Goal: Task Accomplishment & Management: Manage account settings

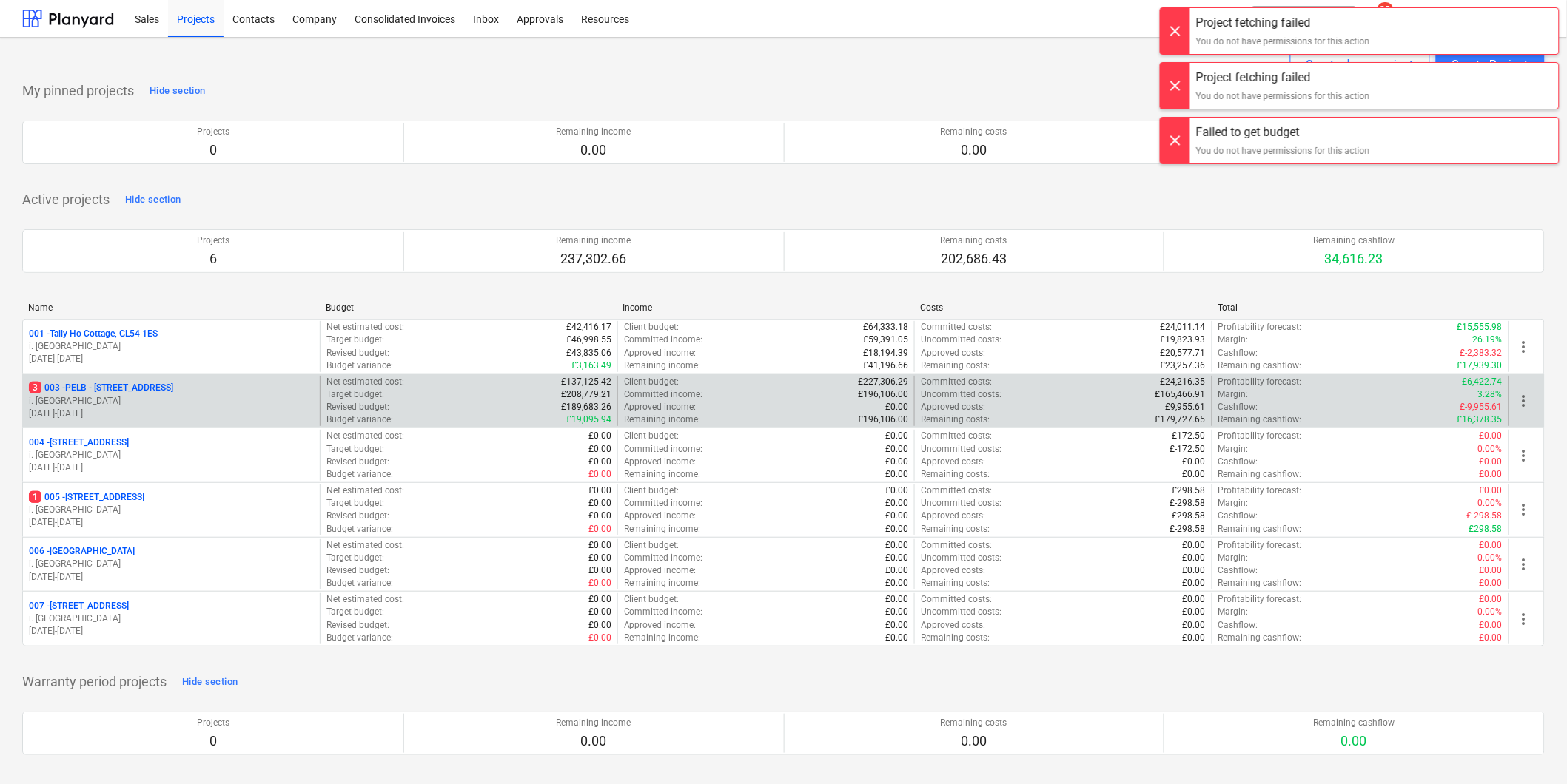
click at [157, 384] on p "3 003 - PELB - Castle lane, Moreton Valence, GL2 7NE" at bounding box center [101, 388] width 144 height 12
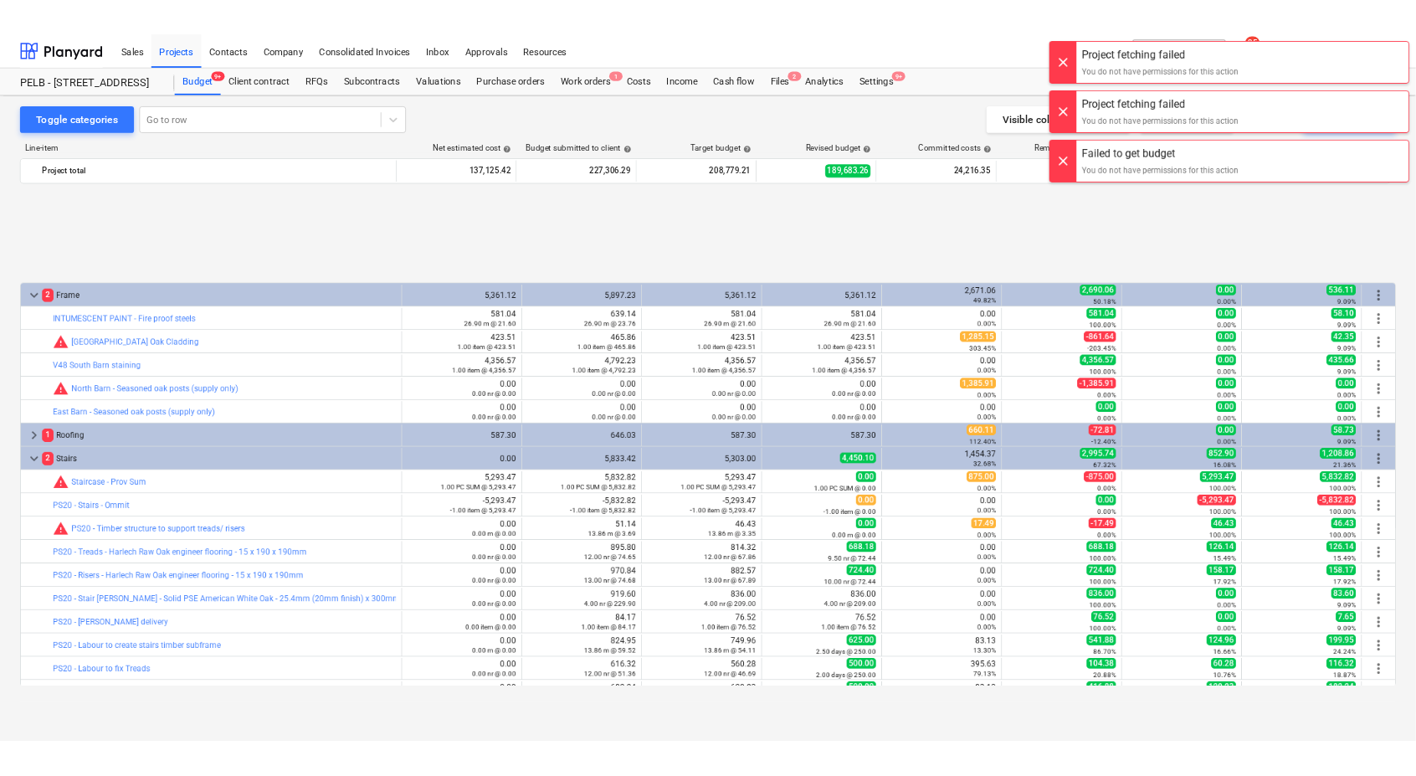
scroll to position [728, 0]
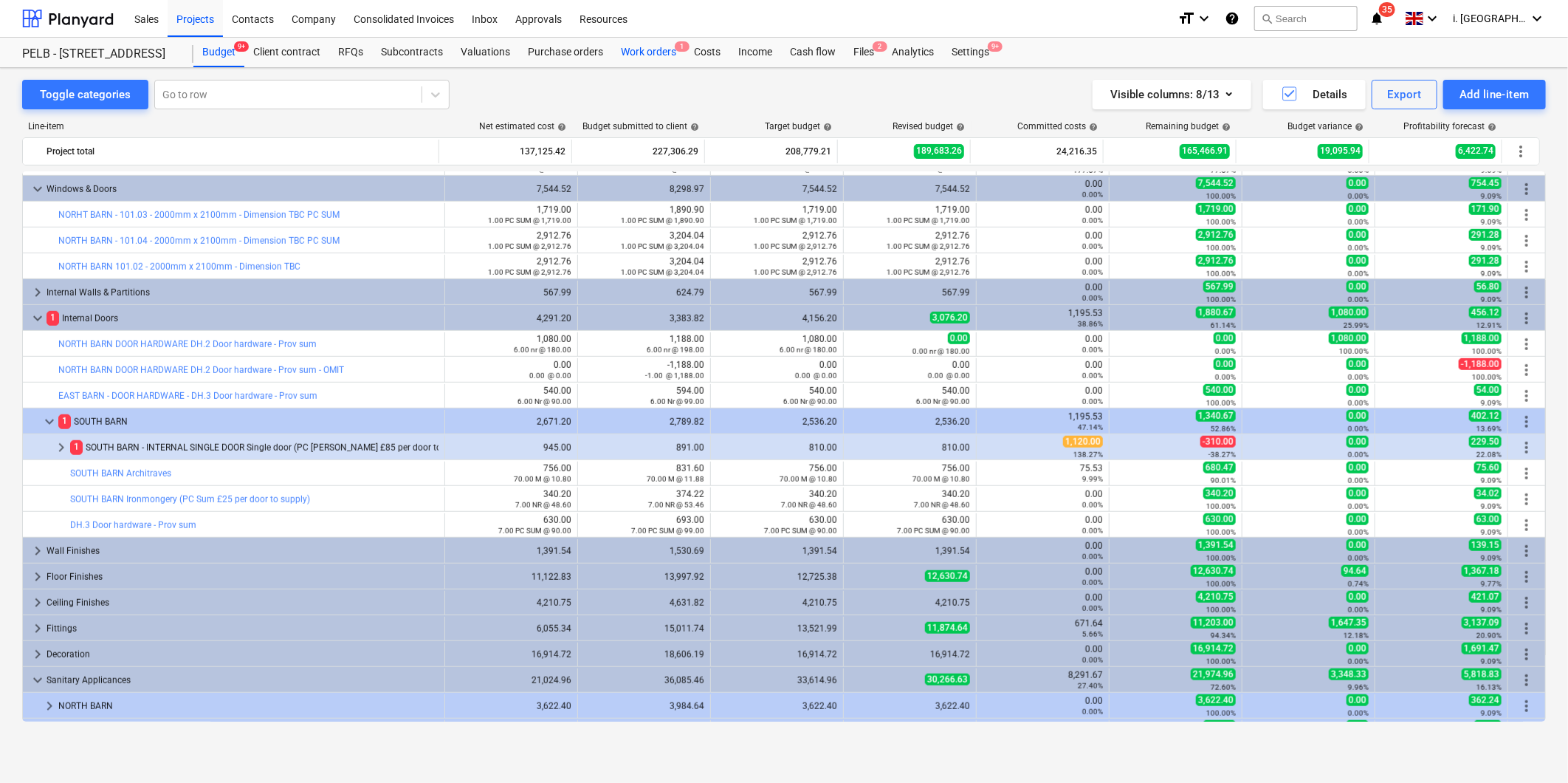
click at [627, 55] on div "Work orders 1" at bounding box center [649, 52] width 73 height 29
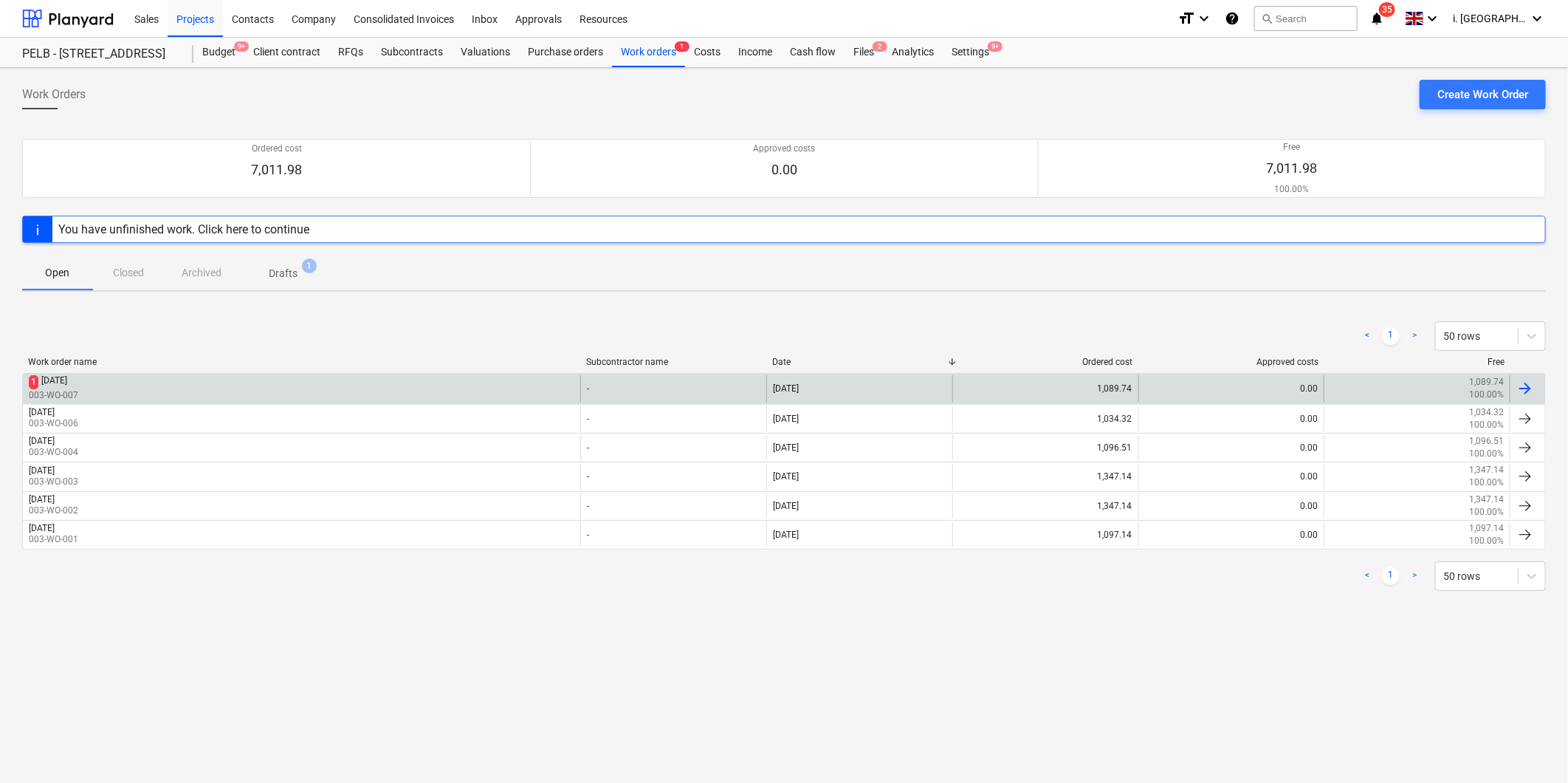
click at [199, 396] on div "1 Monday 8th September 2025 003-WO-007" at bounding box center [302, 388] width 558 height 26
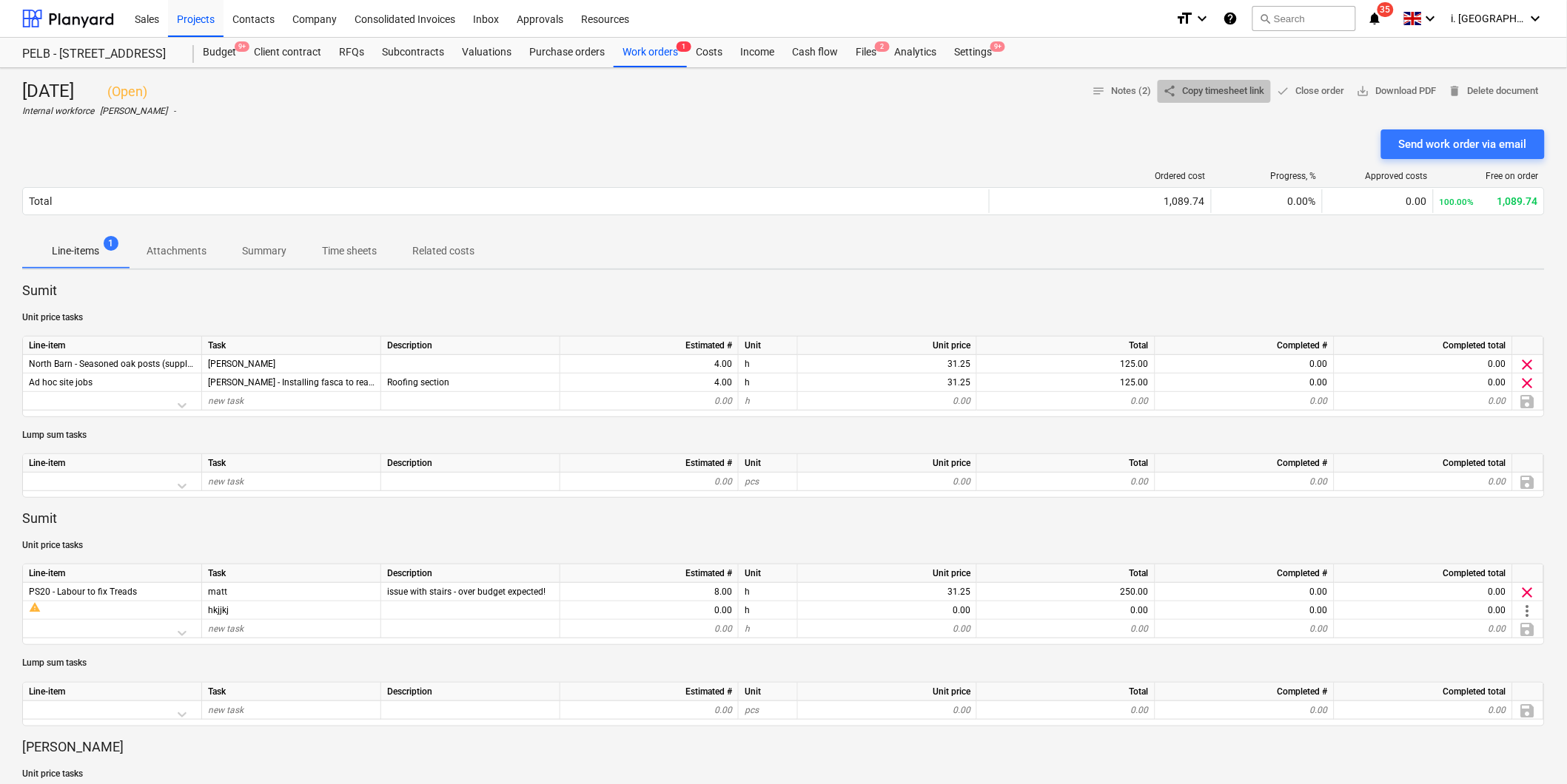
click at [1234, 95] on span "share Copy timesheet link" at bounding box center [1214, 91] width 102 height 17
drag, startPoint x: 1221, startPoint y: 86, endPoint x: 1150, endPoint y: 180, distance: 117.8
click at [1150, 180] on div "Ordered cost" at bounding box center [1101, 176] width 210 height 11
click at [1189, 88] on span "share Copy timesheet link" at bounding box center [1214, 91] width 102 height 17
drag, startPoint x: 1189, startPoint y: 88, endPoint x: 1132, endPoint y: 153, distance: 86.5
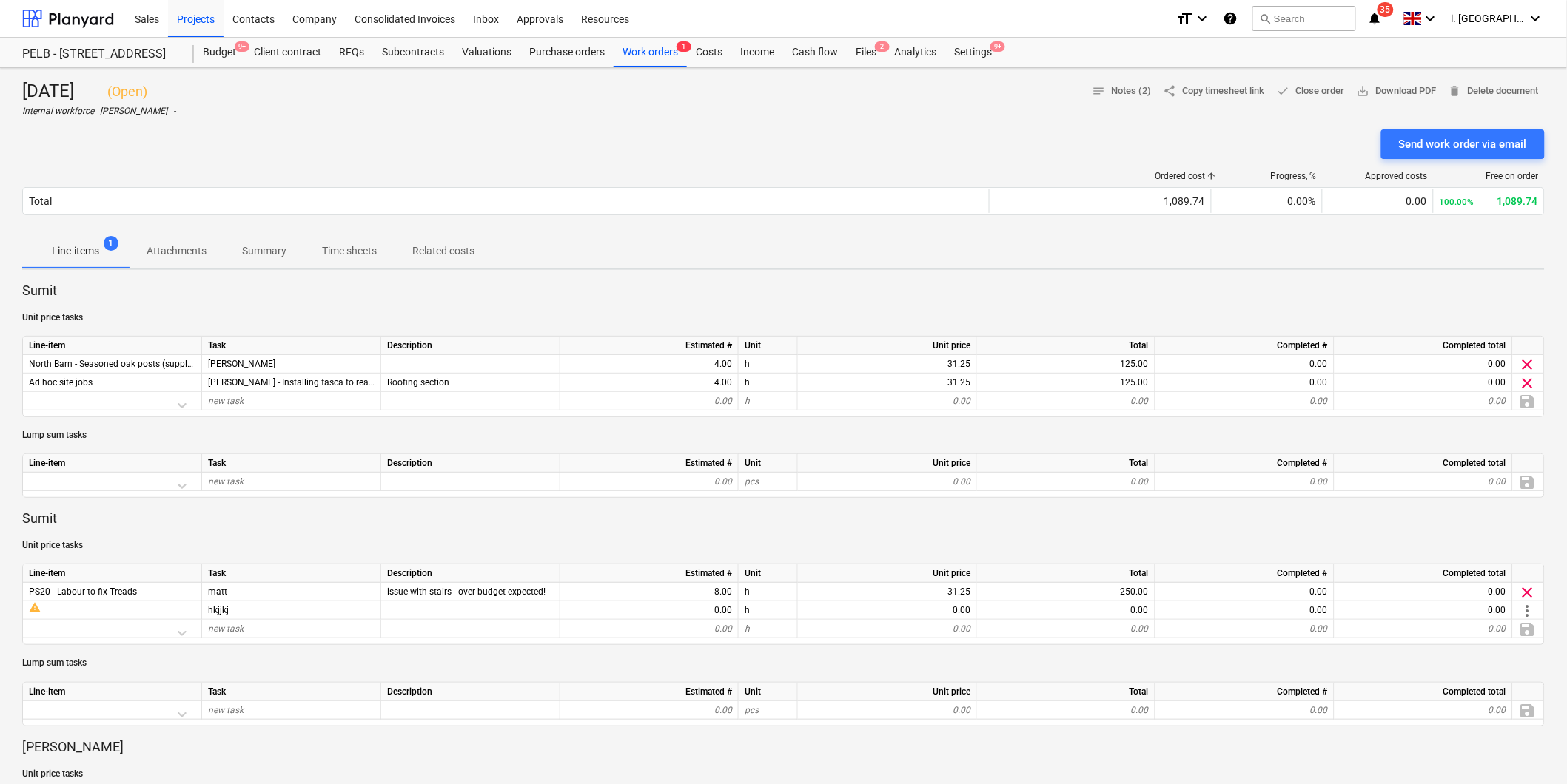
click at [1132, 153] on div "Send work order via email" at bounding box center [783, 143] width 1522 height 29
drag, startPoint x: 1193, startPoint y: 88, endPoint x: 1168, endPoint y: 132, distance: 50.6
click at [1168, 132] on div "Send work order via email" at bounding box center [783, 143] width 1522 height 29
drag, startPoint x: 1202, startPoint y: 93, endPoint x: 1179, endPoint y: 143, distance: 55.0
click at [1179, 143] on div "Send work order via email" at bounding box center [783, 143] width 1522 height 29
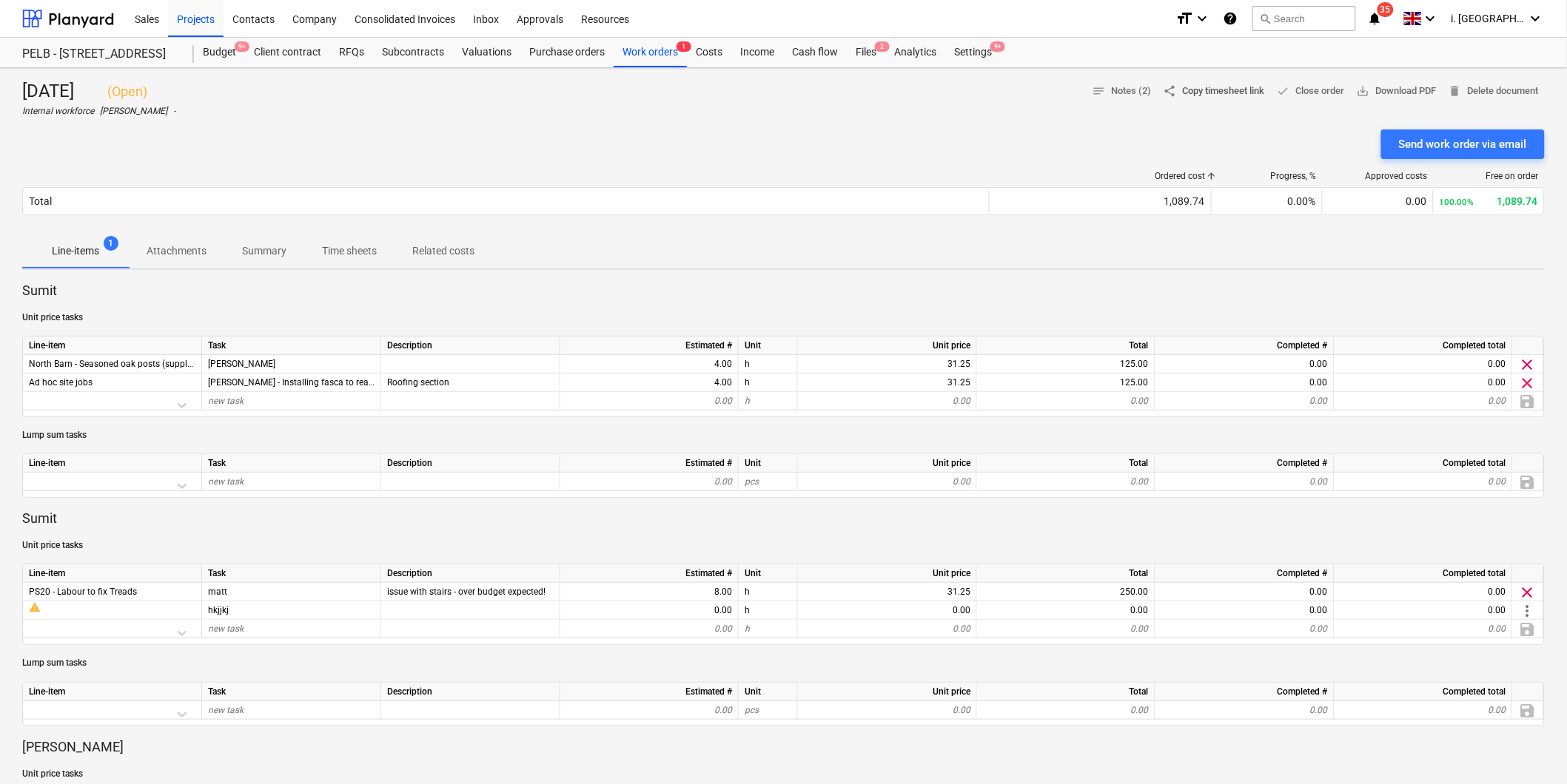
drag, startPoint x: 1267, startPoint y: 90, endPoint x: 1159, endPoint y: 93, distance: 108.0
click at [1159, 93] on div "notes Notes (2) share Copy timesheet link done Close order save_alt Download PD…" at bounding box center [1315, 91] width 458 height 23
drag, startPoint x: 1180, startPoint y: 93, endPoint x: 1166, endPoint y: 115, distance: 26.1
click at [1166, 115] on div "Monday 8th September 2025 ( Open ) Internal workforce Harry Ford - notes Notes …" at bounding box center [783, 98] width 1522 height 38
drag, startPoint x: 1157, startPoint y: 87, endPoint x: 1155, endPoint y: 118, distance: 31.1
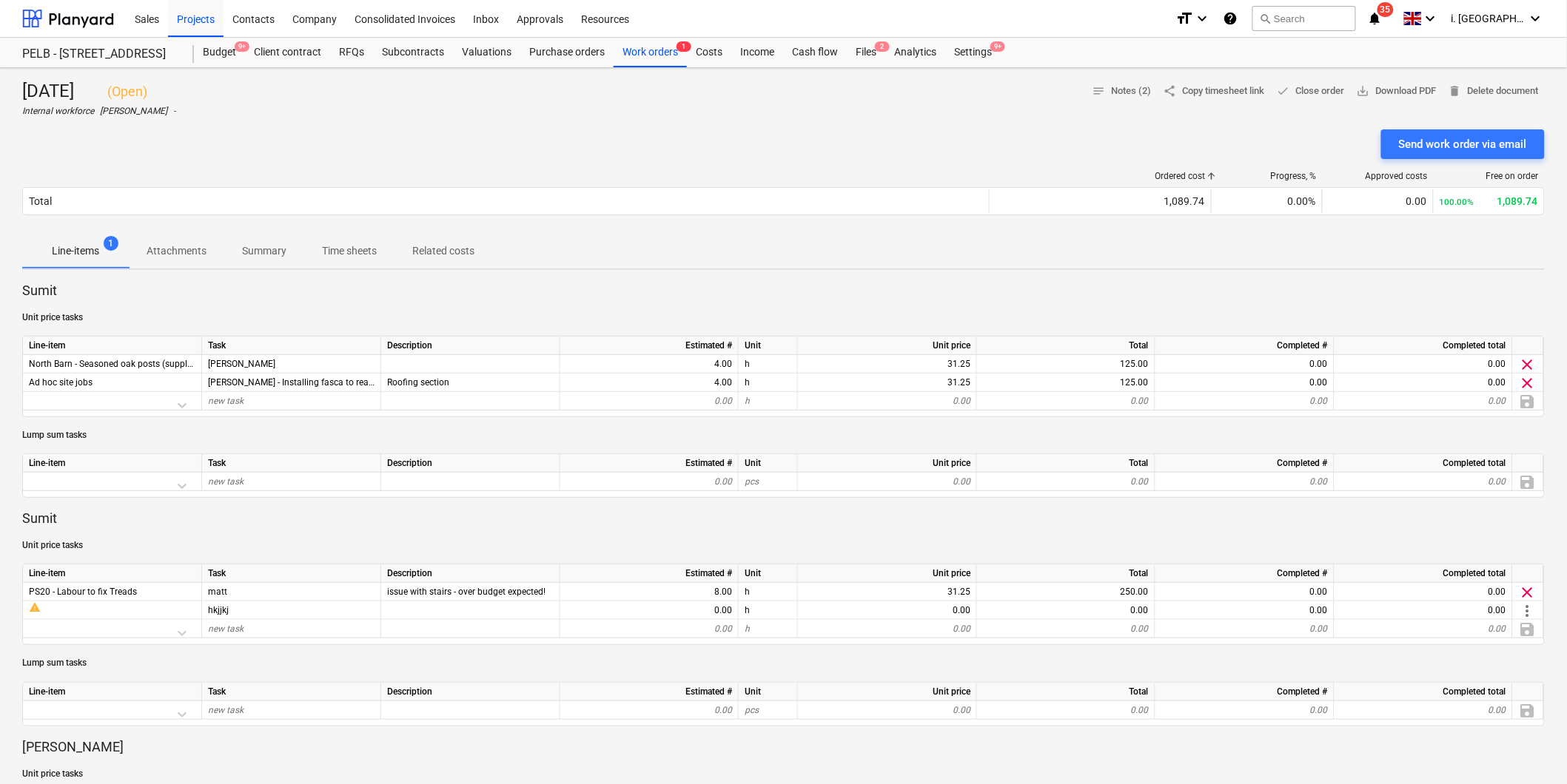
click at [1129, 121] on div at bounding box center [783, 123] width 1522 height 11
click at [1181, 92] on span "share Copy timesheet link" at bounding box center [1214, 91] width 102 height 17
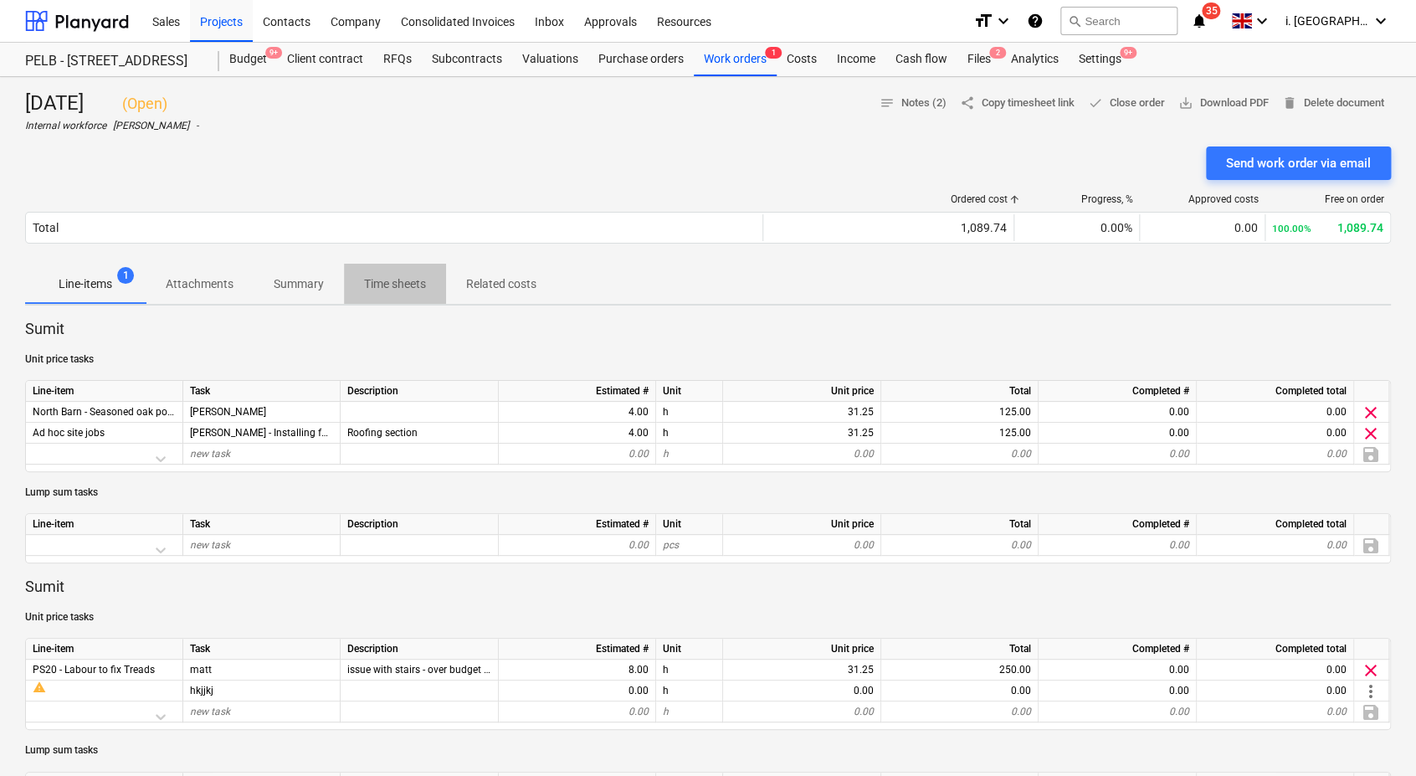
click at [372, 278] on p "Time sheets" at bounding box center [395, 284] width 62 height 18
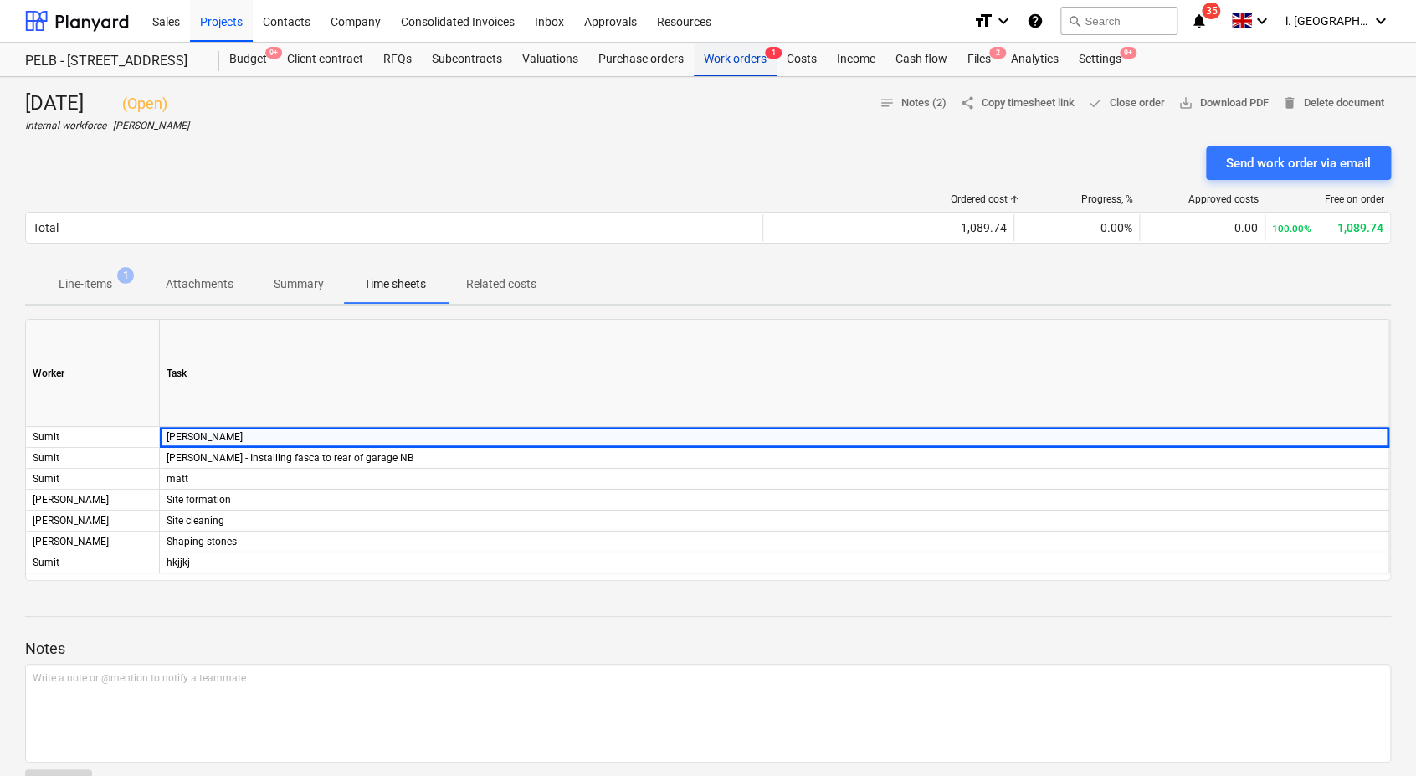
click at [743, 59] on div "Work orders 1" at bounding box center [735, 59] width 83 height 33
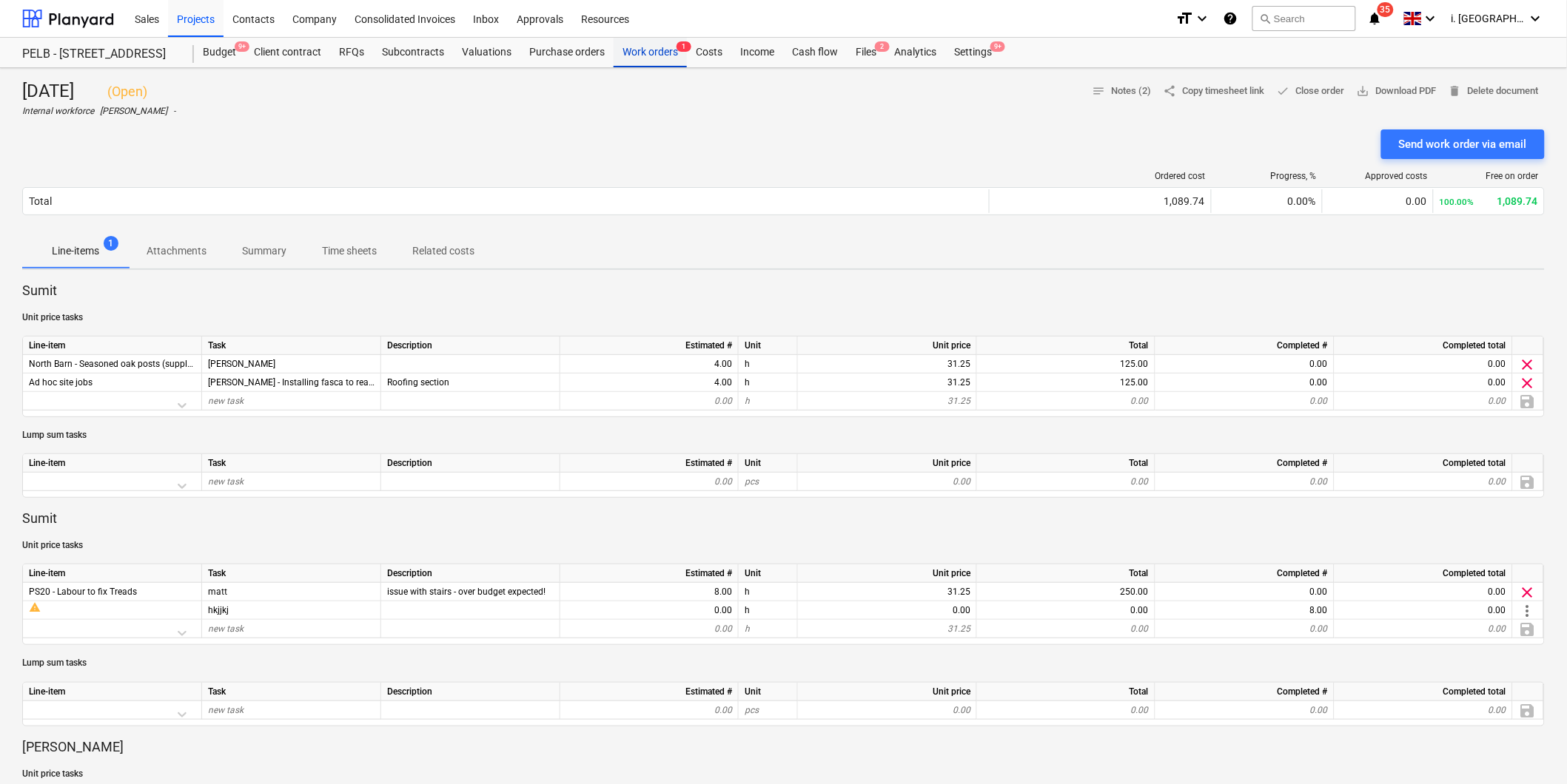
click at [656, 49] on div "Work orders 1" at bounding box center [650, 52] width 73 height 29
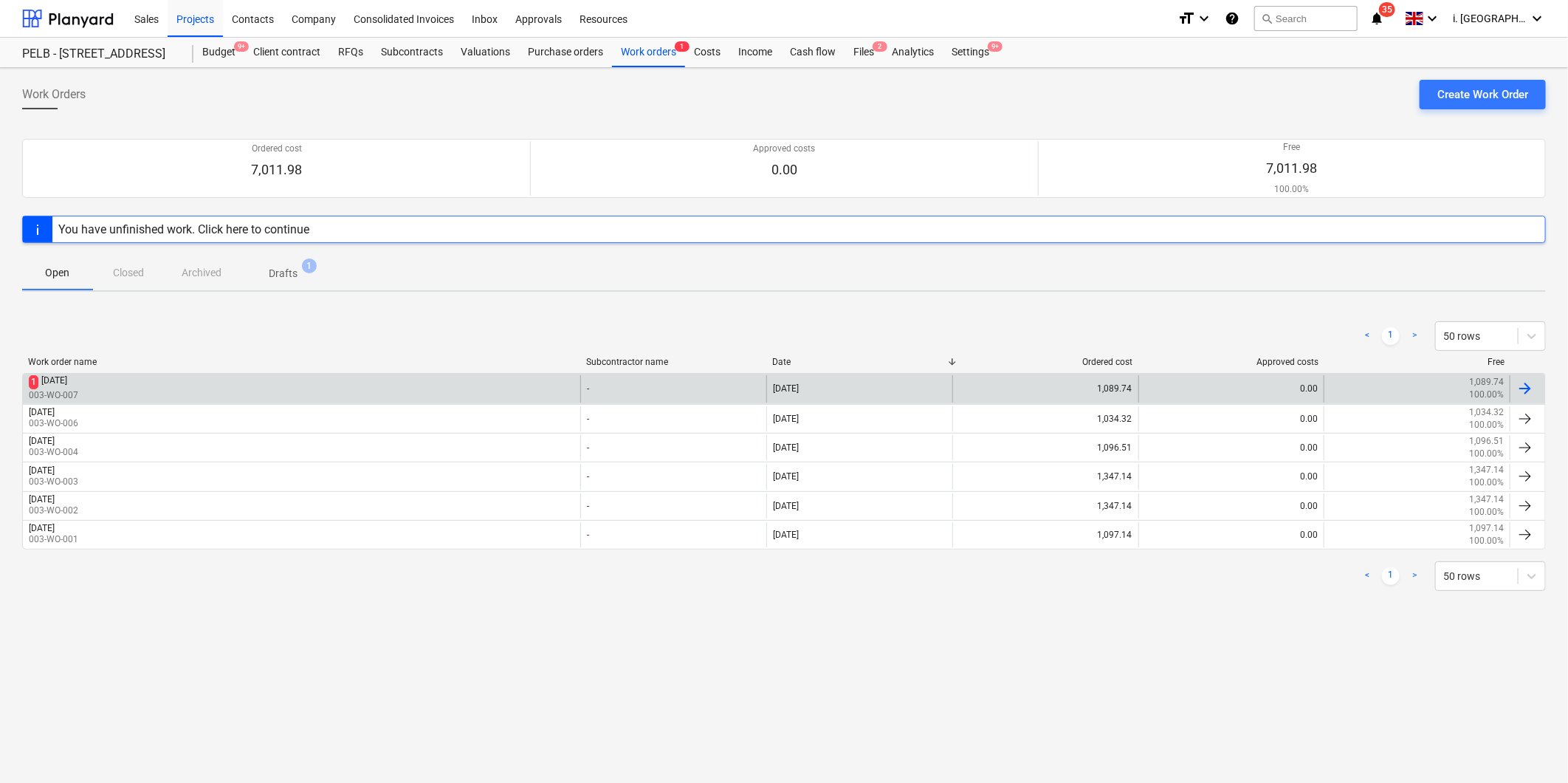
click at [67, 380] on div "[DATE]" at bounding box center [54, 382] width 26 height 14
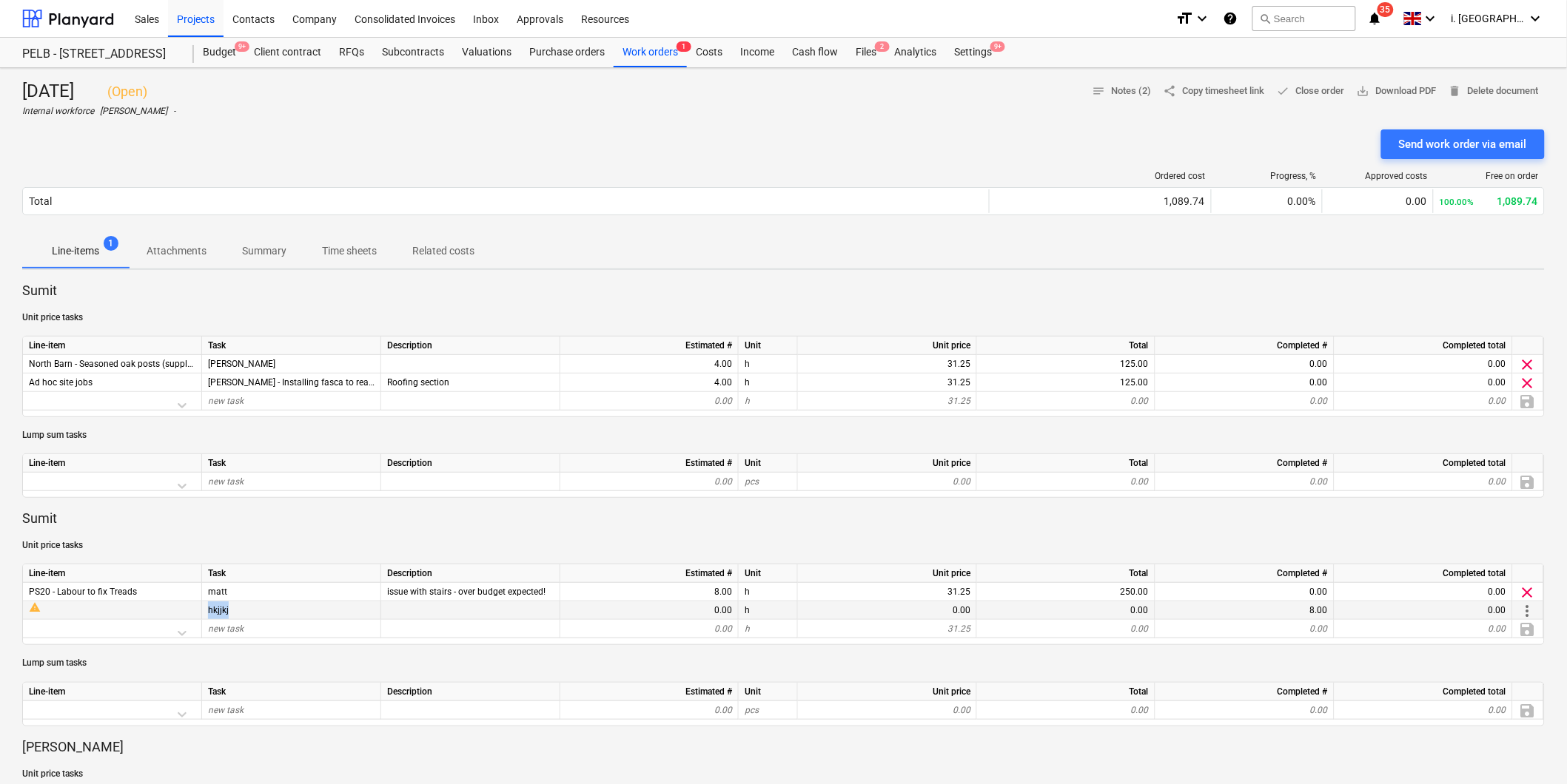
drag, startPoint x: 248, startPoint y: 608, endPoint x: 206, endPoint y: 610, distance: 42.0
click at [206, 610] on div "hkjjkj" at bounding box center [291, 610] width 180 height 19
click at [1528, 613] on span "more_vert" at bounding box center [1527, 611] width 18 height 18
click at [1529, 613] on li "Edit" at bounding box center [1518, 611] width 81 height 34
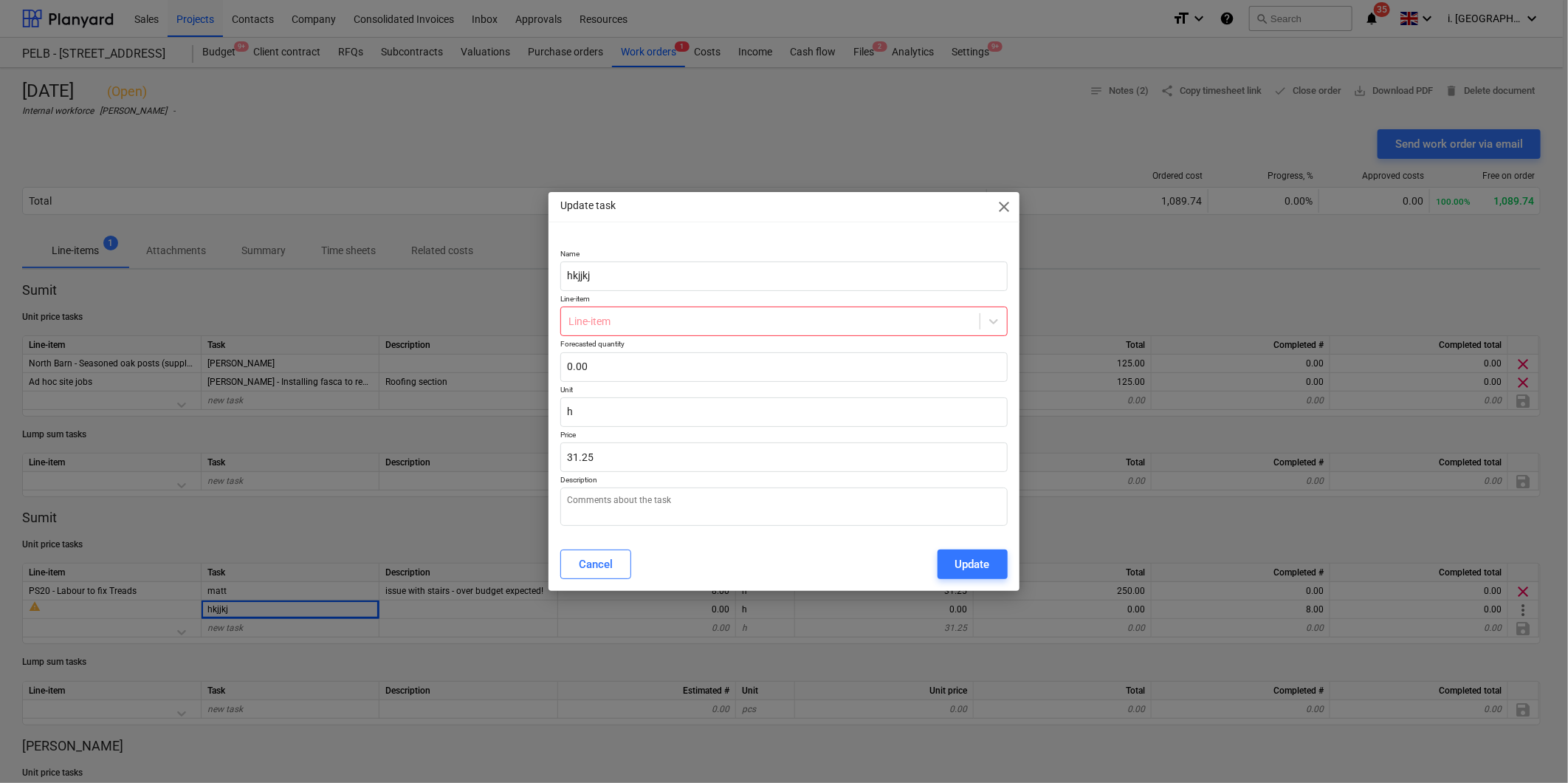
click at [792, 325] on div at bounding box center [769, 321] width 403 height 15
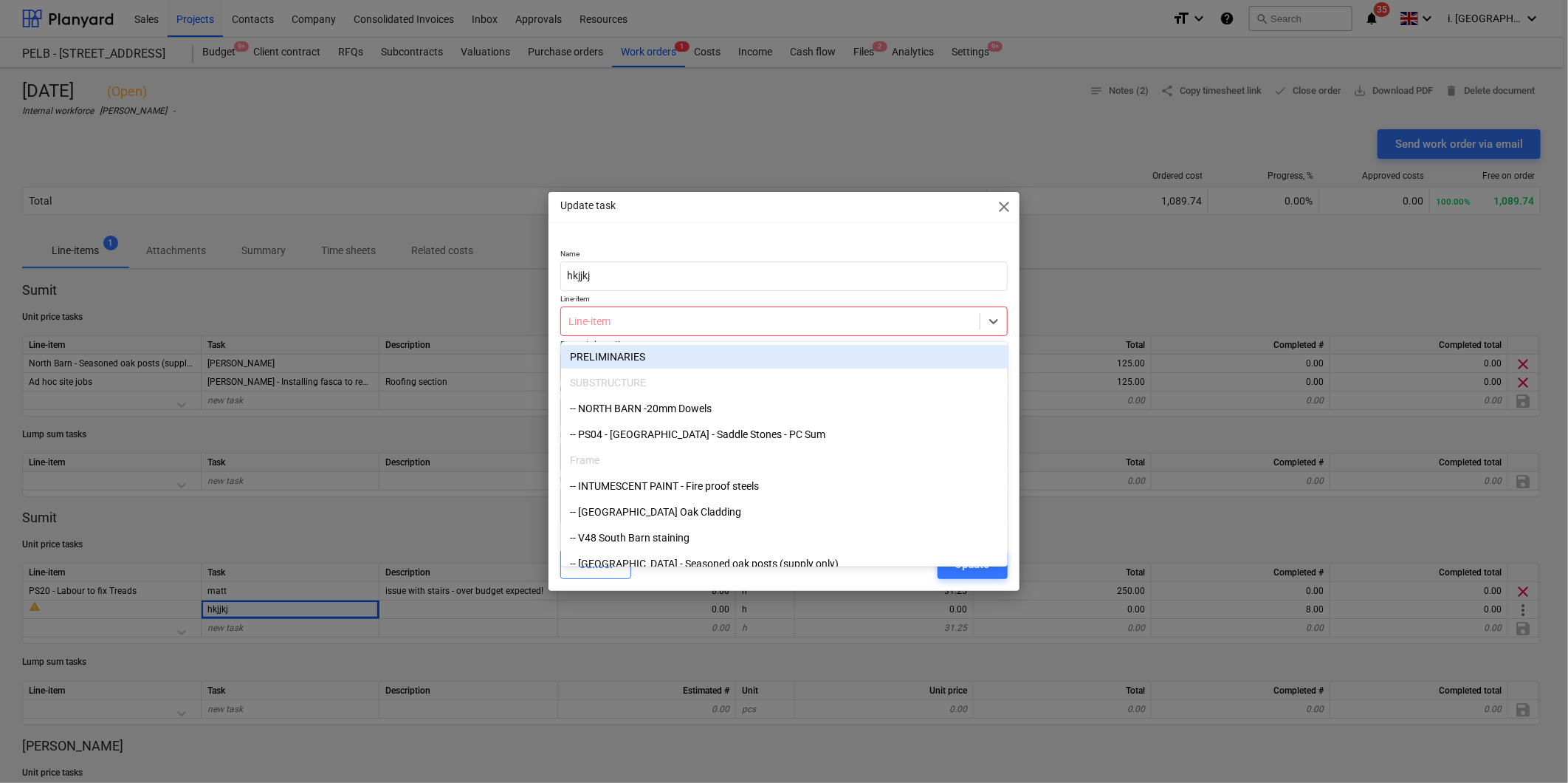
click at [1007, 196] on div "Update task close" at bounding box center [784, 207] width 470 height 29
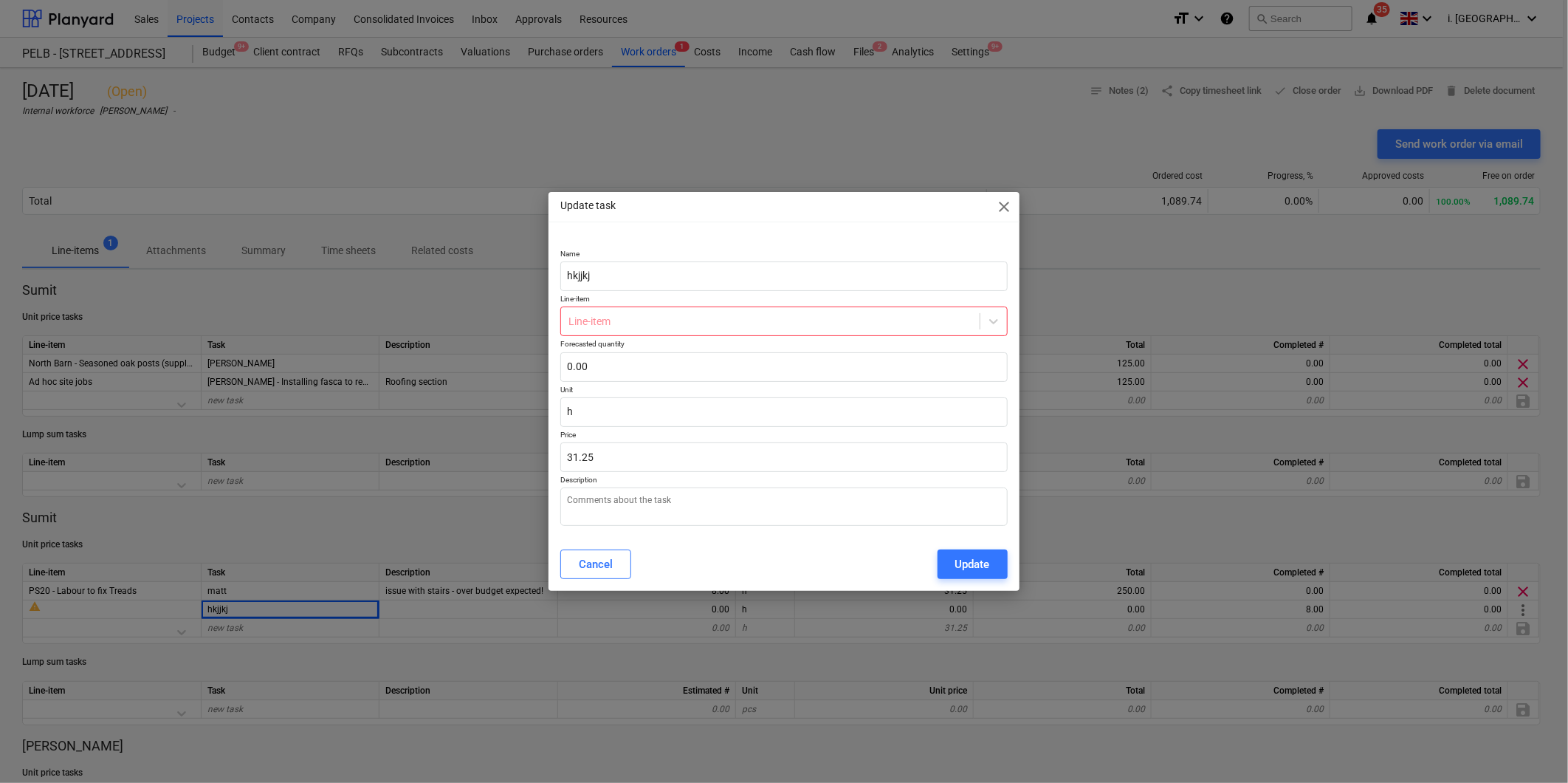
click at [1002, 202] on span "close" at bounding box center [1005, 207] width 18 height 18
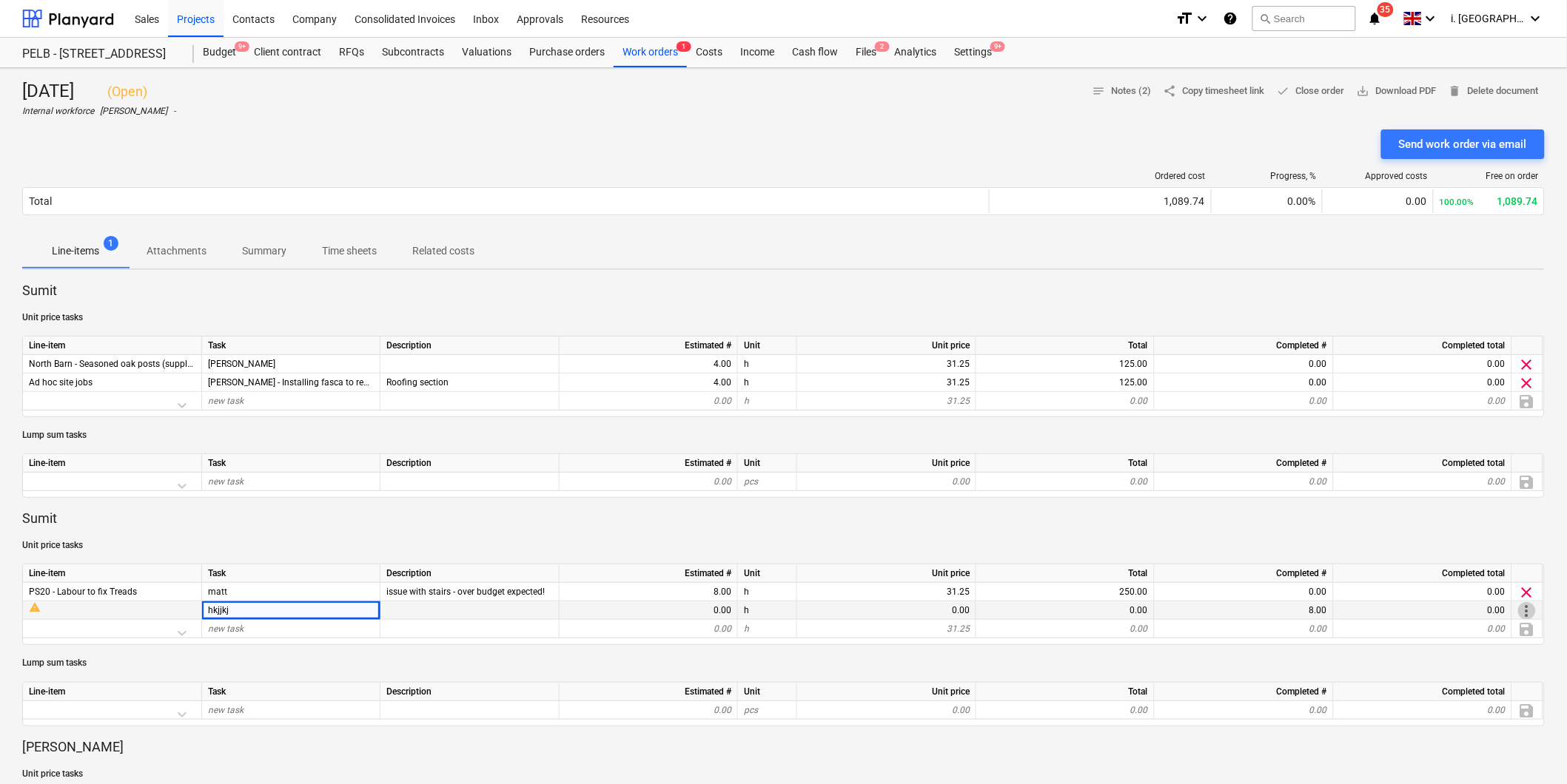
click at [1522, 612] on span "more_vert" at bounding box center [1526, 611] width 18 height 18
click at [1529, 610] on li "Edit" at bounding box center [1518, 611] width 81 height 34
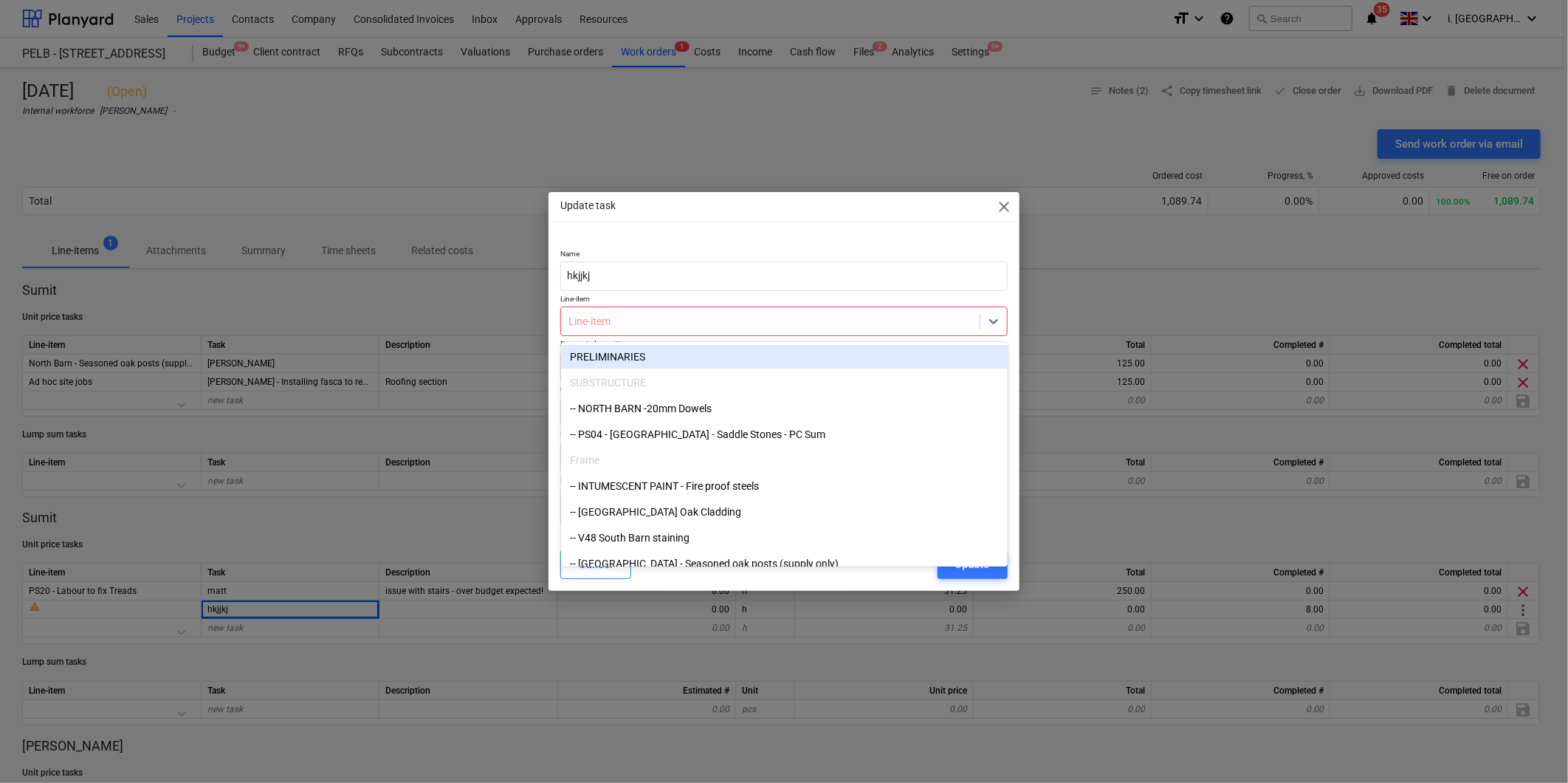
click at [659, 320] on div at bounding box center [769, 321] width 403 height 15
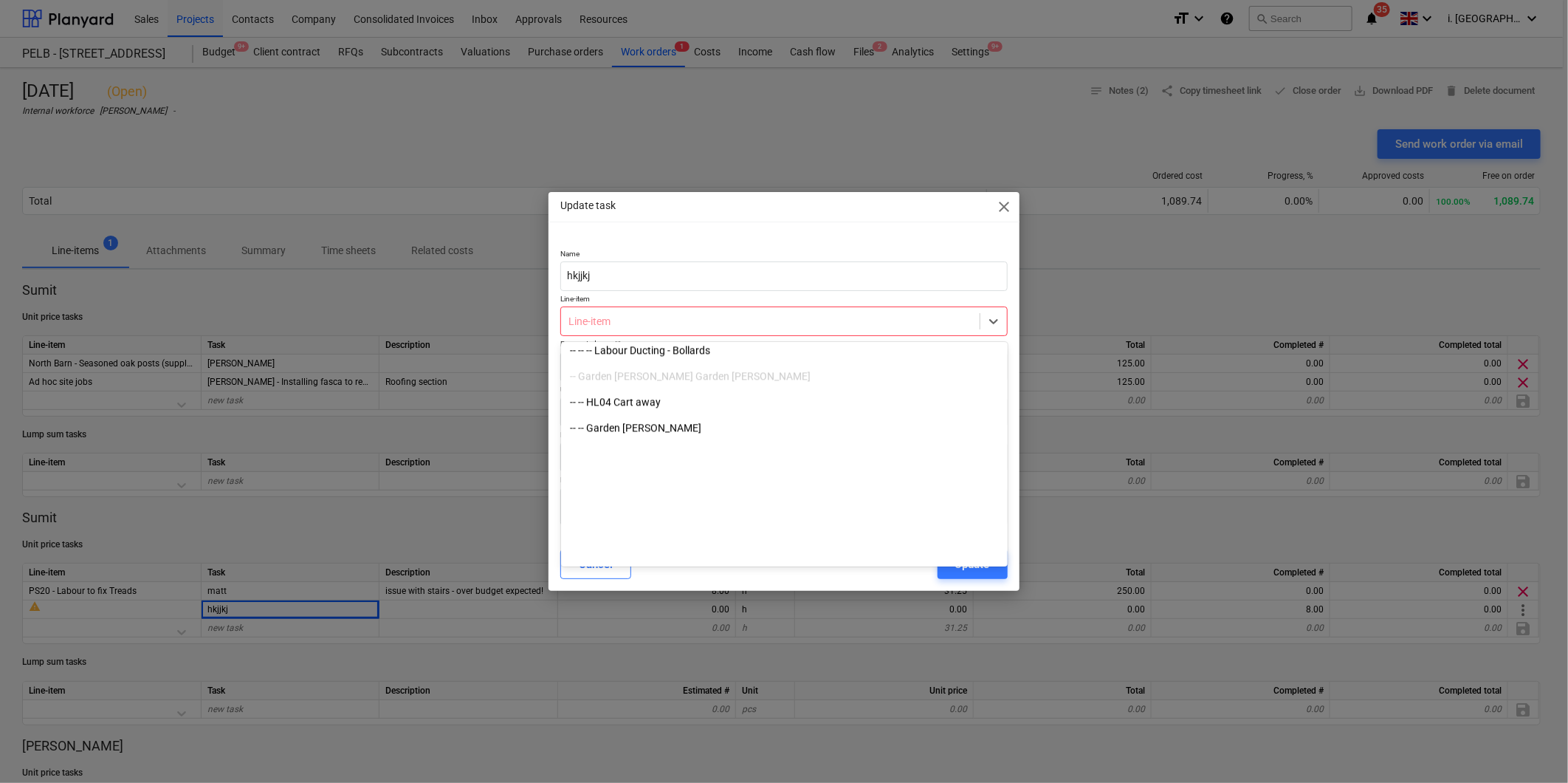
scroll to position [5817, 0]
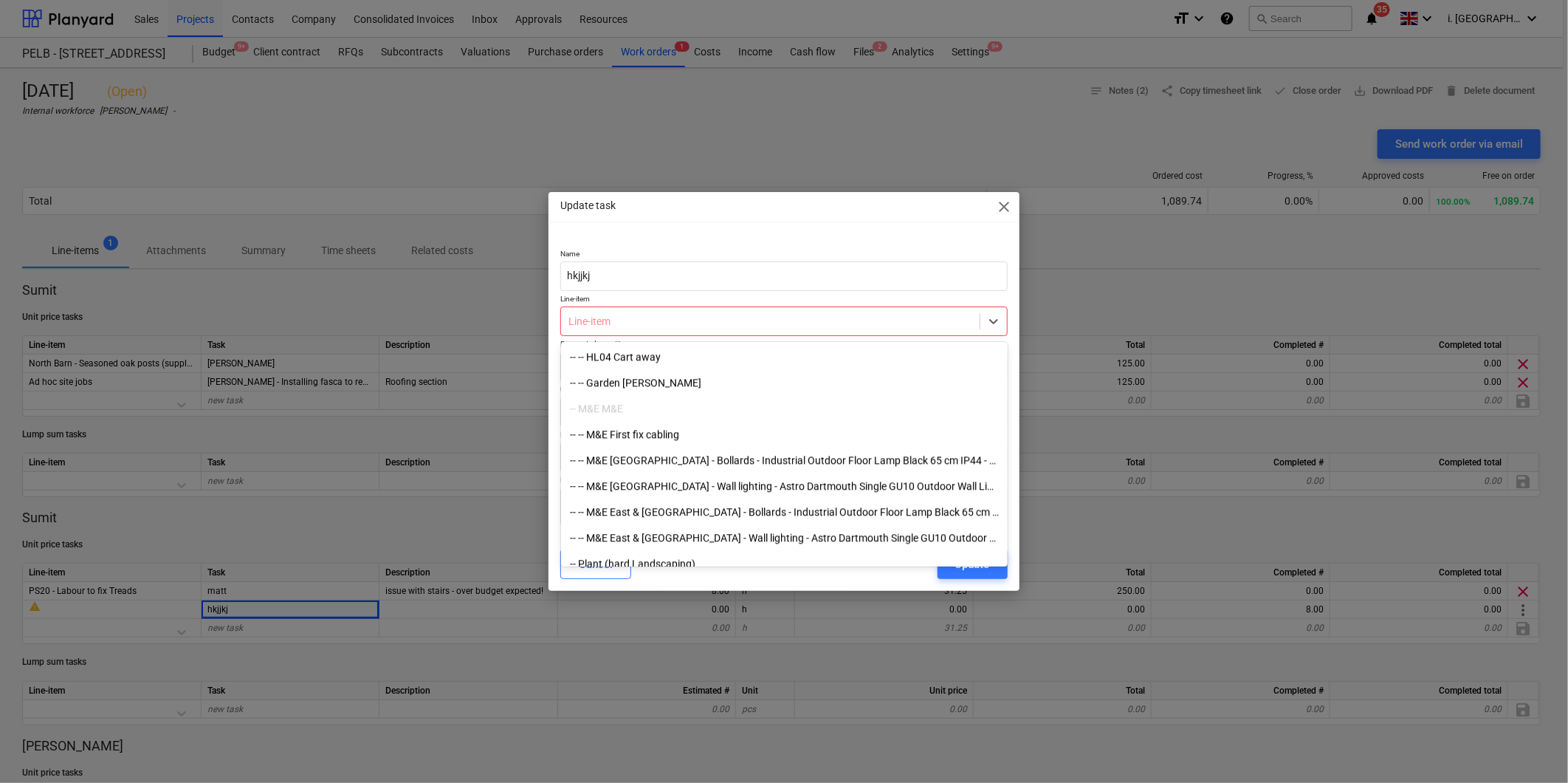
click at [996, 207] on span "close" at bounding box center [1005, 207] width 18 height 18
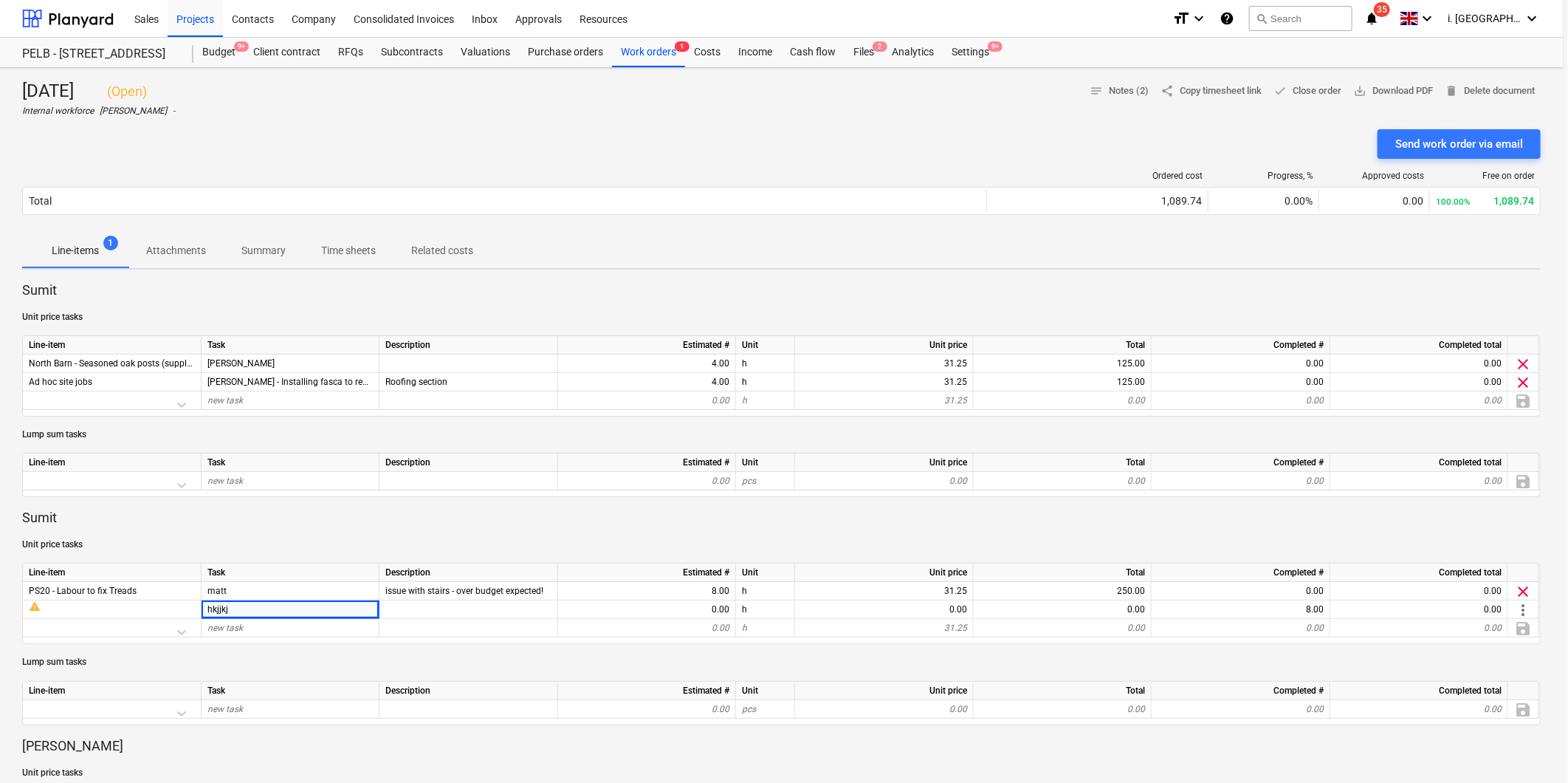
type textarea "x"
click at [292, 743] on p "Daniel Marshal" at bounding box center [781, 746] width 1519 height 18
click at [1212, 97] on span "share Copy timesheet link" at bounding box center [1212, 91] width 101 height 17
click at [350, 249] on p "Time sheets" at bounding box center [349, 251] width 55 height 16
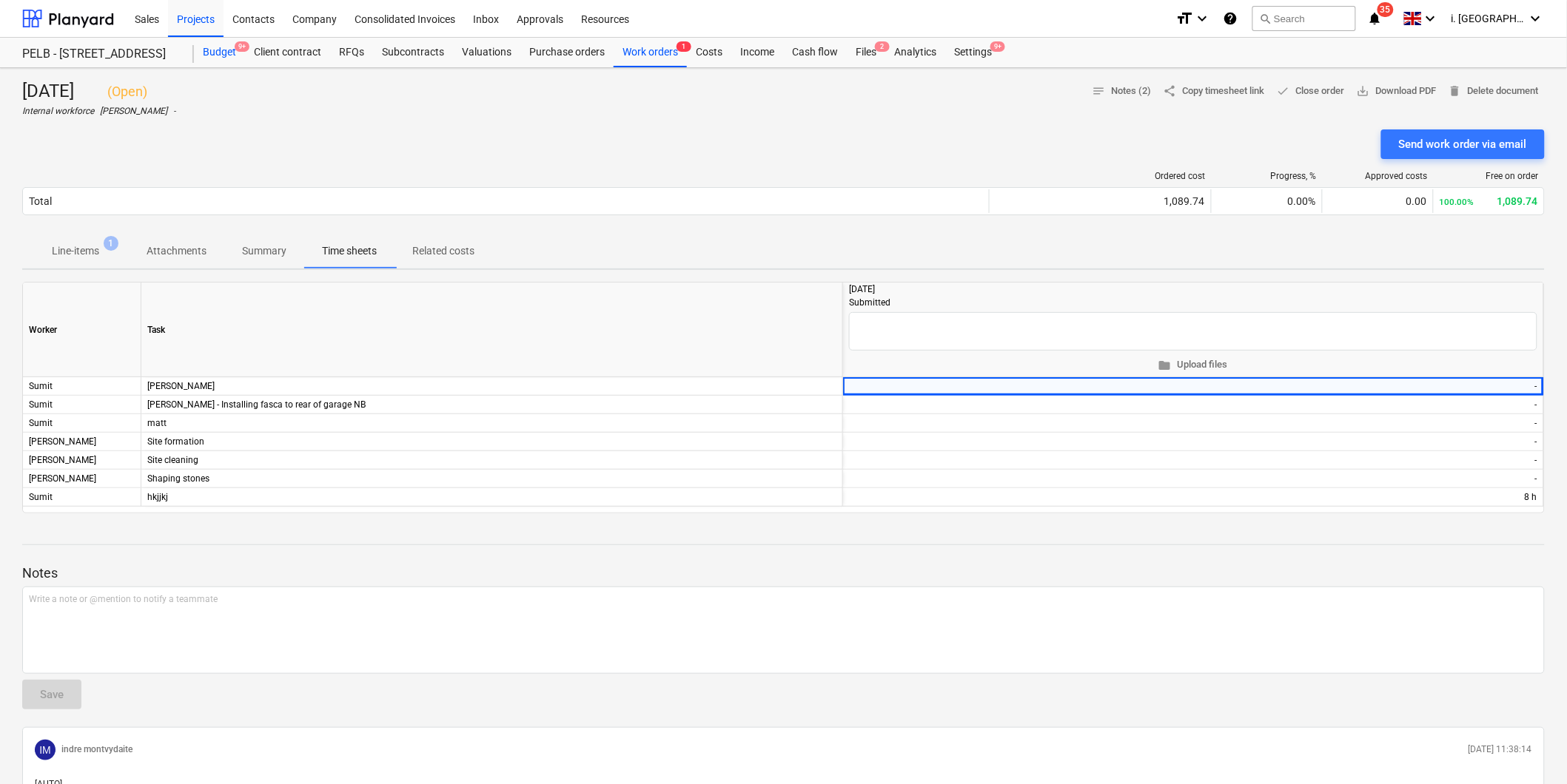
click at [220, 52] on div "Budget 9+" at bounding box center [219, 52] width 51 height 29
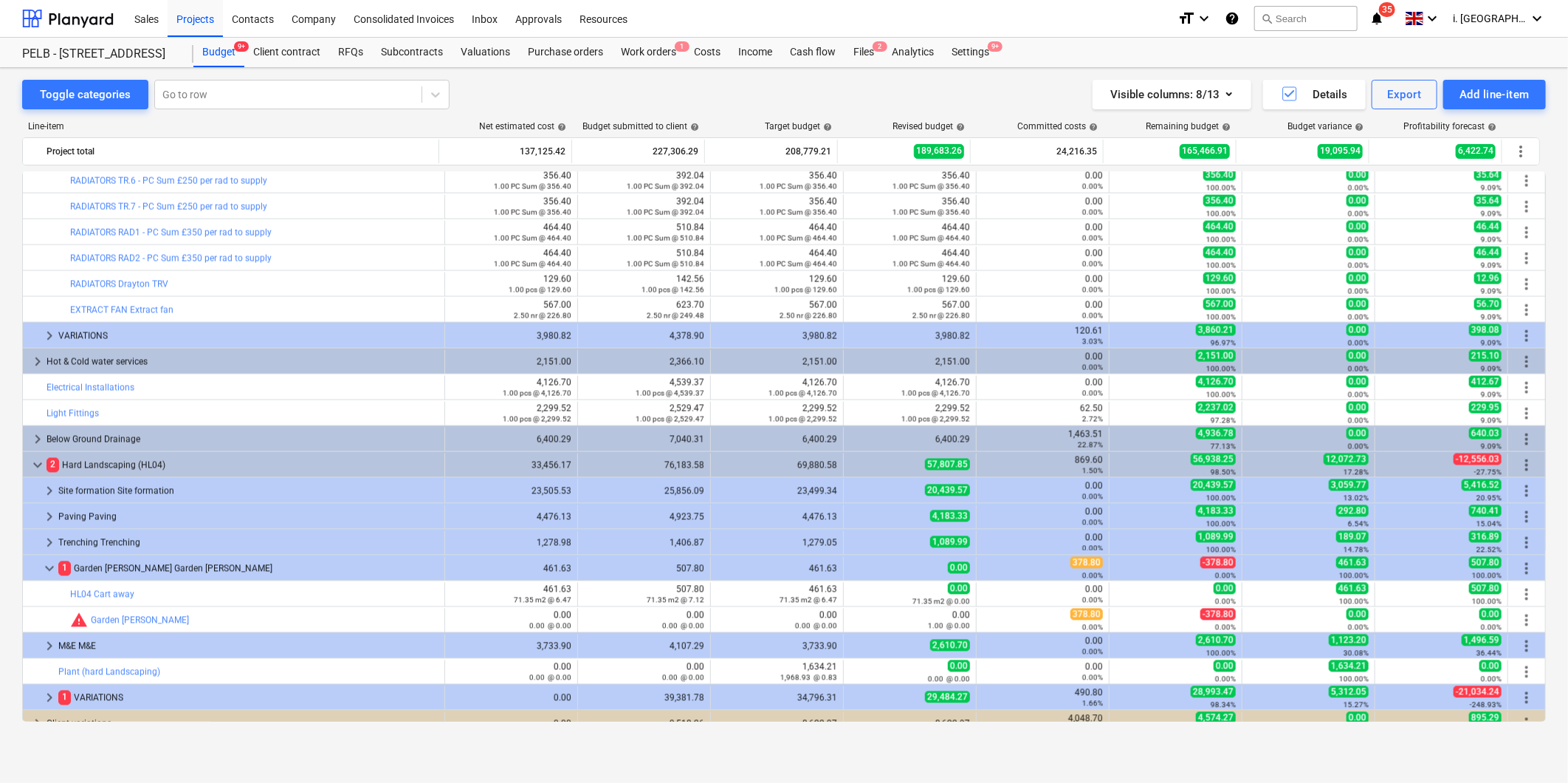
scroll to position [1724, 0]
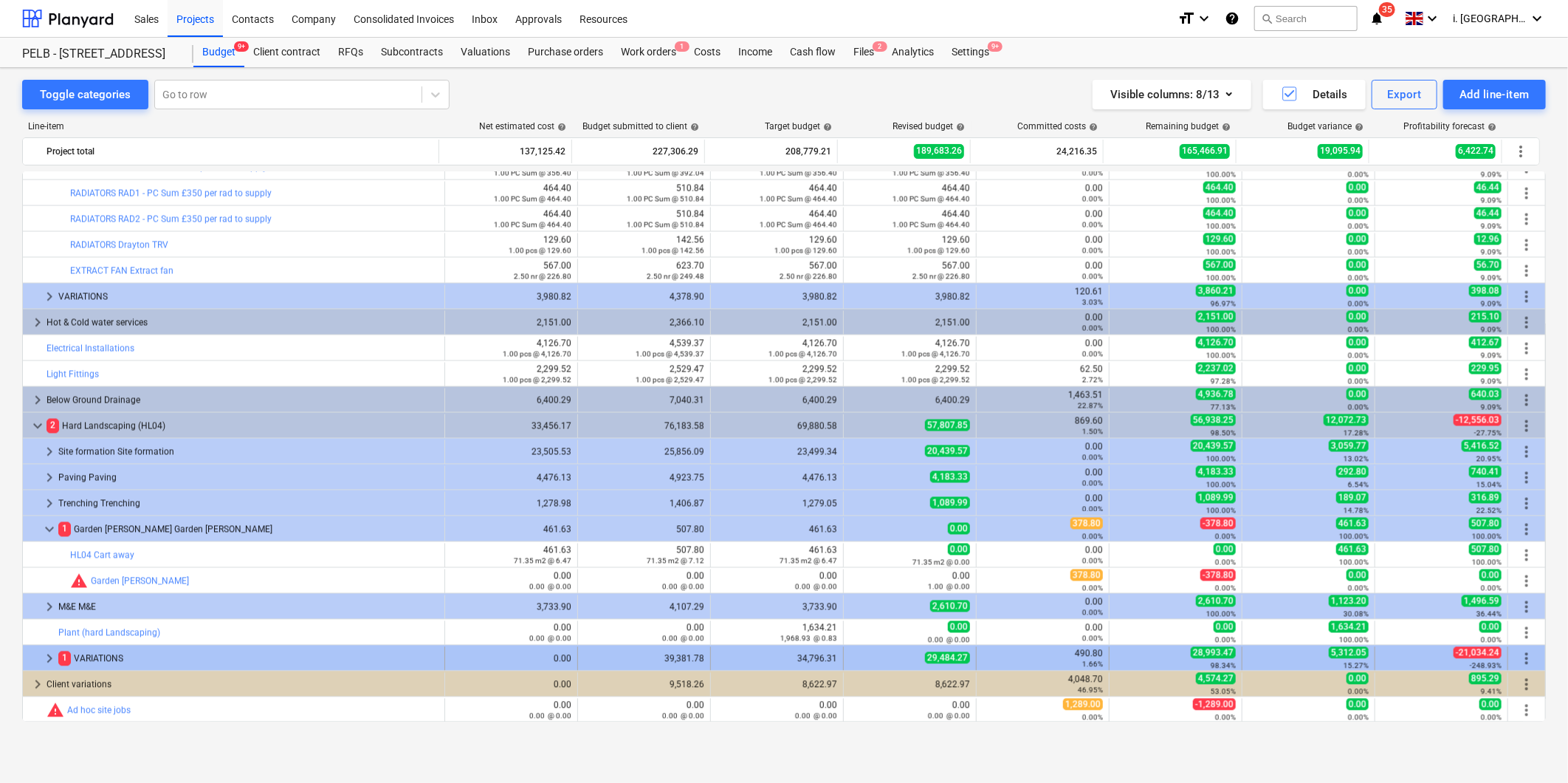
click at [44, 658] on span "keyboard_arrow_right" at bounding box center [49, 659] width 18 height 18
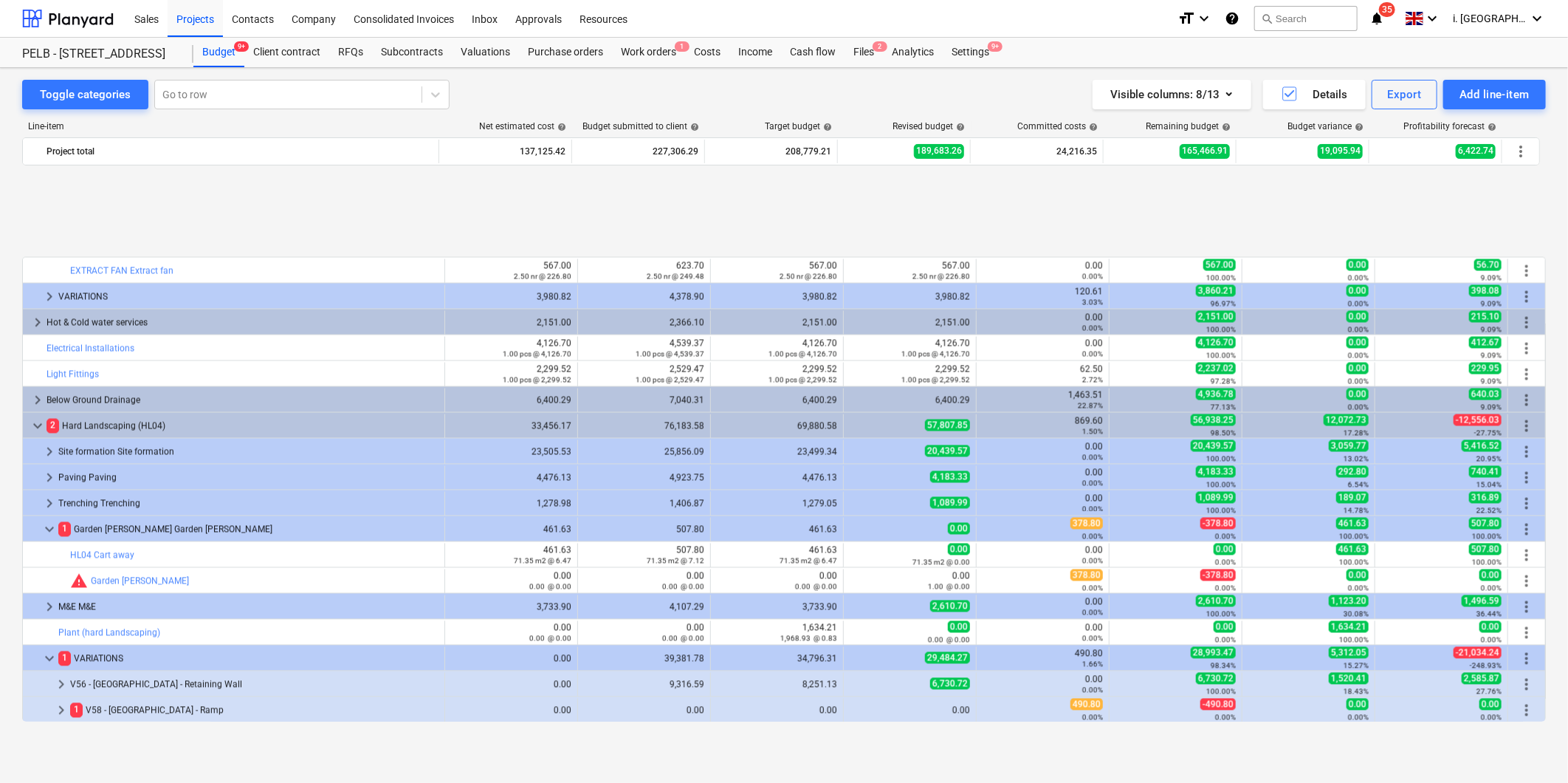
scroll to position [1854, 0]
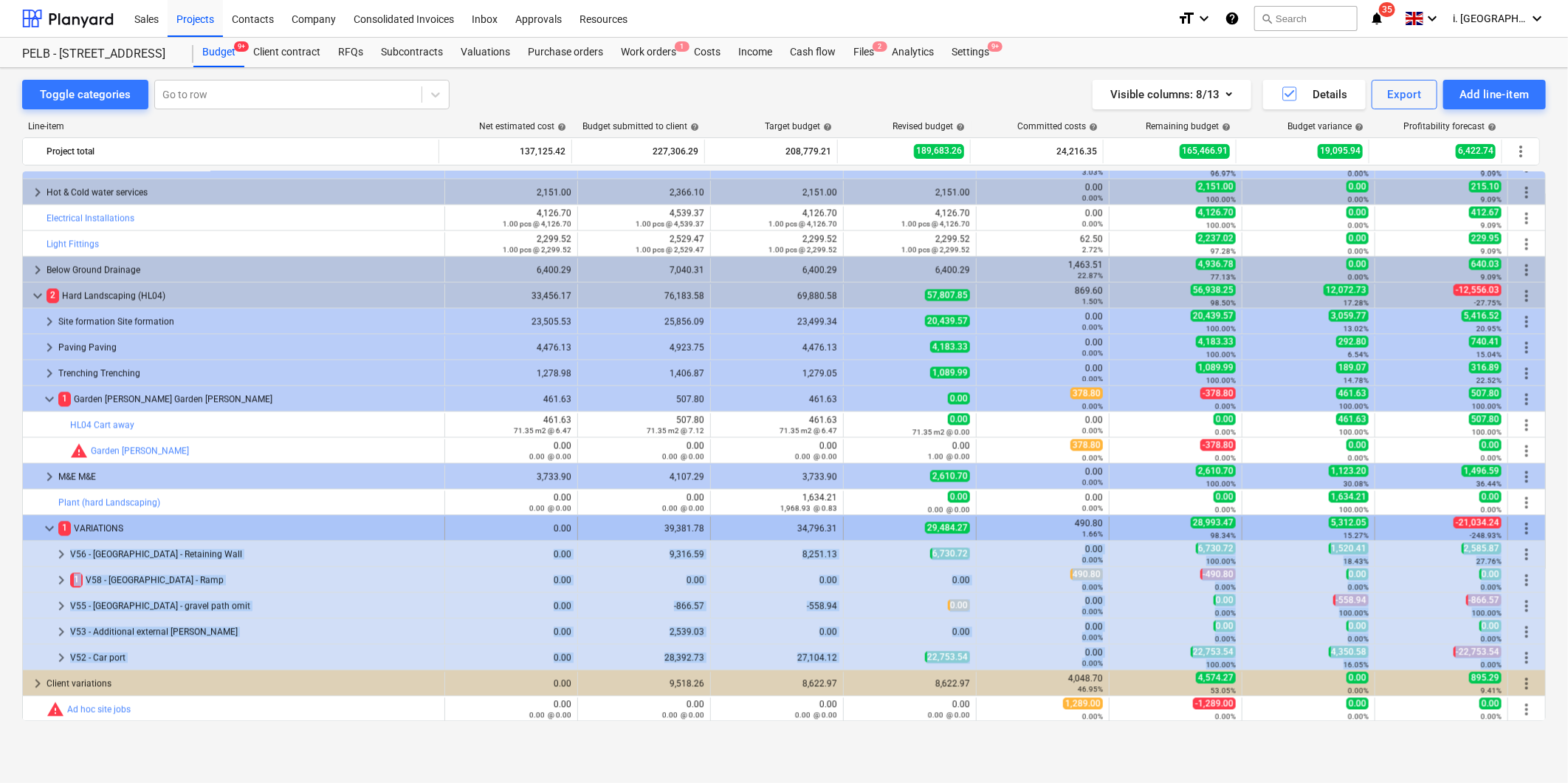
drag, startPoint x: 1541, startPoint y: 646, endPoint x: 1539, endPoint y: 532, distance: 114.0
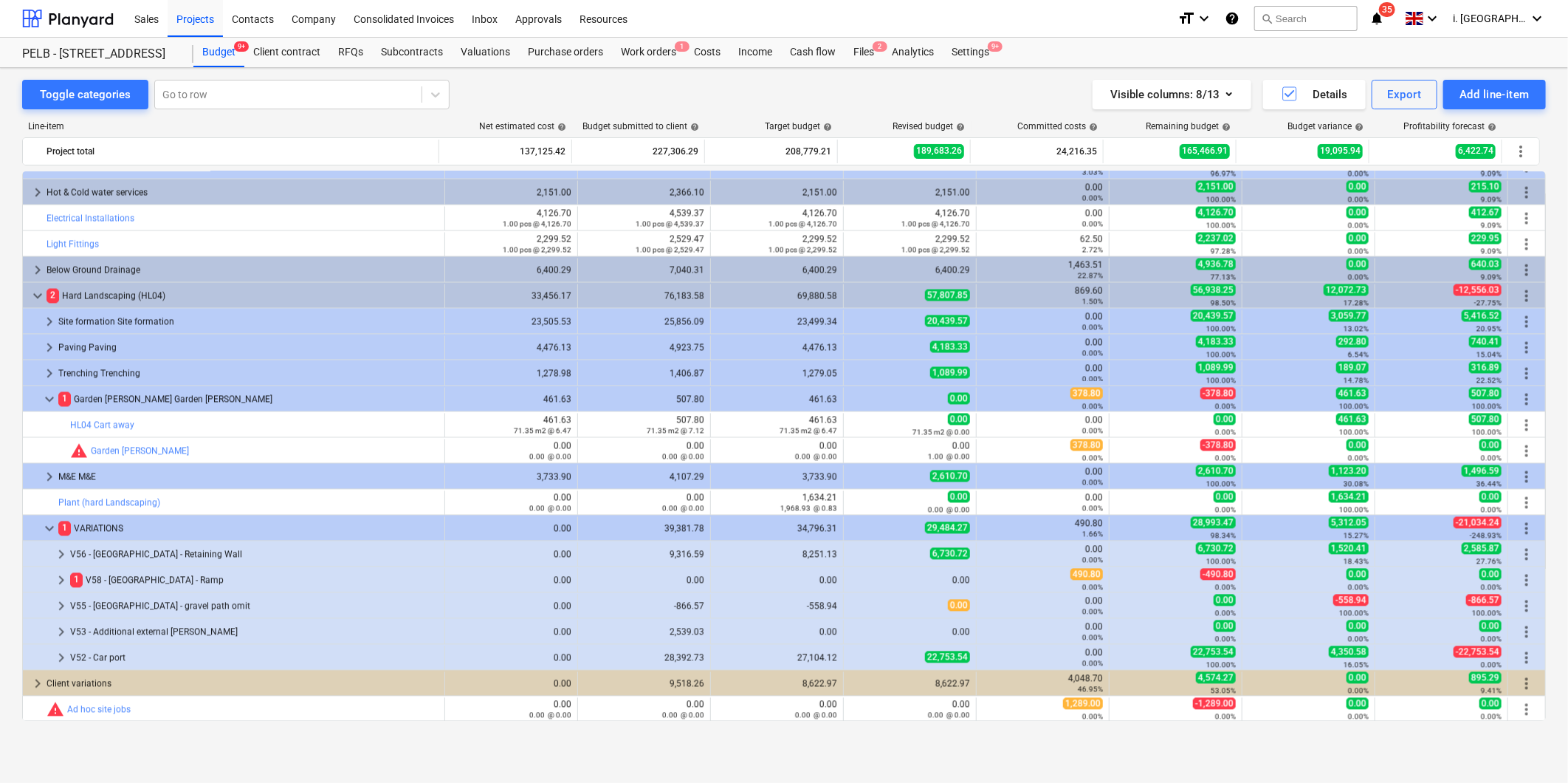
drag, startPoint x: 1539, startPoint y: 532, endPoint x: 1548, endPoint y: 645, distance: 113.4
click at [1548, 645] on div "Toggle categories Go to row Visible columns : 8/13 Details Export Add line-item…" at bounding box center [784, 410] width 1568 height 683
click at [278, 52] on div "Client contract" at bounding box center [287, 52] width 85 height 29
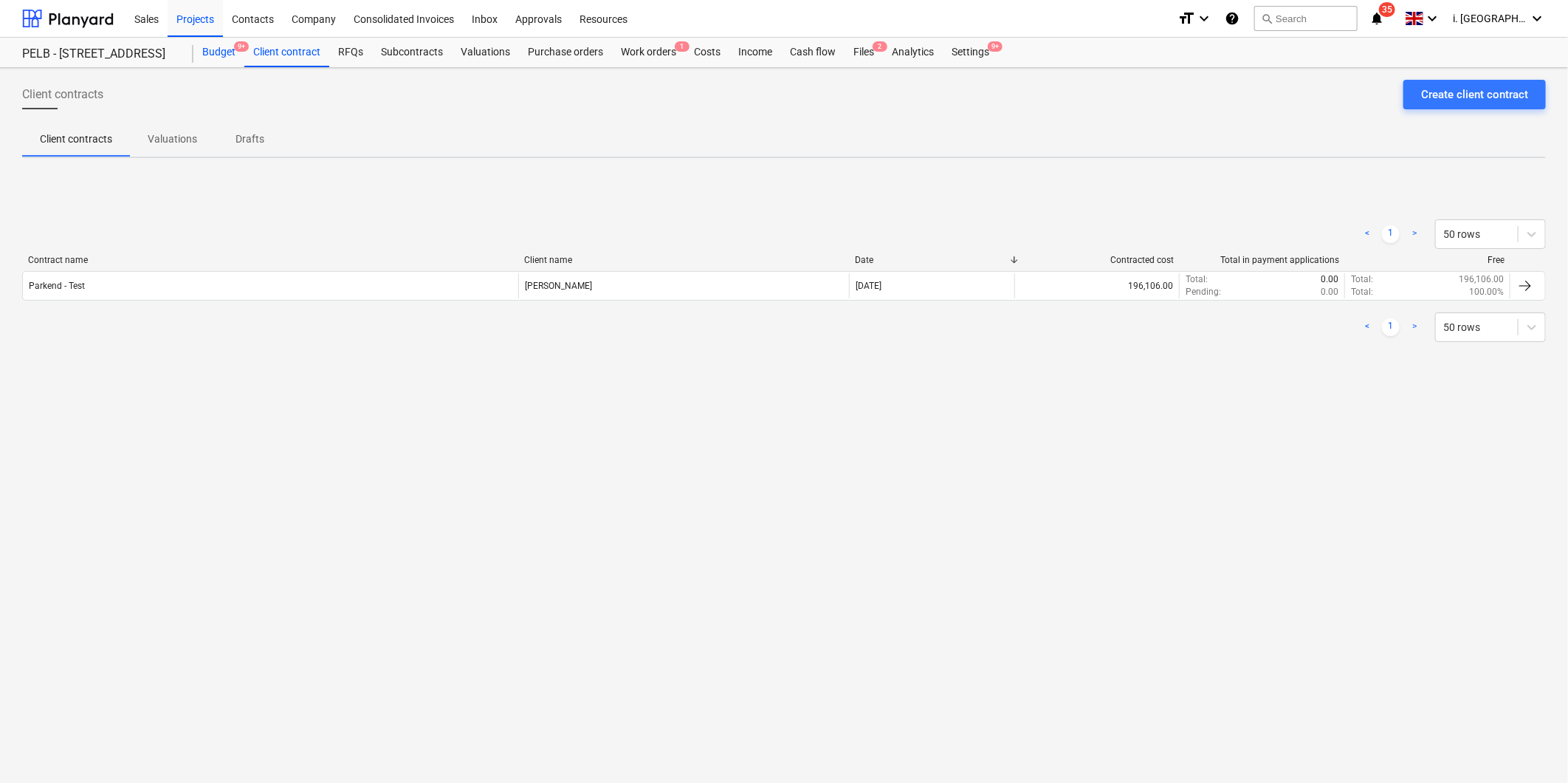
click at [220, 49] on div "Budget 9+" at bounding box center [219, 52] width 51 height 29
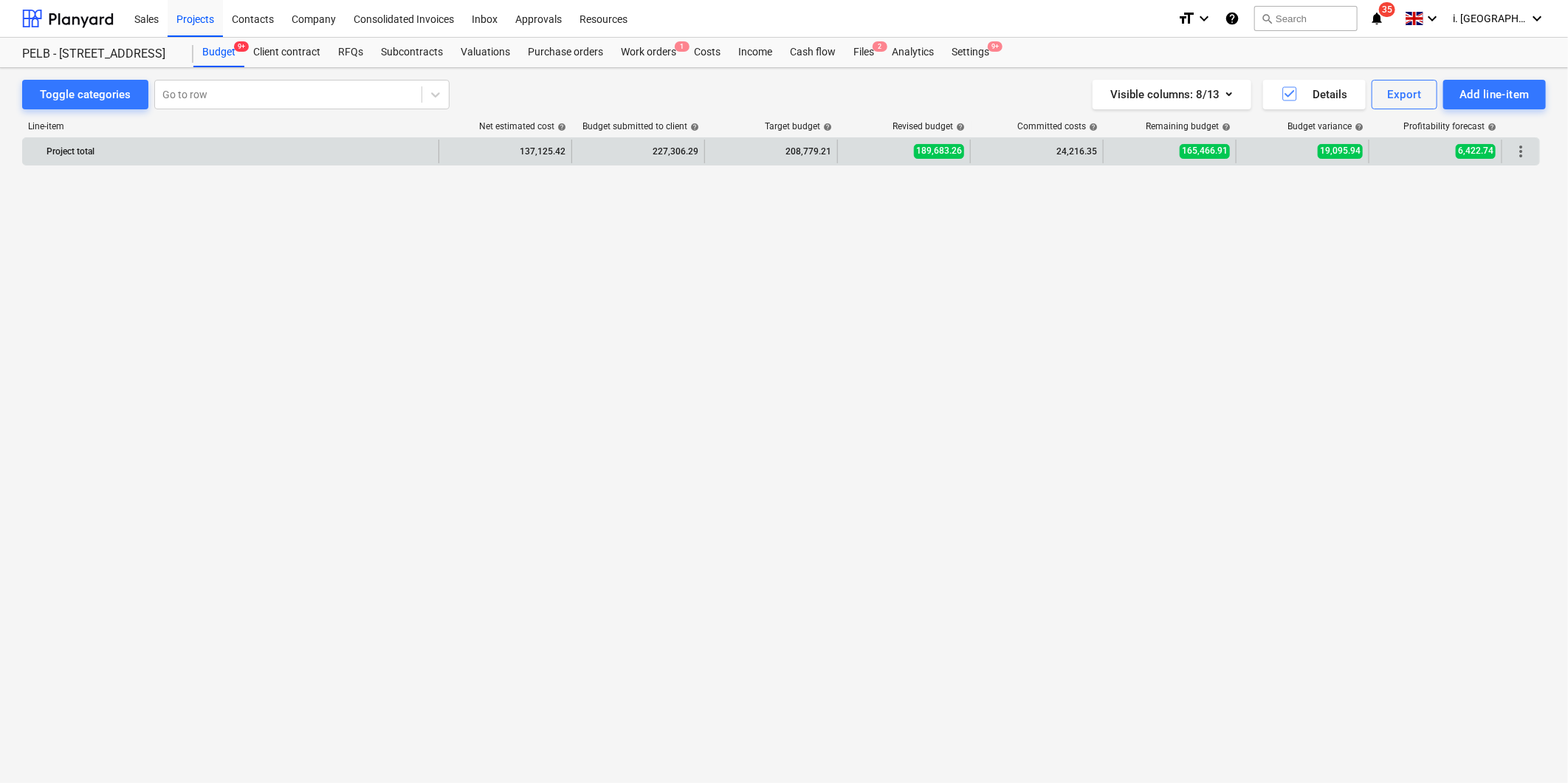
scroll to position [1854, 0]
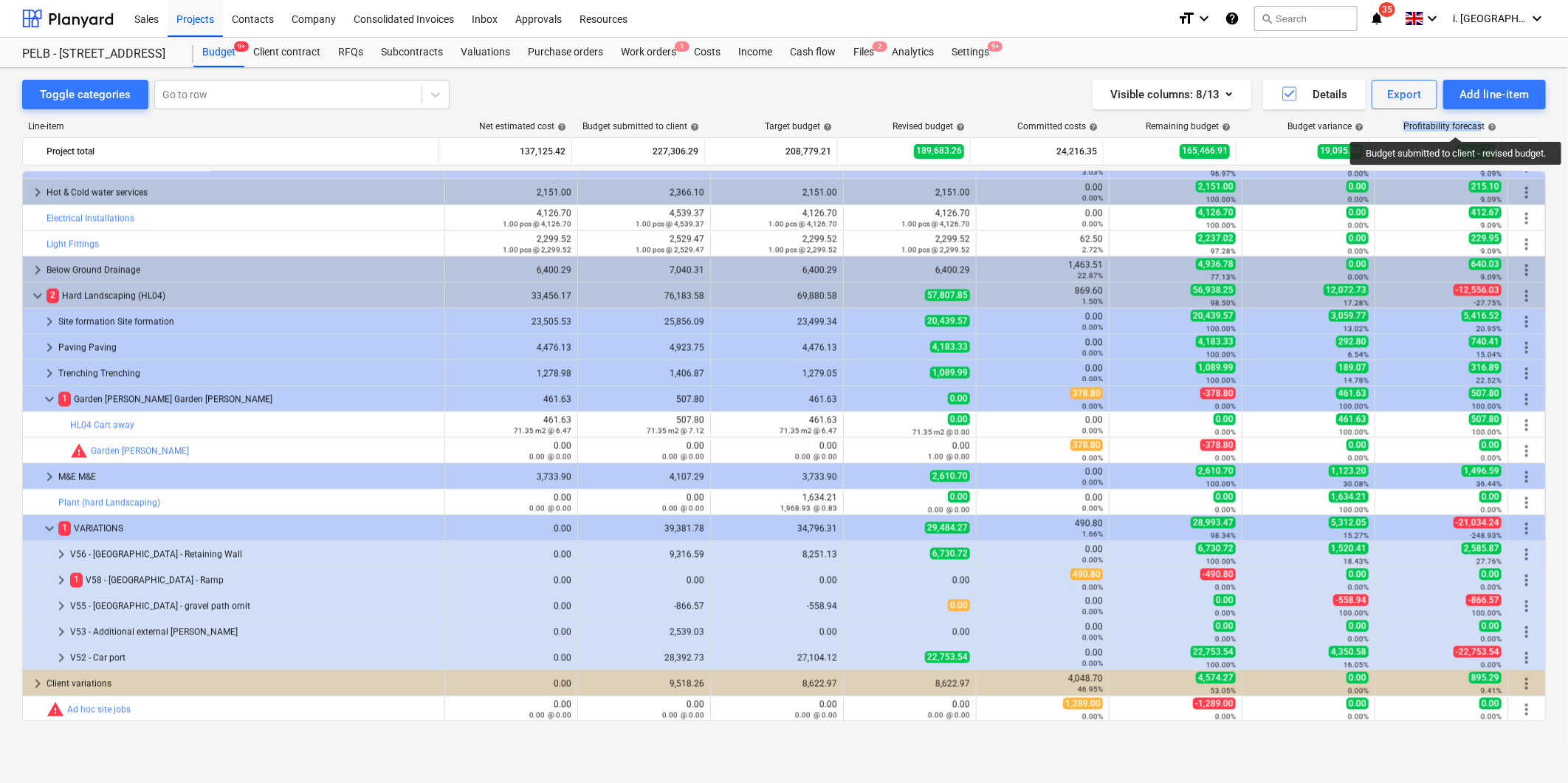
drag, startPoint x: 1400, startPoint y: 125, endPoint x: 1482, endPoint y: 124, distance: 82.0
click at [1482, 124] on div "Profitability forecast help" at bounding box center [1437, 126] width 133 height 11
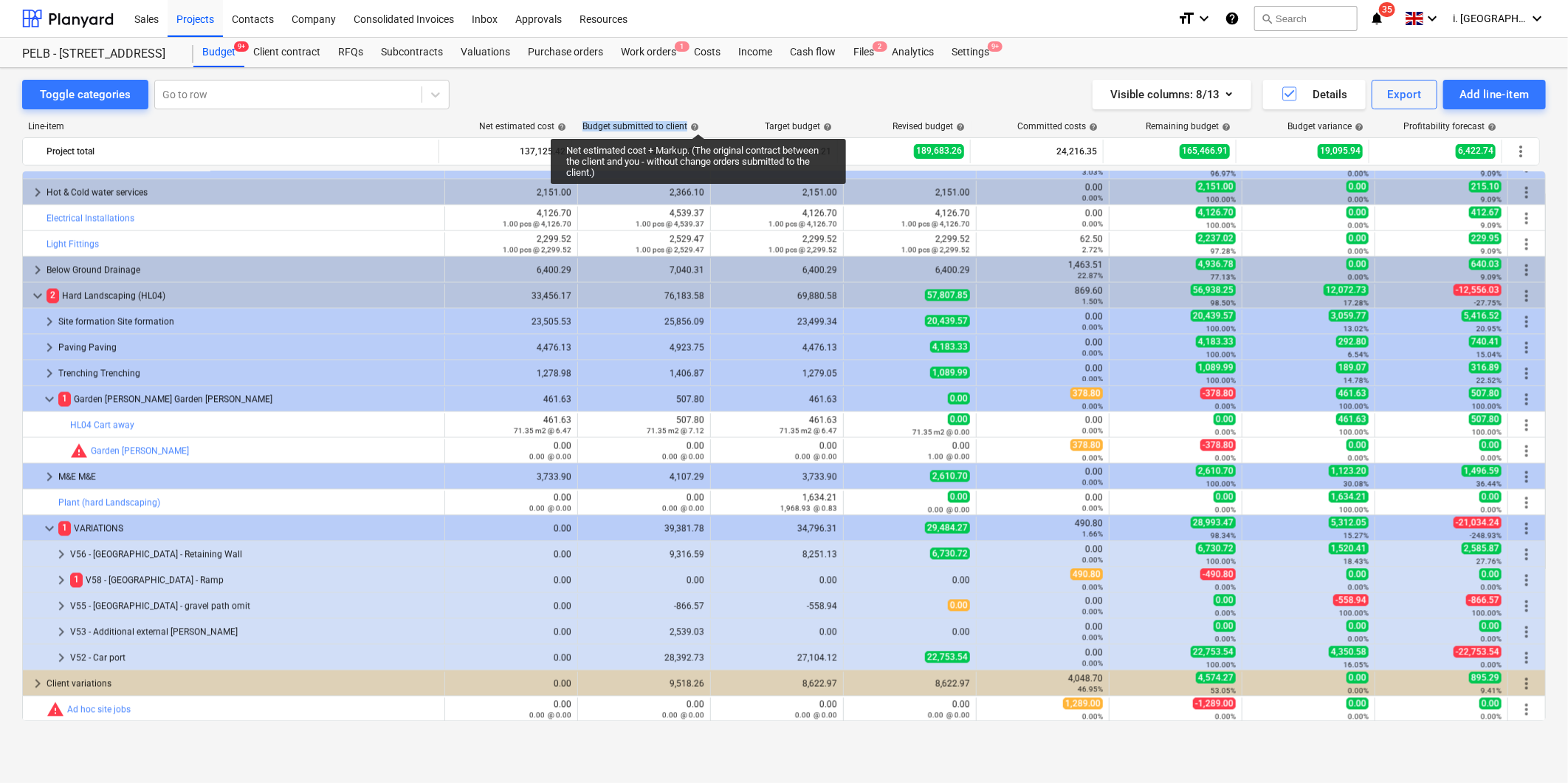
drag, startPoint x: 583, startPoint y: 120, endPoint x: 699, endPoint y: 120, distance: 116.0
click at [699, 120] on div "Line-item Net estimated cost help Budget submitted to client help Target budget…" at bounding box center [784, 425] width 1524 height 630
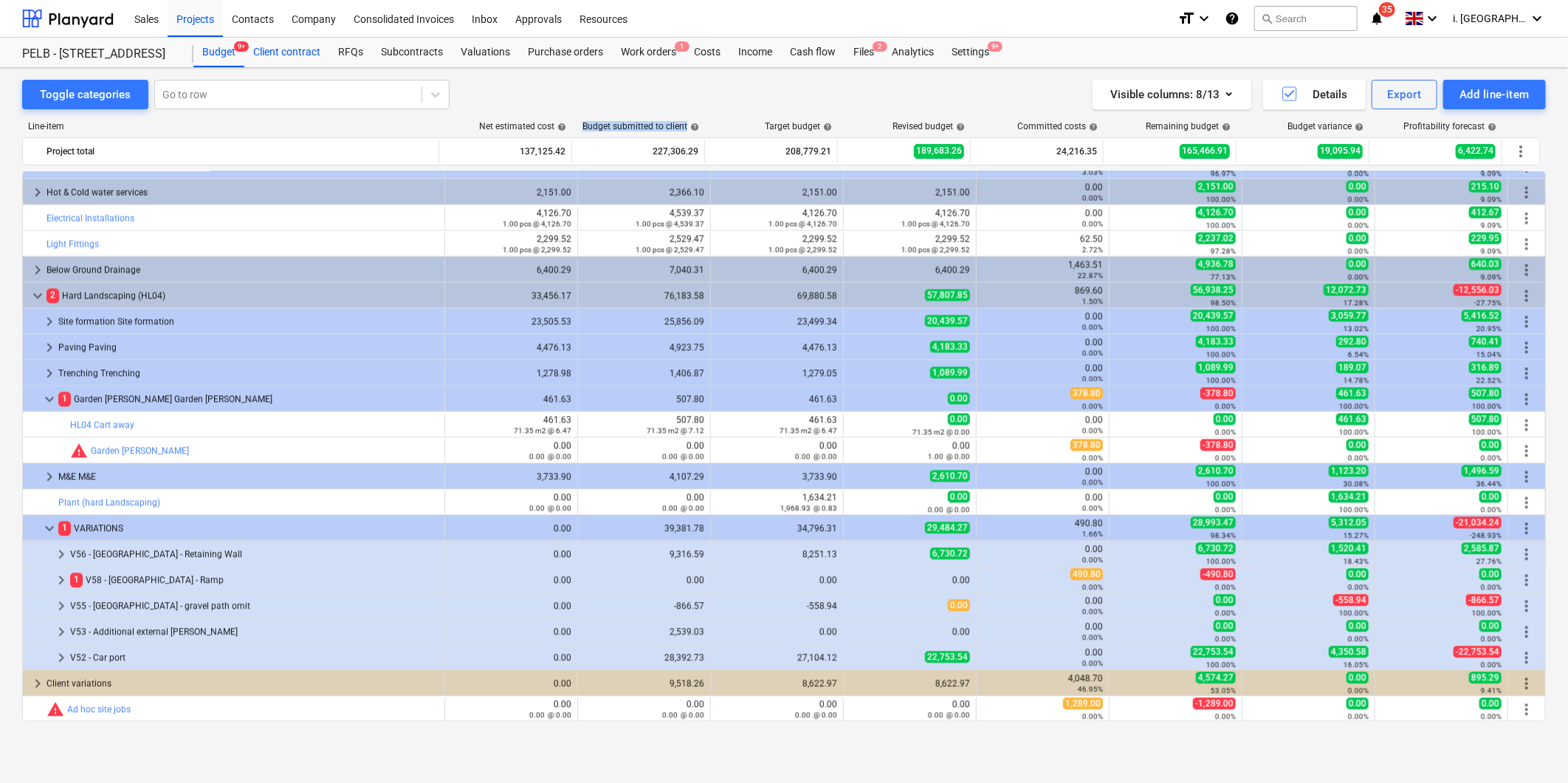
click at [287, 54] on div "Client contract" at bounding box center [287, 52] width 85 height 29
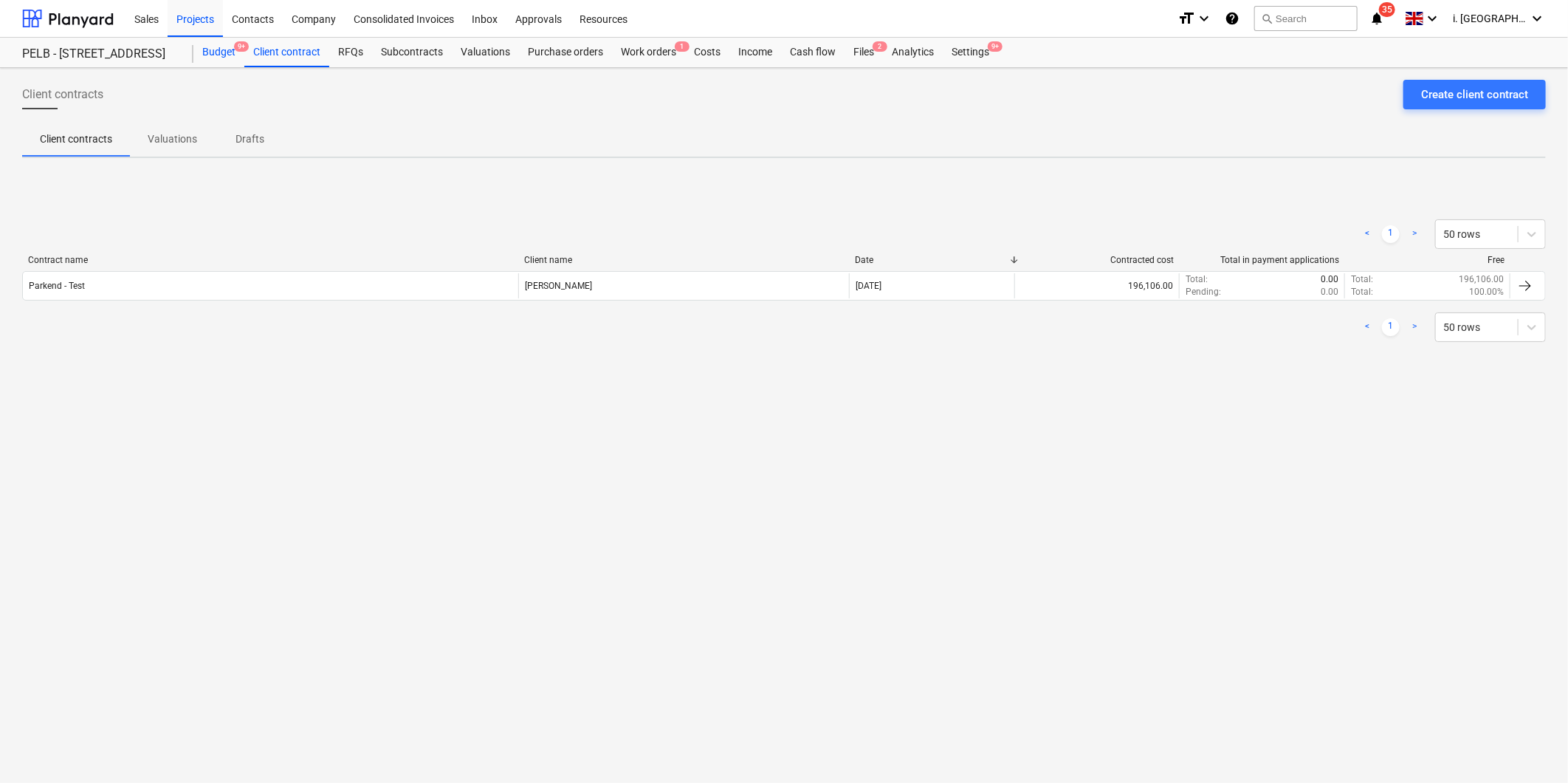
click at [214, 50] on div "Budget 9+" at bounding box center [219, 52] width 51 height 29
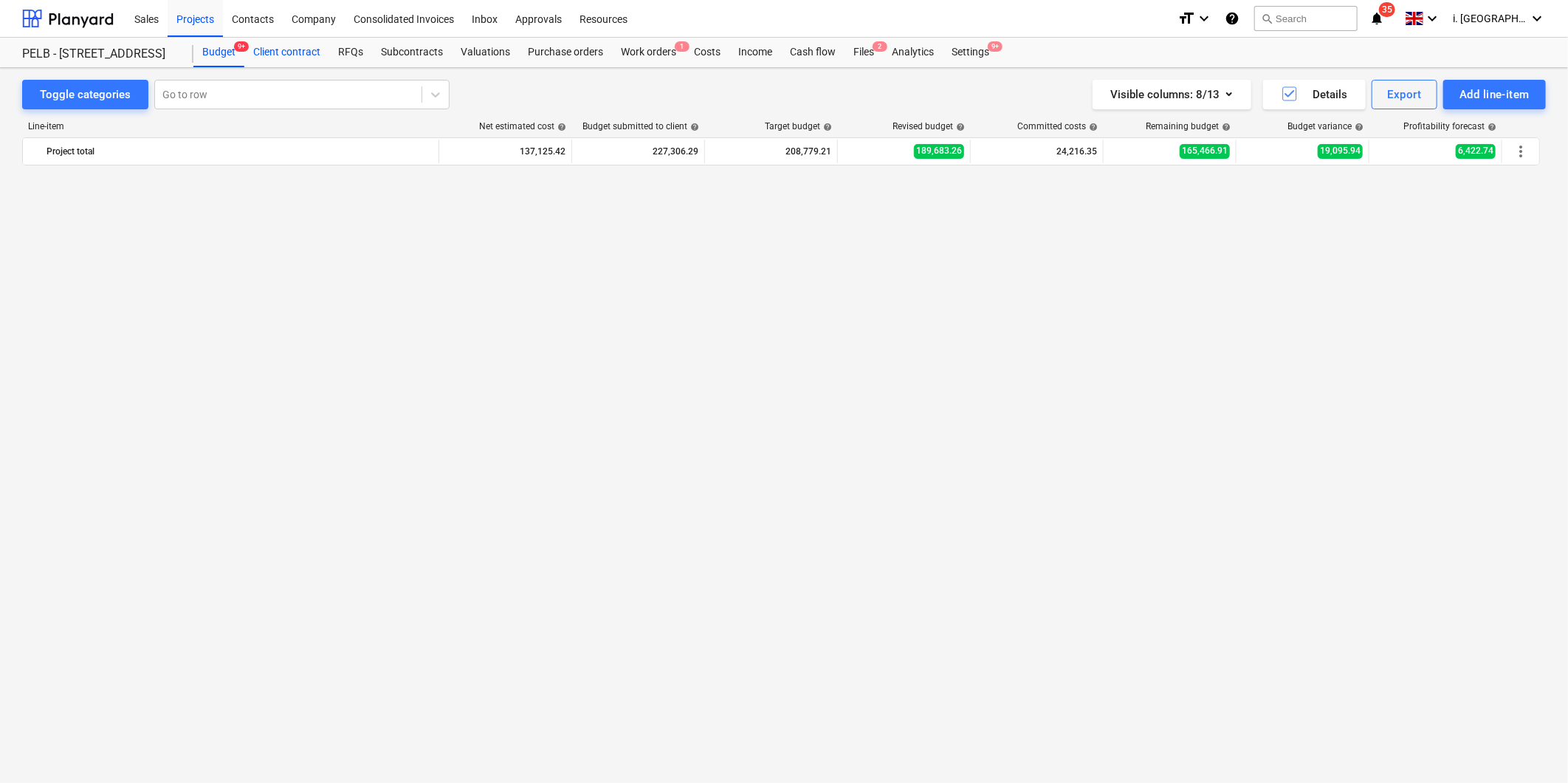
scroll to position [1854, 0]
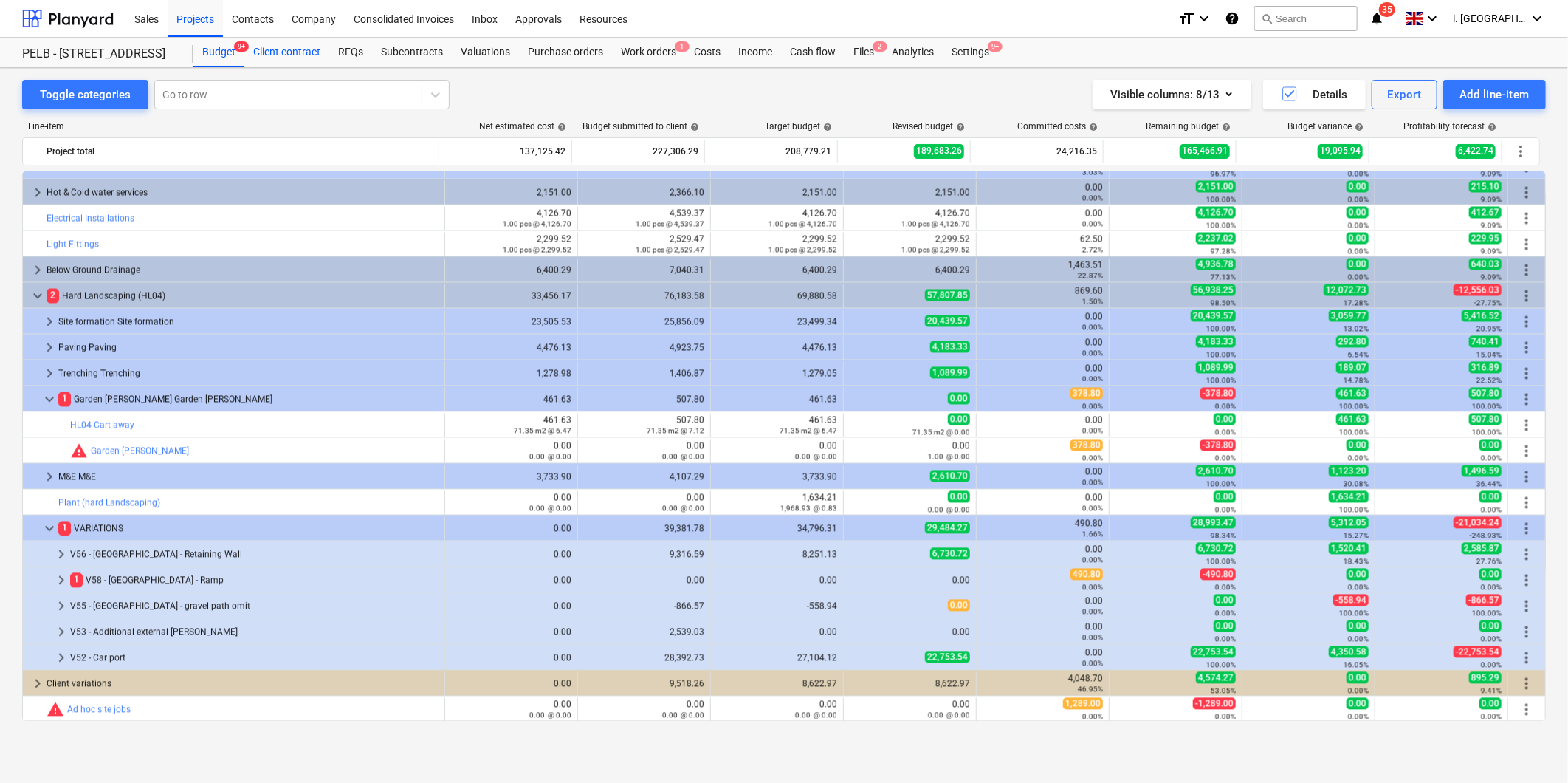
click at [290, 54] on div "Client contract" at bounding box center [287, 52] width 85 height 29
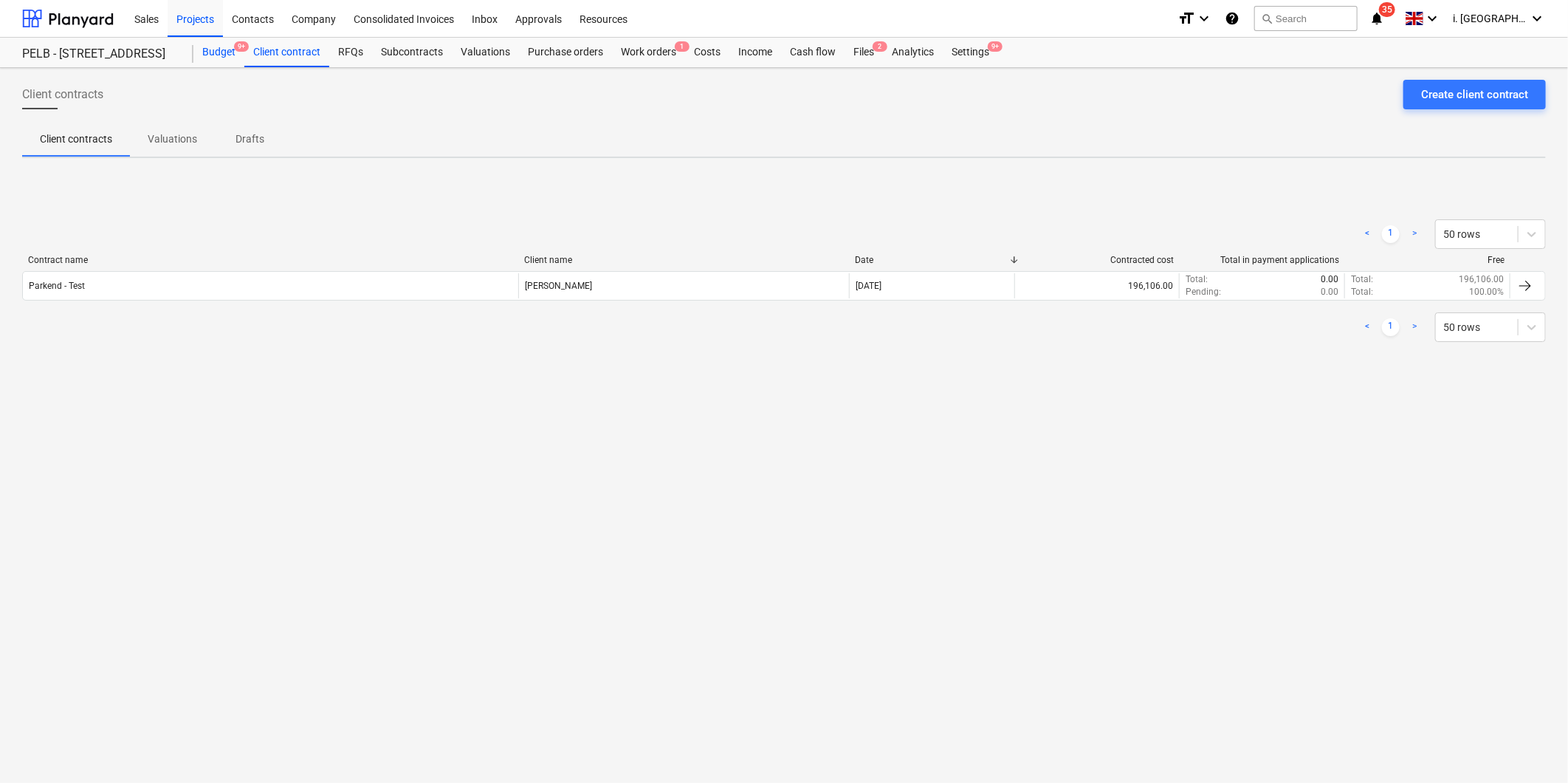
click at [229, 55] on div "Budget 9+" at bounding box center [219, 52] width 51 height 29
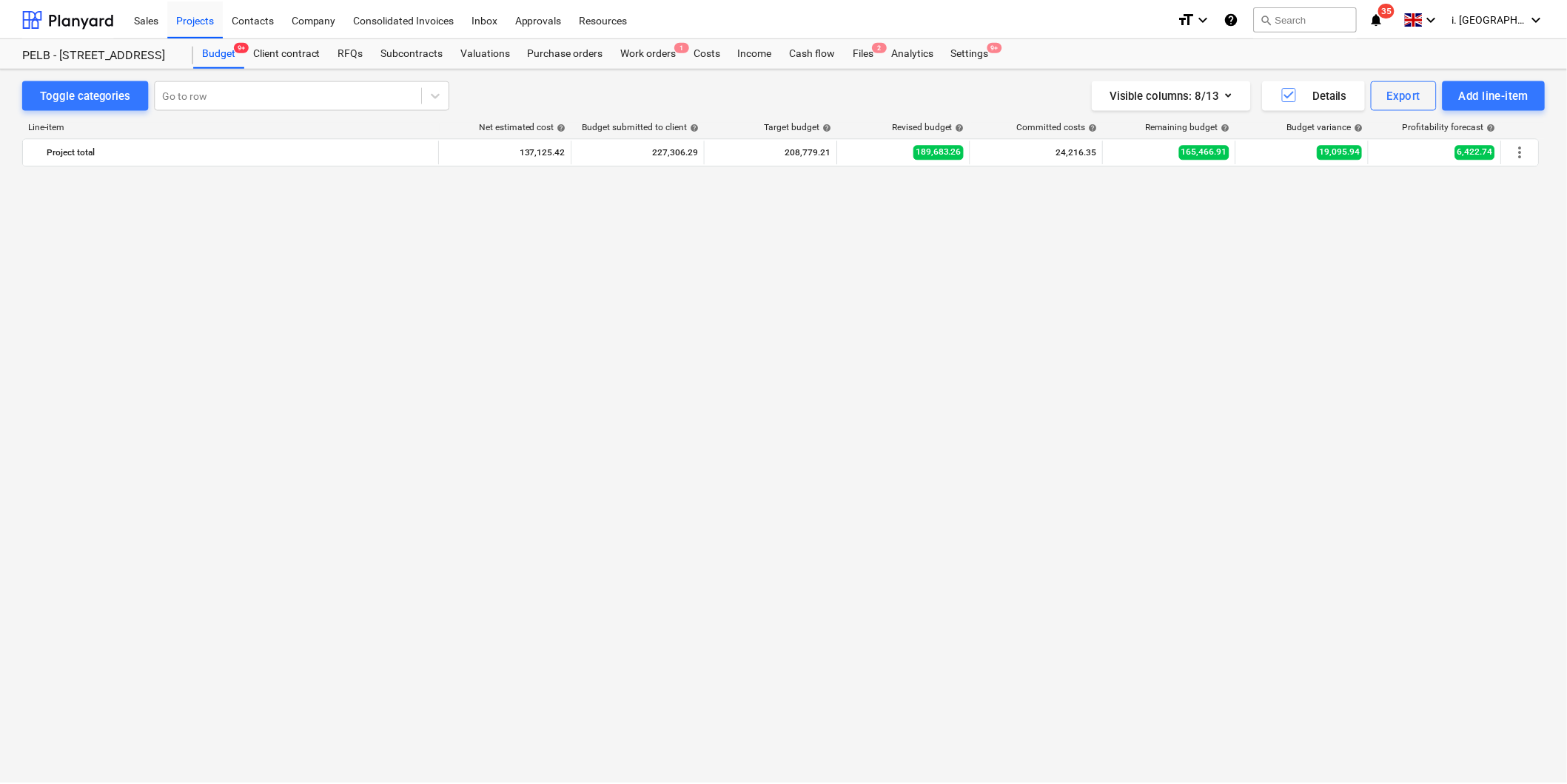
scroll to position [1856, 0]
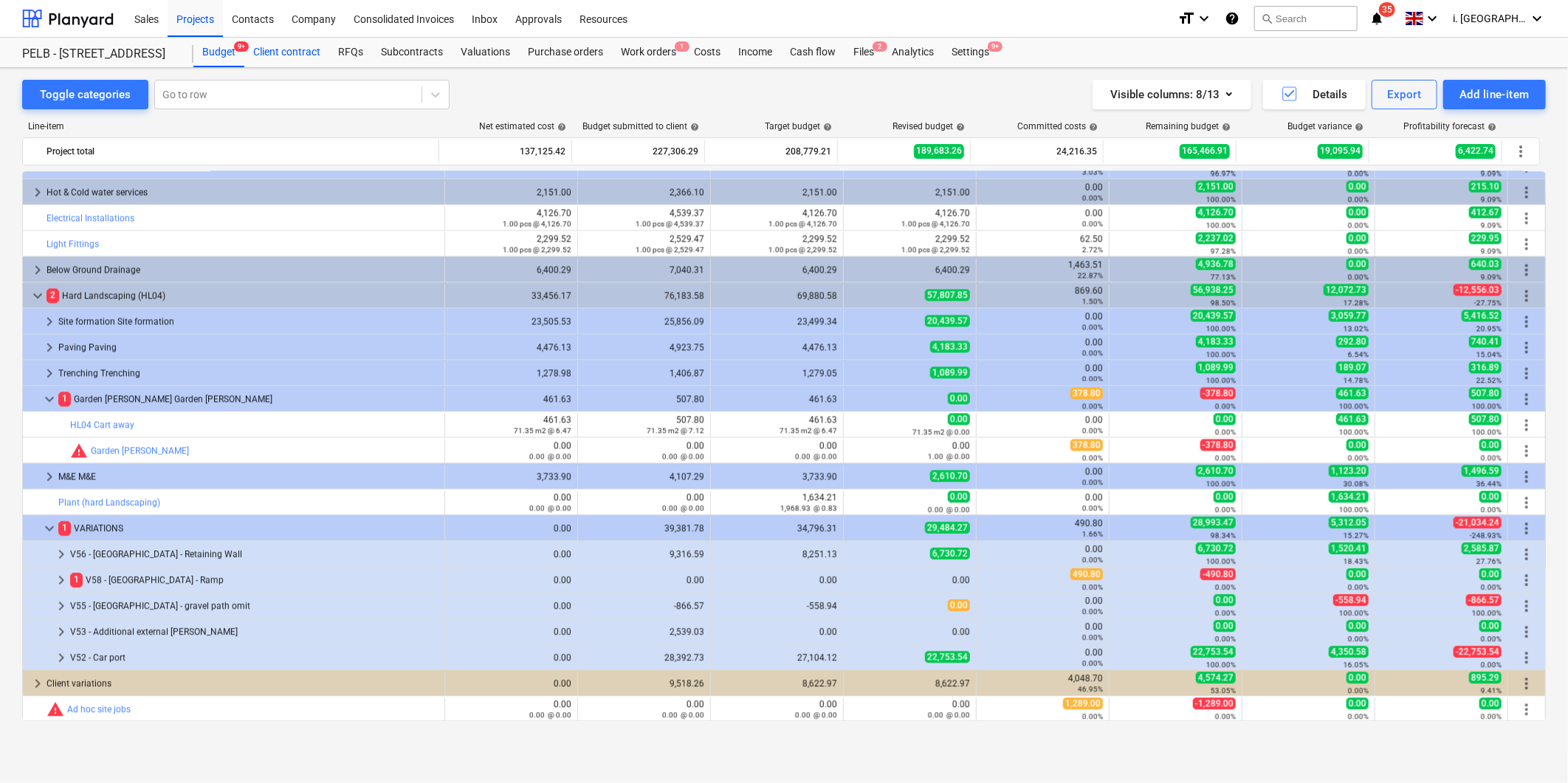
click at [275, 59] on div "Client contract" at bounding box center [287, 52] width 85 height 29
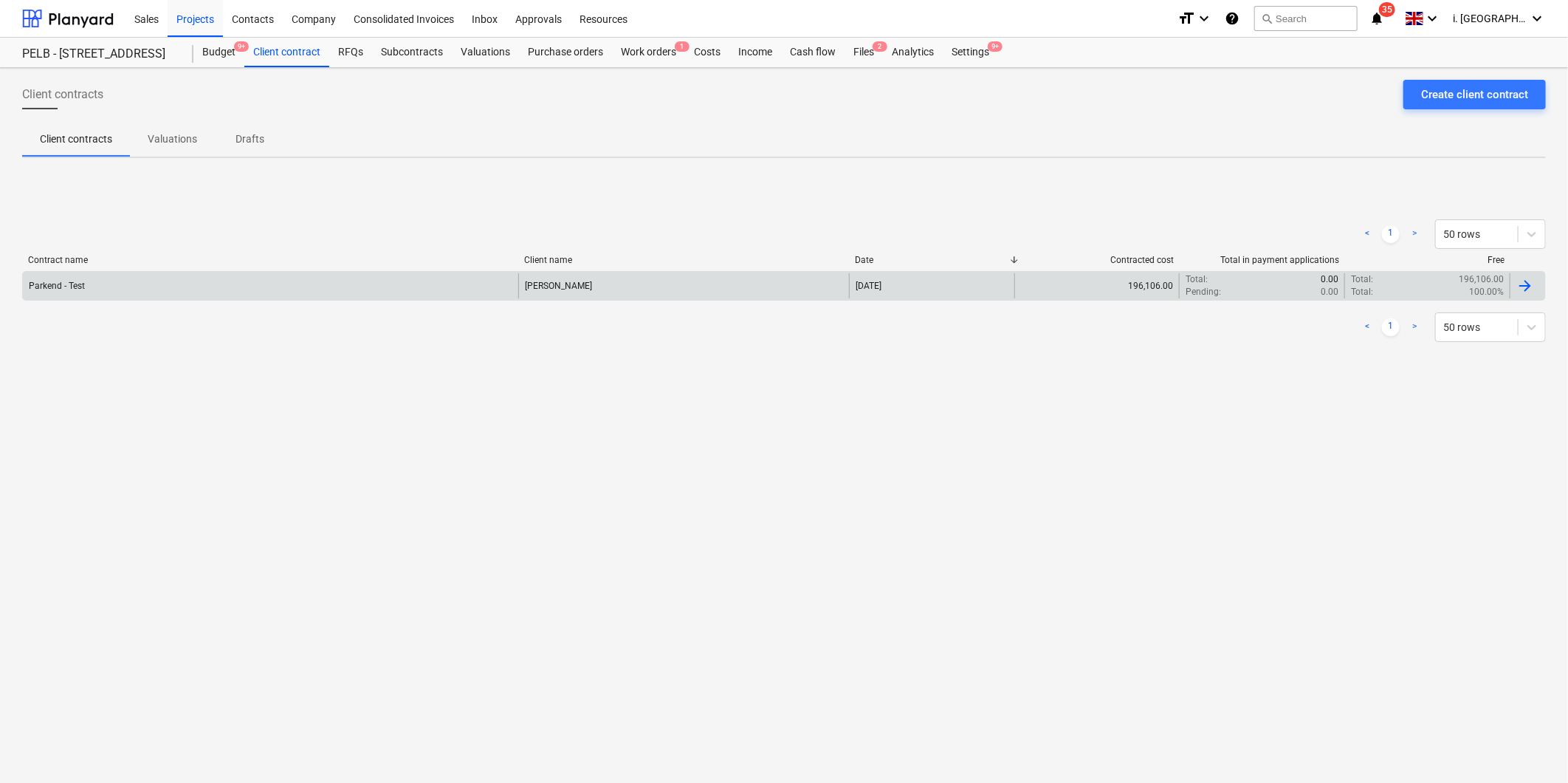
click at [106, 283] on div "Parkend - Test" at bounding box center [271, 286] width 496 height 25
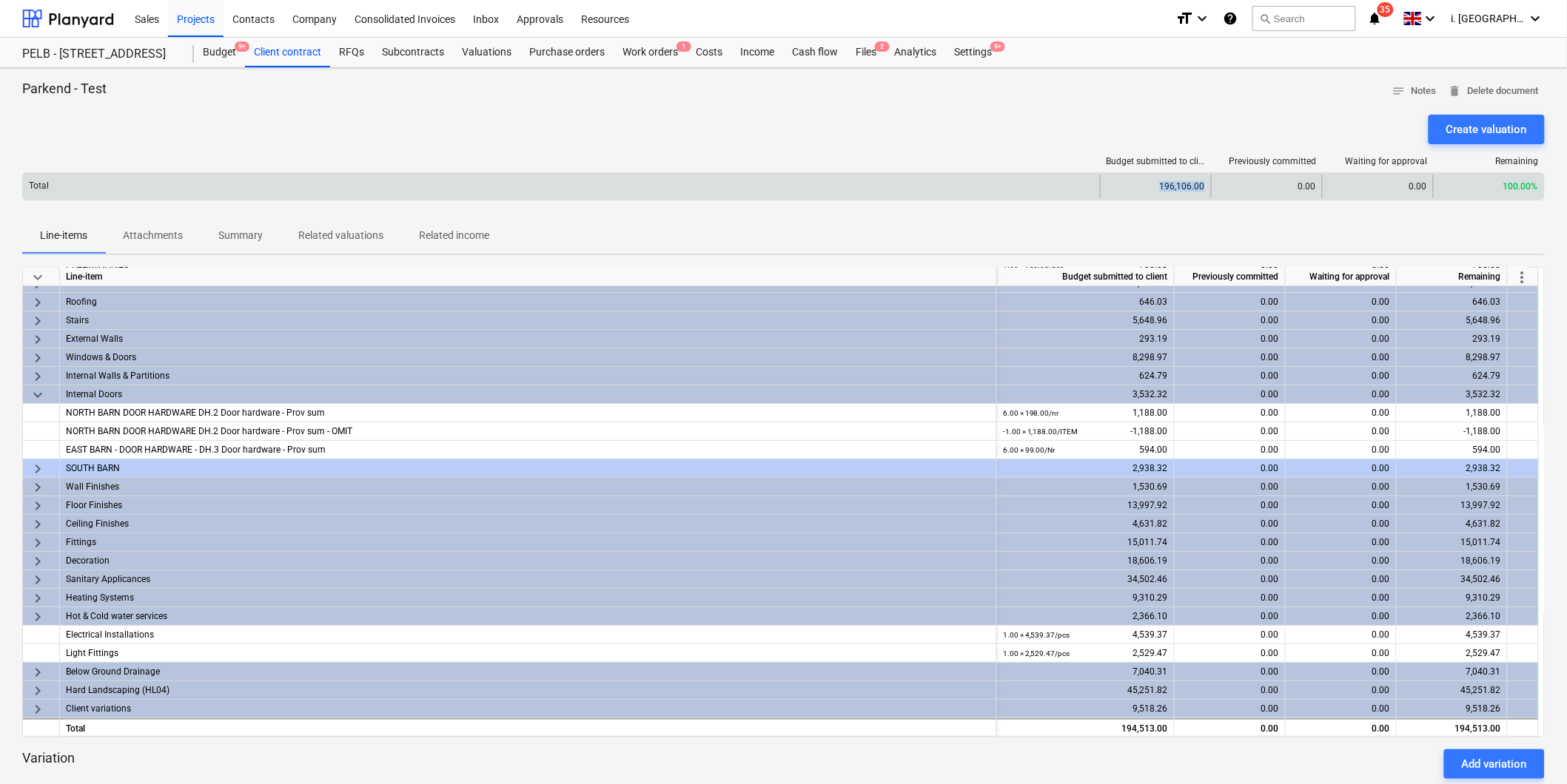
drag, startPoint x: 1136, startPoint y: 193, endPoint x: 1209, endPoint y: 194, distance: 73.0
click at [1209, 194] on div "196,106.00" at bounding box center [1156, 186] width 111 height 24
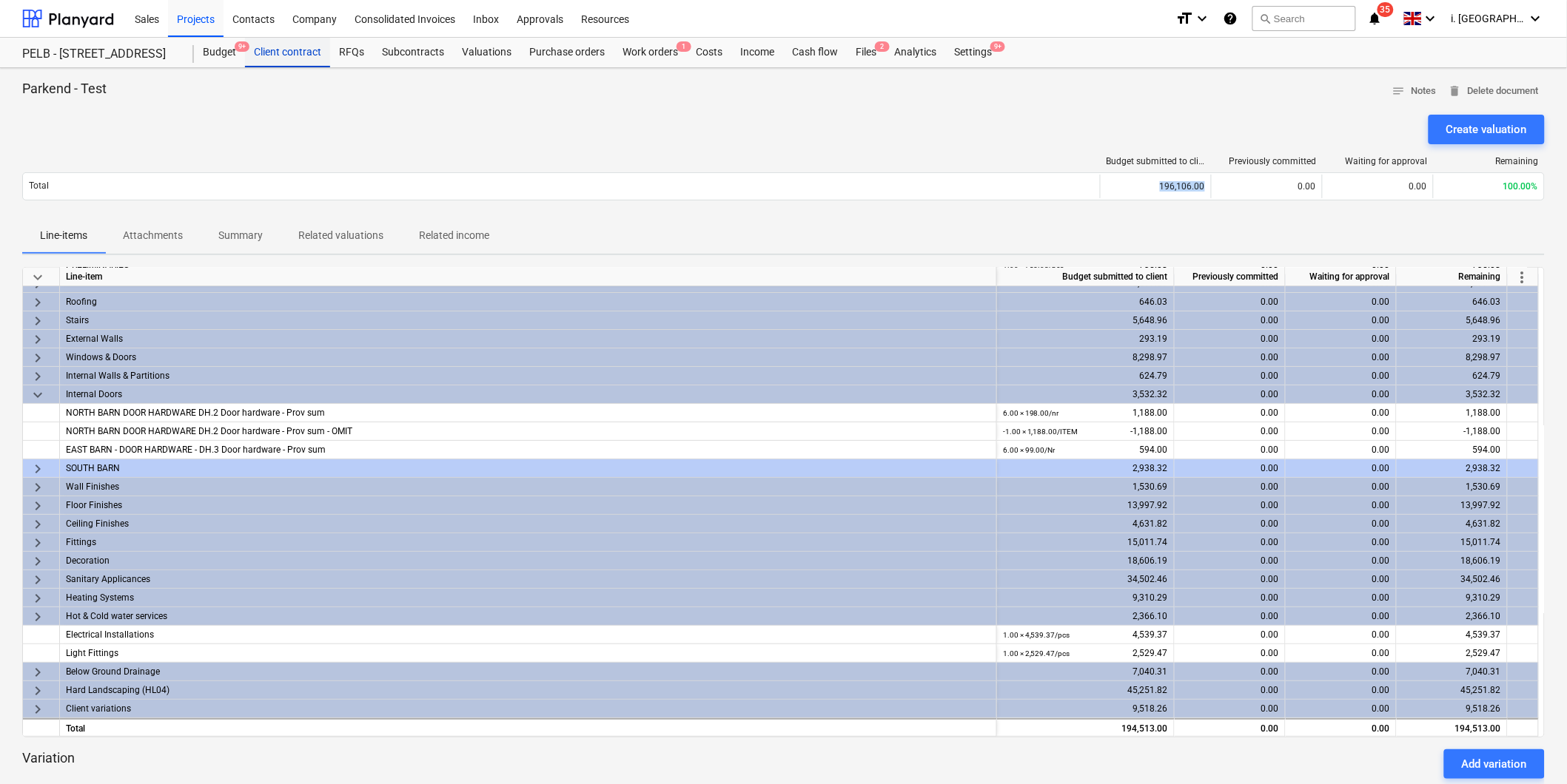
click at [282, 57] on div "Client contract" at bounding box center [287, 52] width 85 height 29
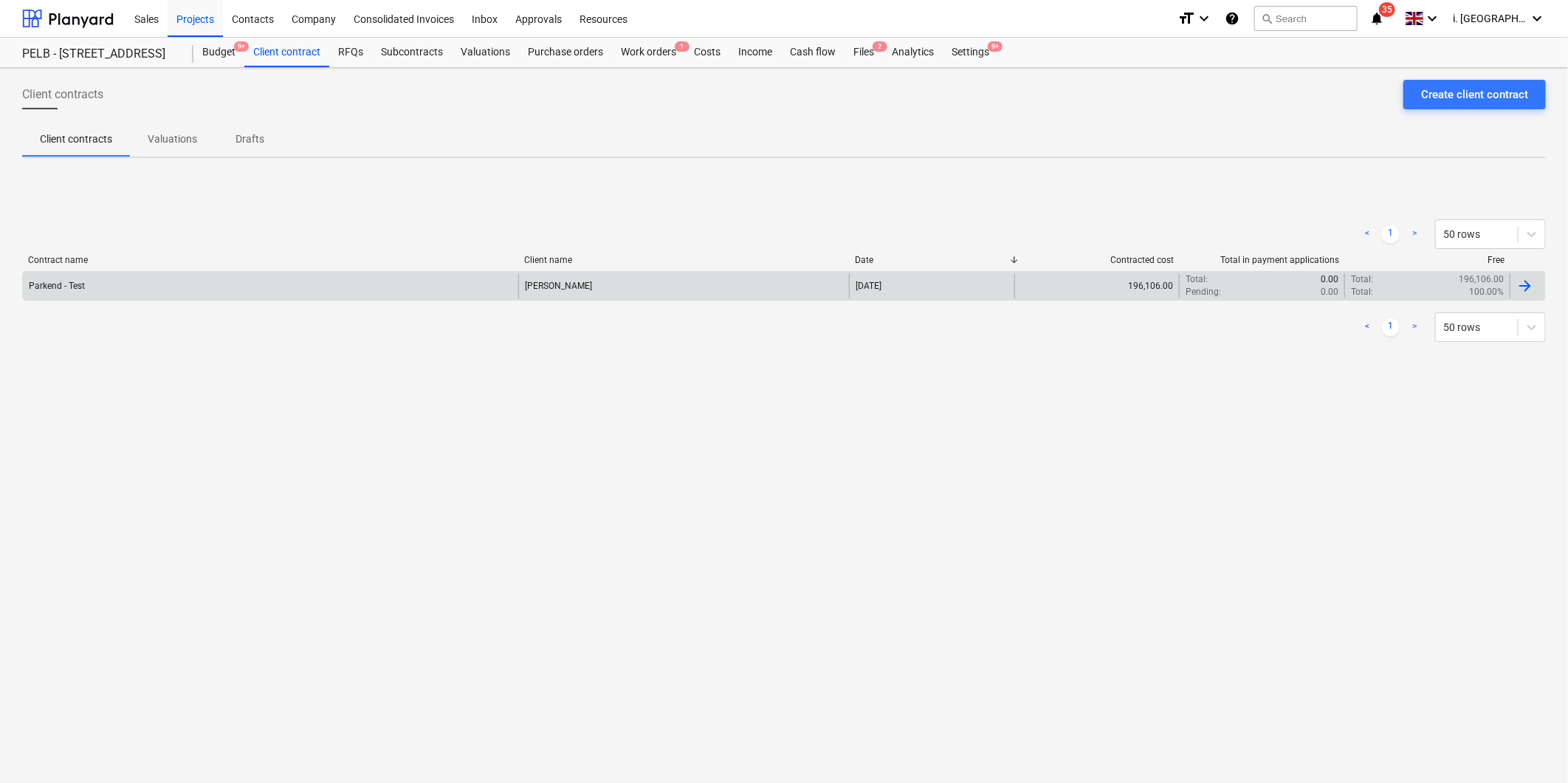
click at [108, 286] on div "Parkend - Test" at bounding box center [271, 286] width 496 height 25
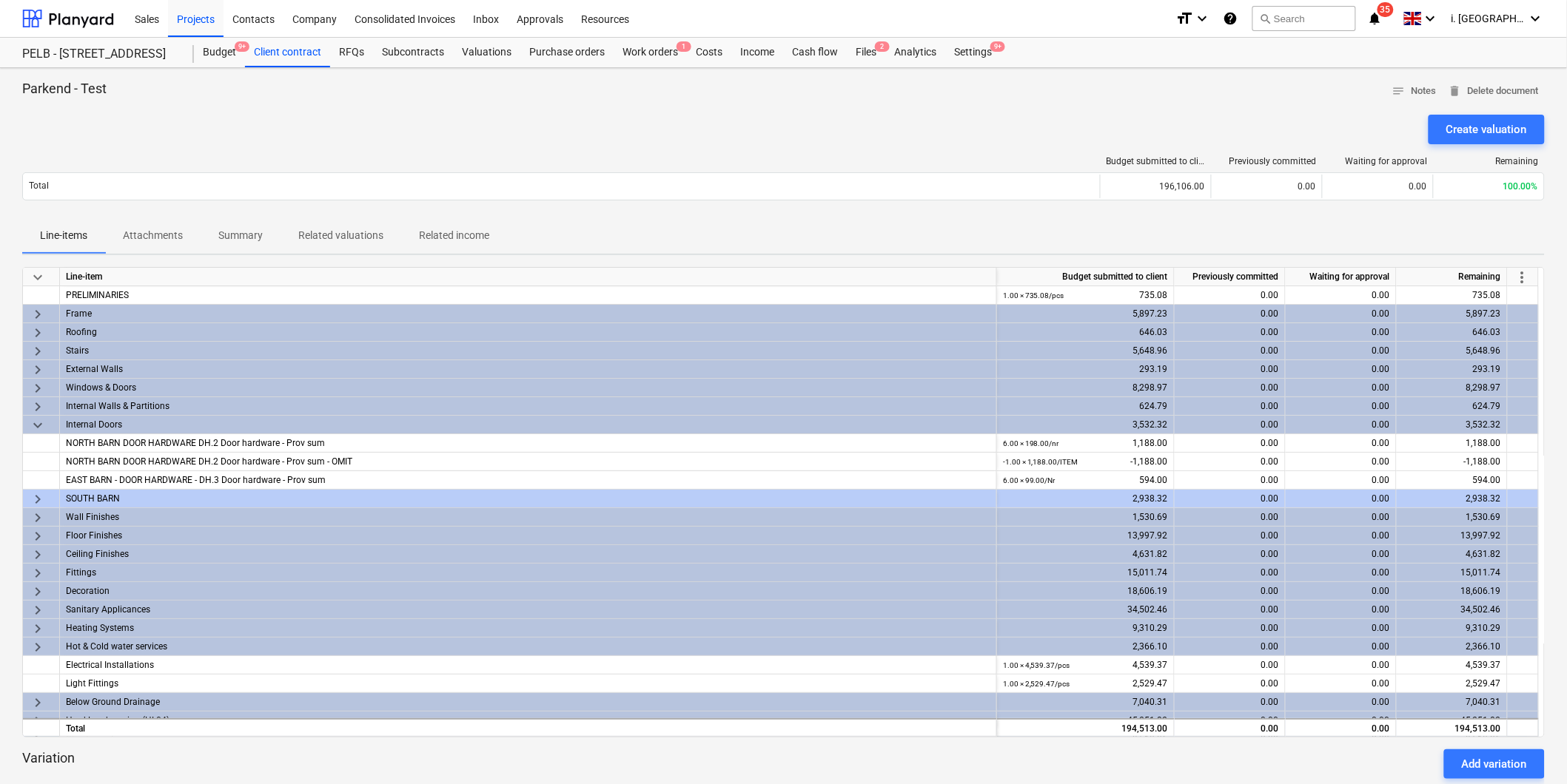
click at [1525, 272] on span "more_vert" at bounding box center [1522, 278] width 18 height 18
click at [213, 50] on div at bounding box center [785, 392] width 1571 height 784
click at [215, 50] on div "Budget 9+" at bounding box center [219, 52] width 51 height 29
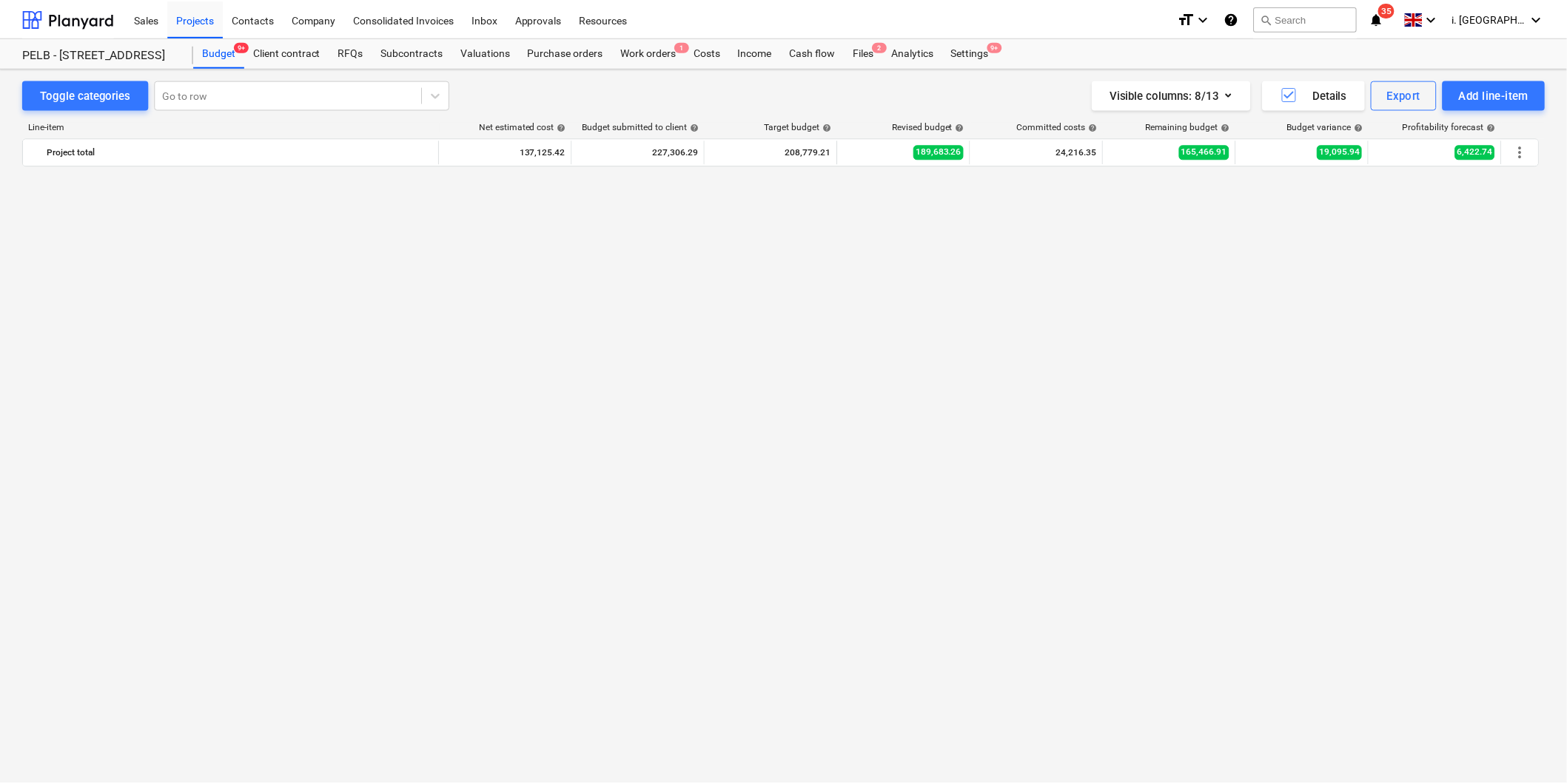
scroll to position [1856, 0]
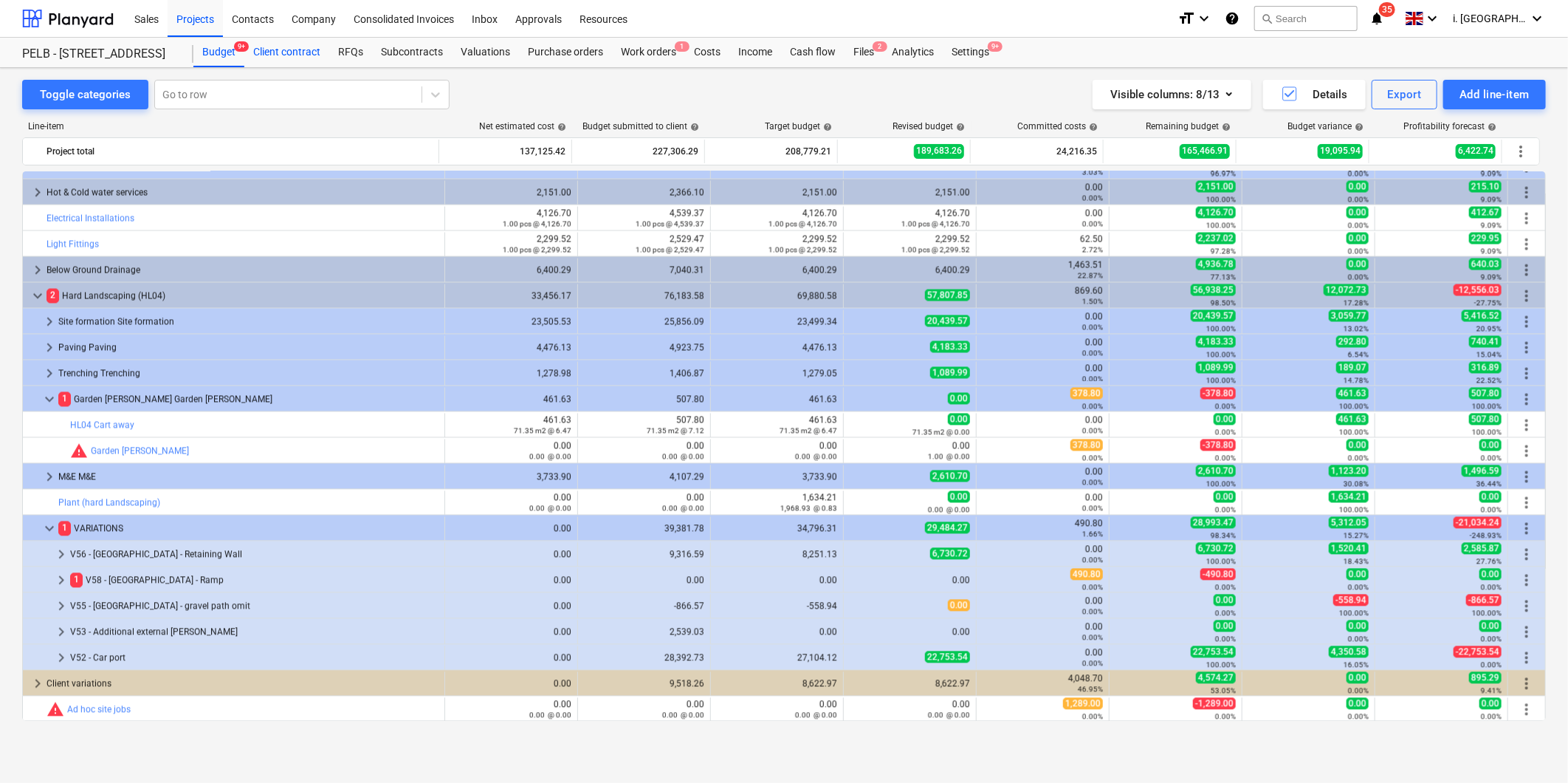
click at [282, 52] on div "Client contract" at bounding box center [287, 52] width 85 height 29
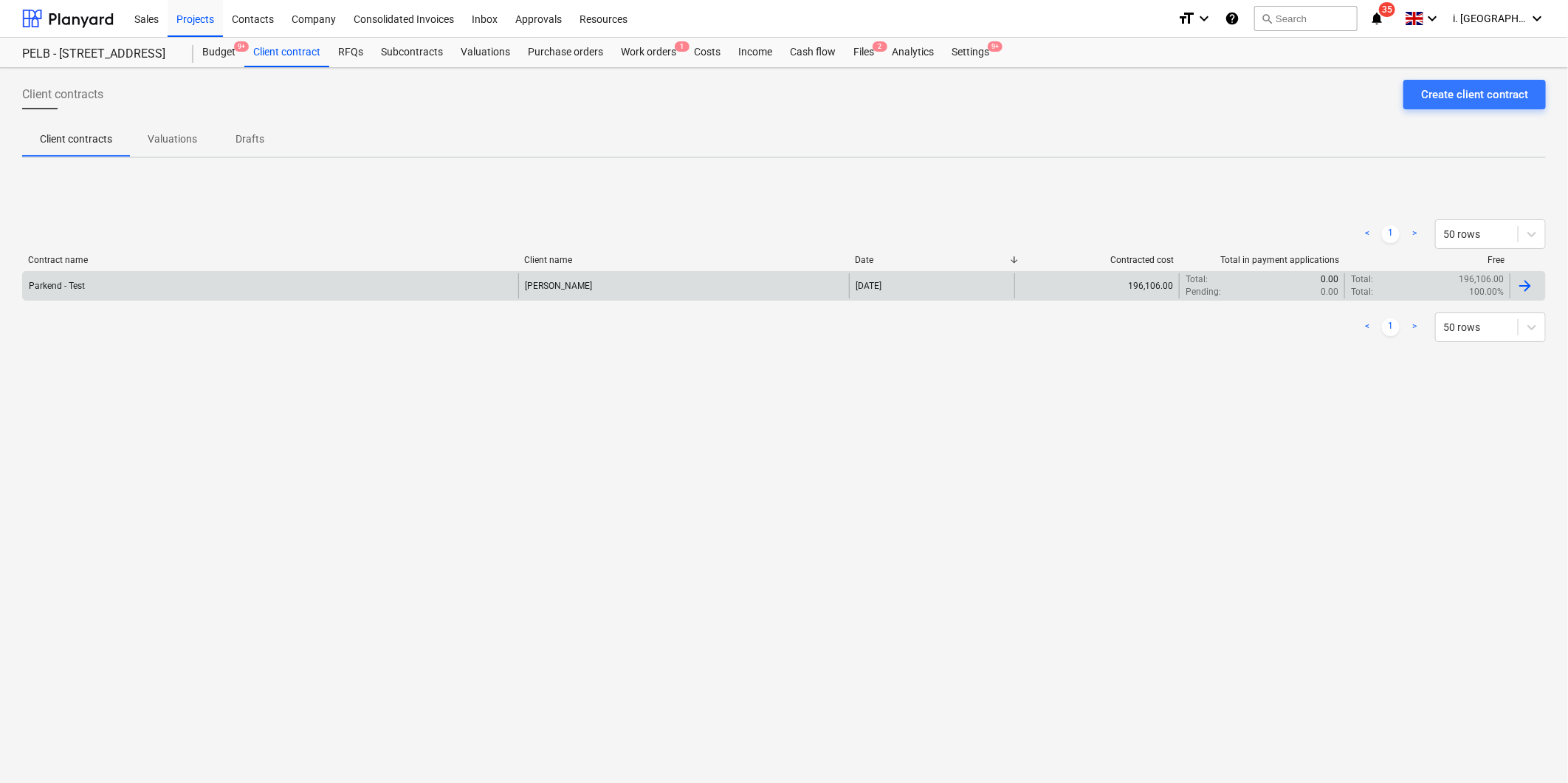
click at [187, 290] on div "Parkend - Test" at bounding box center [271, 286] width 496 height 25
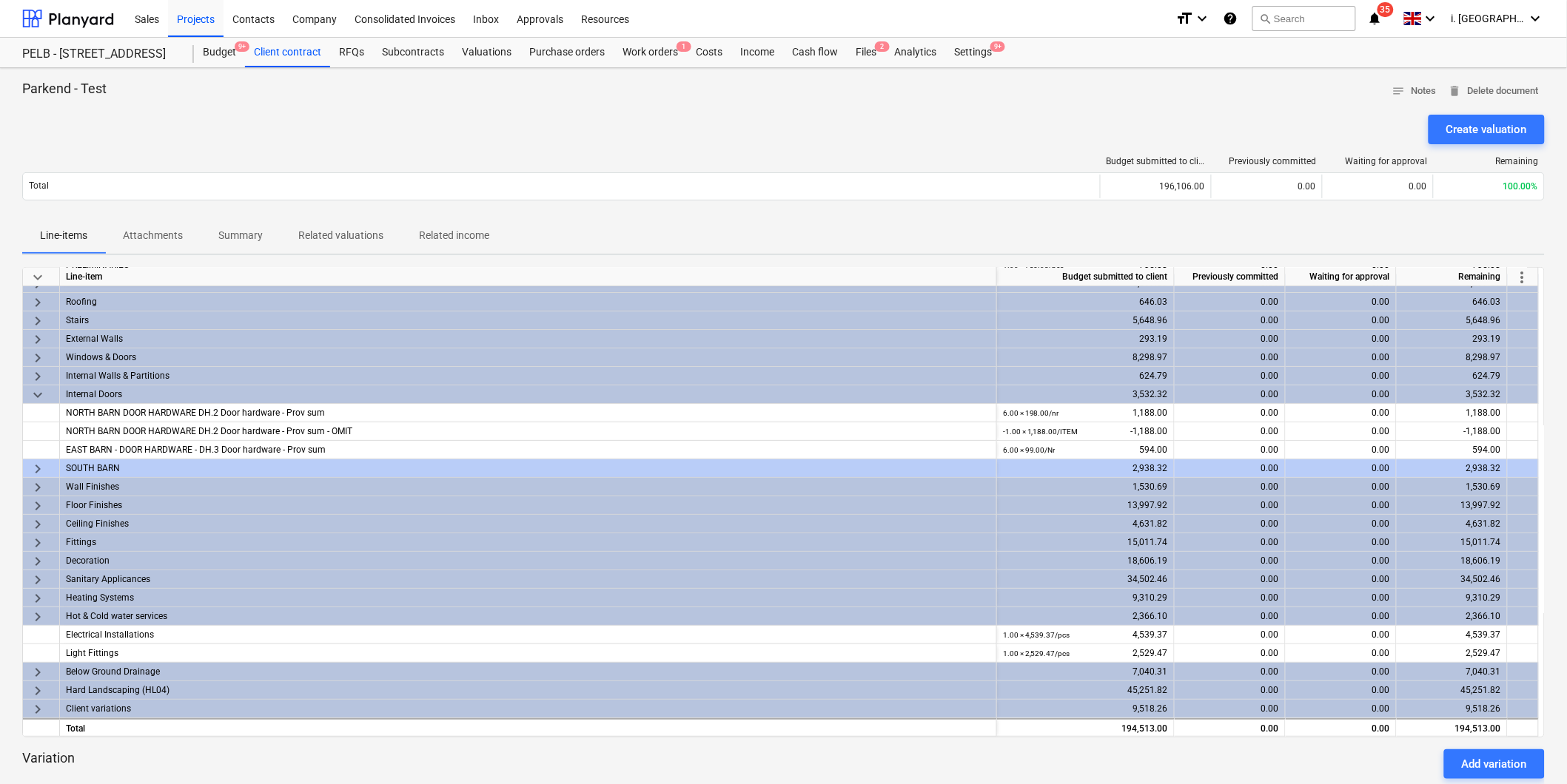
click at [1227, 227] on div "Line-items Attachments Summary Related valuations Related income" at bounding box center [783, 236] width 1522 height 35
click at [1479, 124] on div "Create valuation" at bounding box center [1486, 130] width 80 height 19
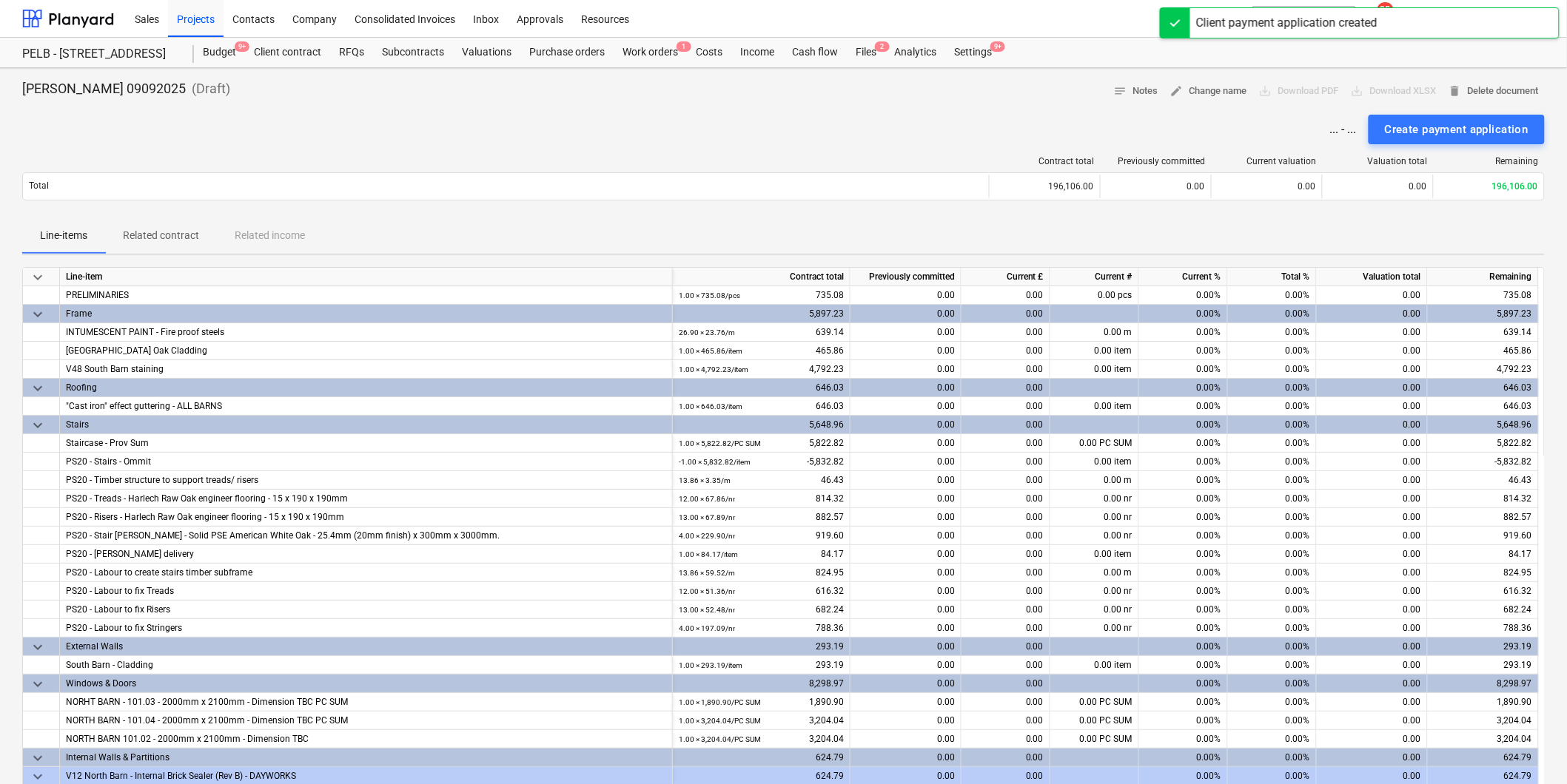
click at [913, 419] on div "0.00" at bounding box center [906, 424] width 111 height 19
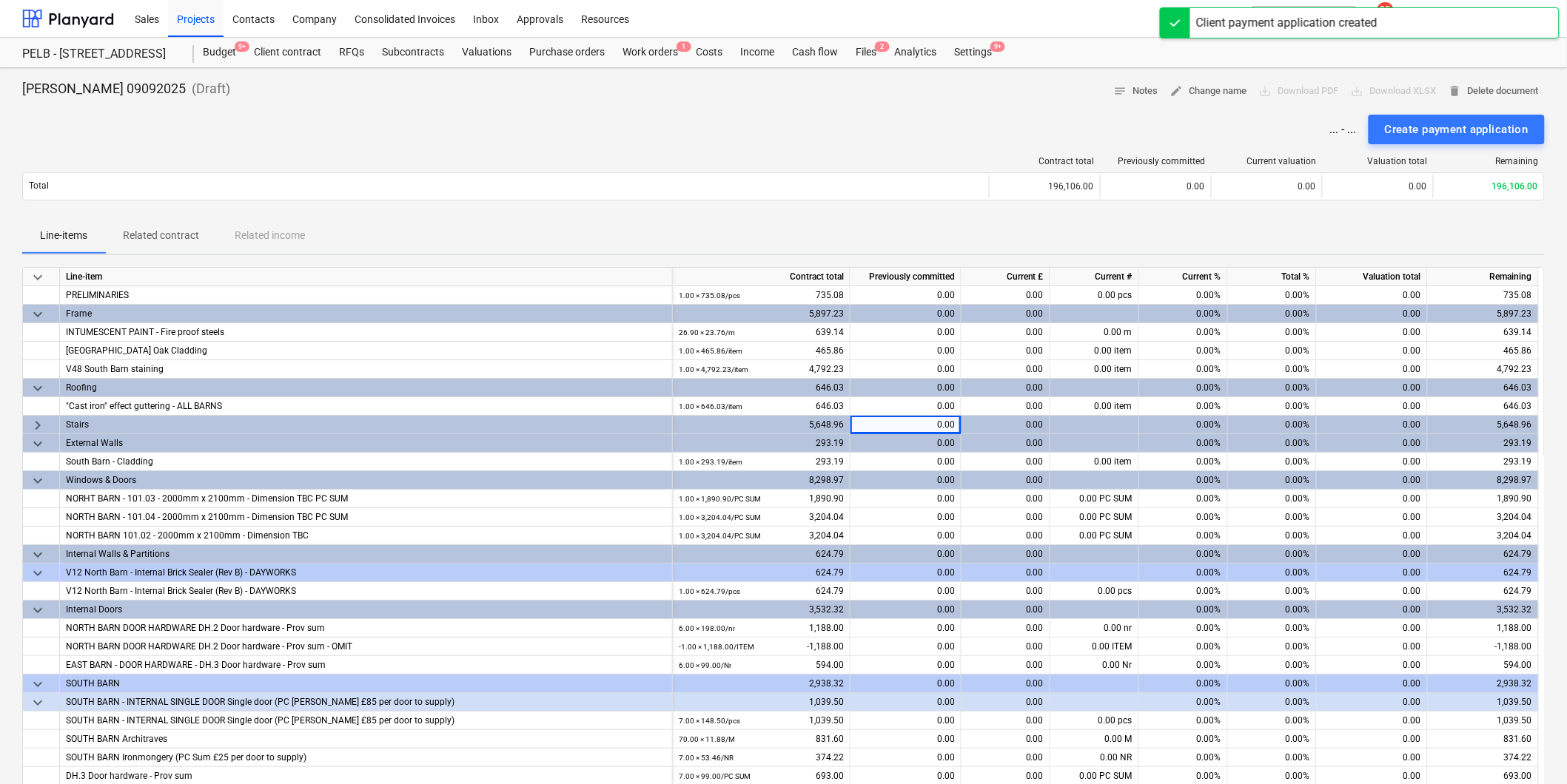
click at [43, 426] on span "keyboard_arrow_right" at bounding box center [38, 425] width 18 height 18
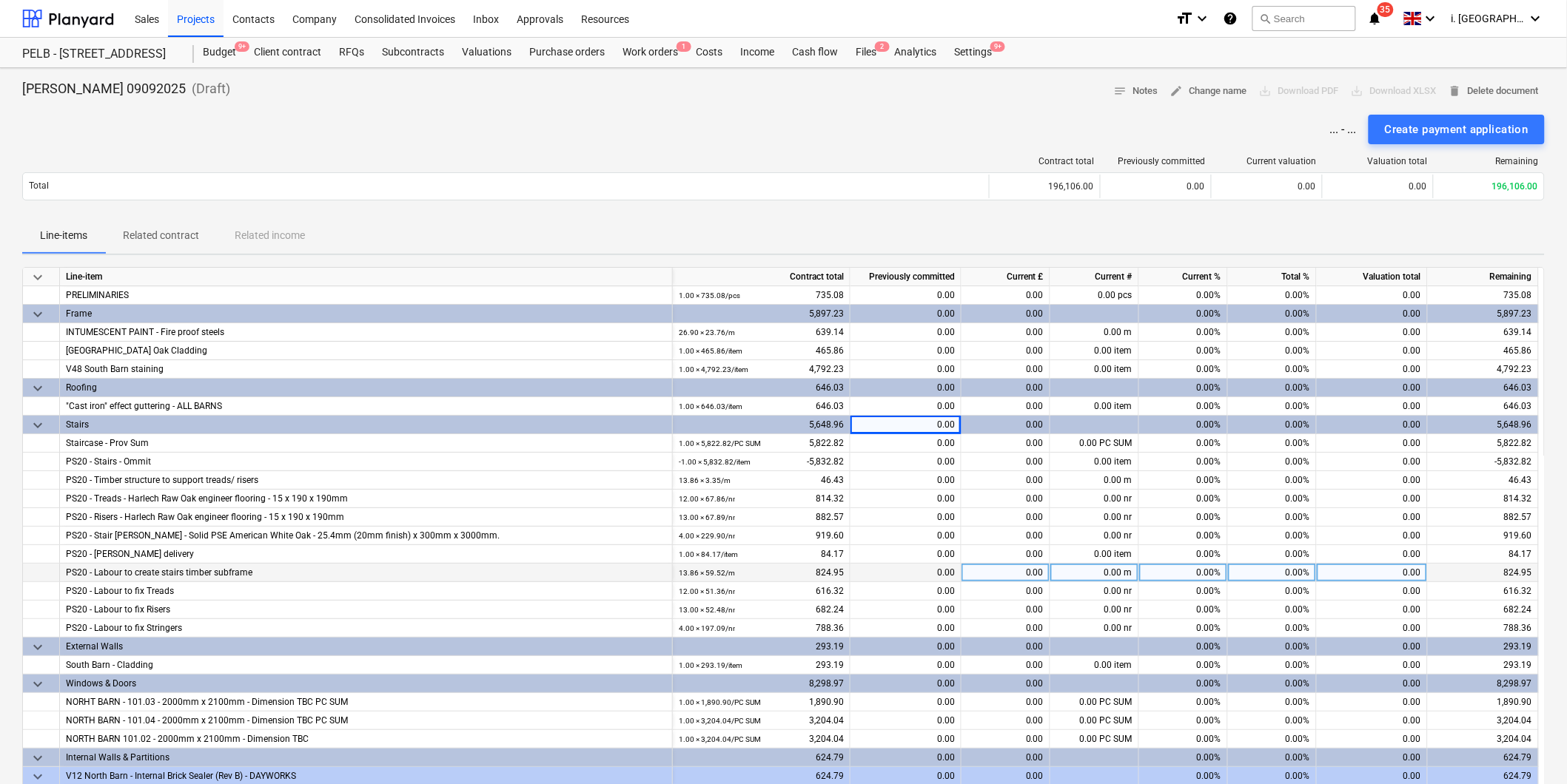
click at [911, 570] on div "0.00" at bounding box center [906, 573] width 111 height 19
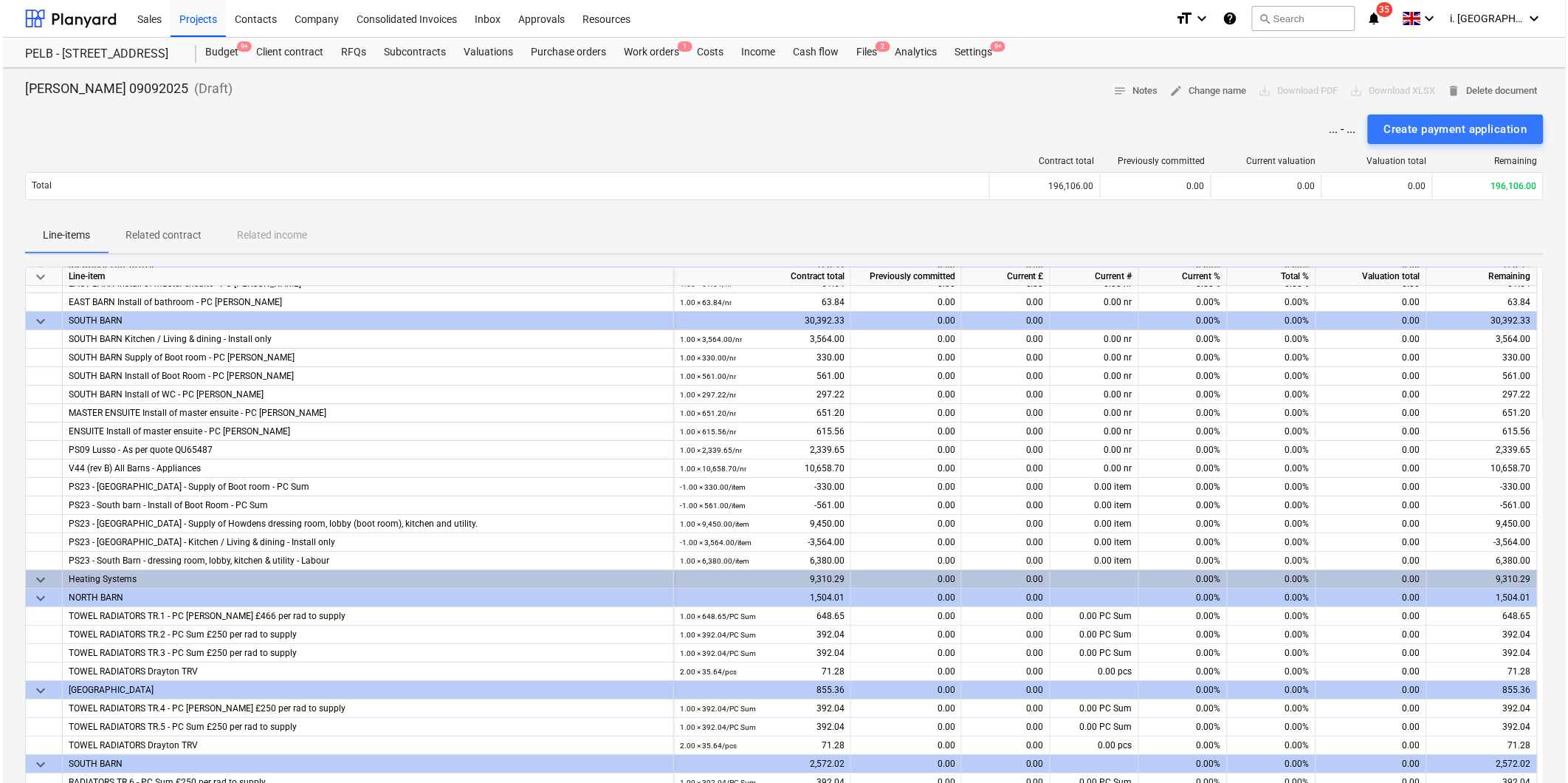
scroll to position [2391, 0]
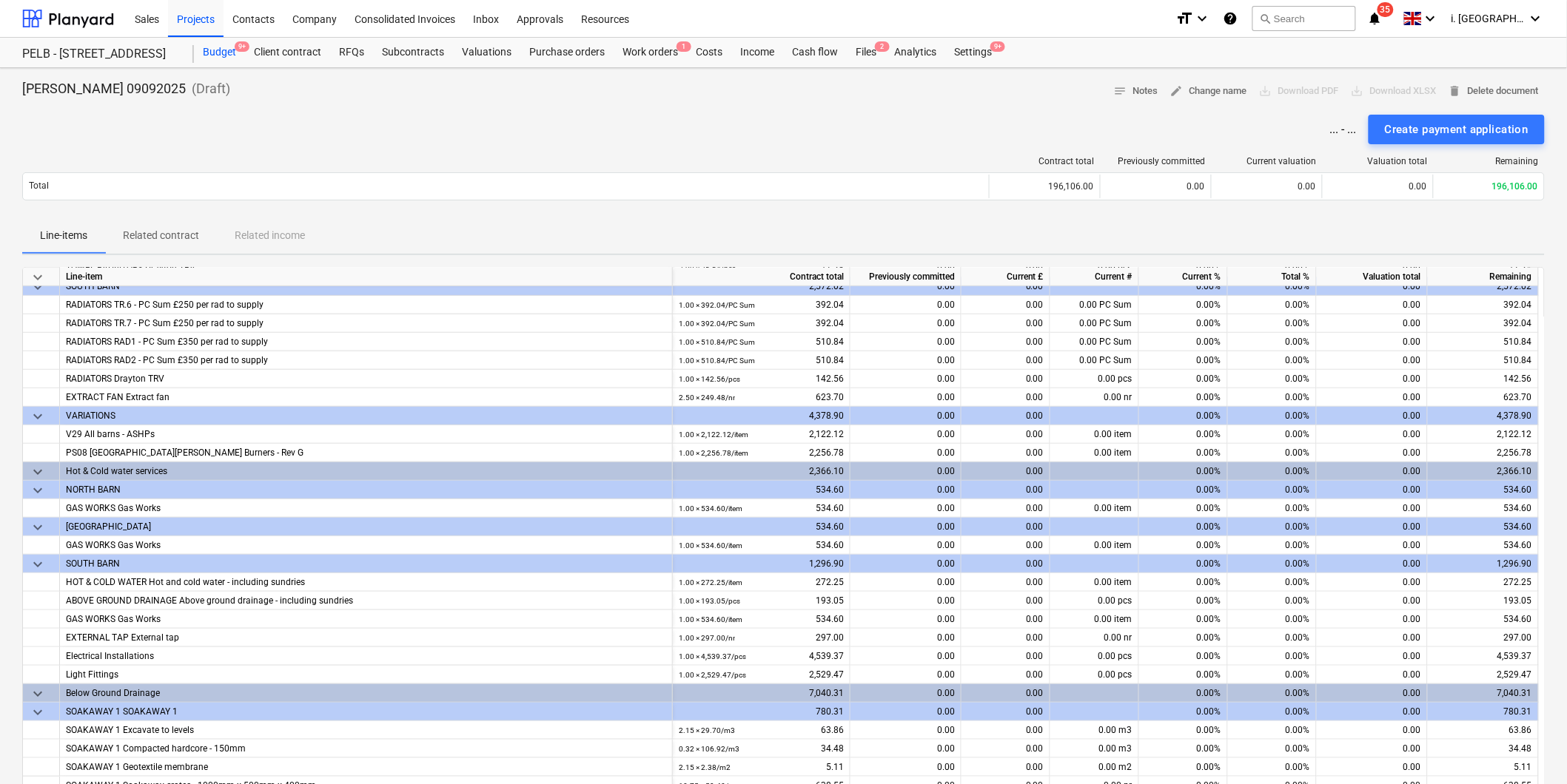
click at [216, 49] on div "Budget 9+" at bounding box center [219, 52] width 51 height 29
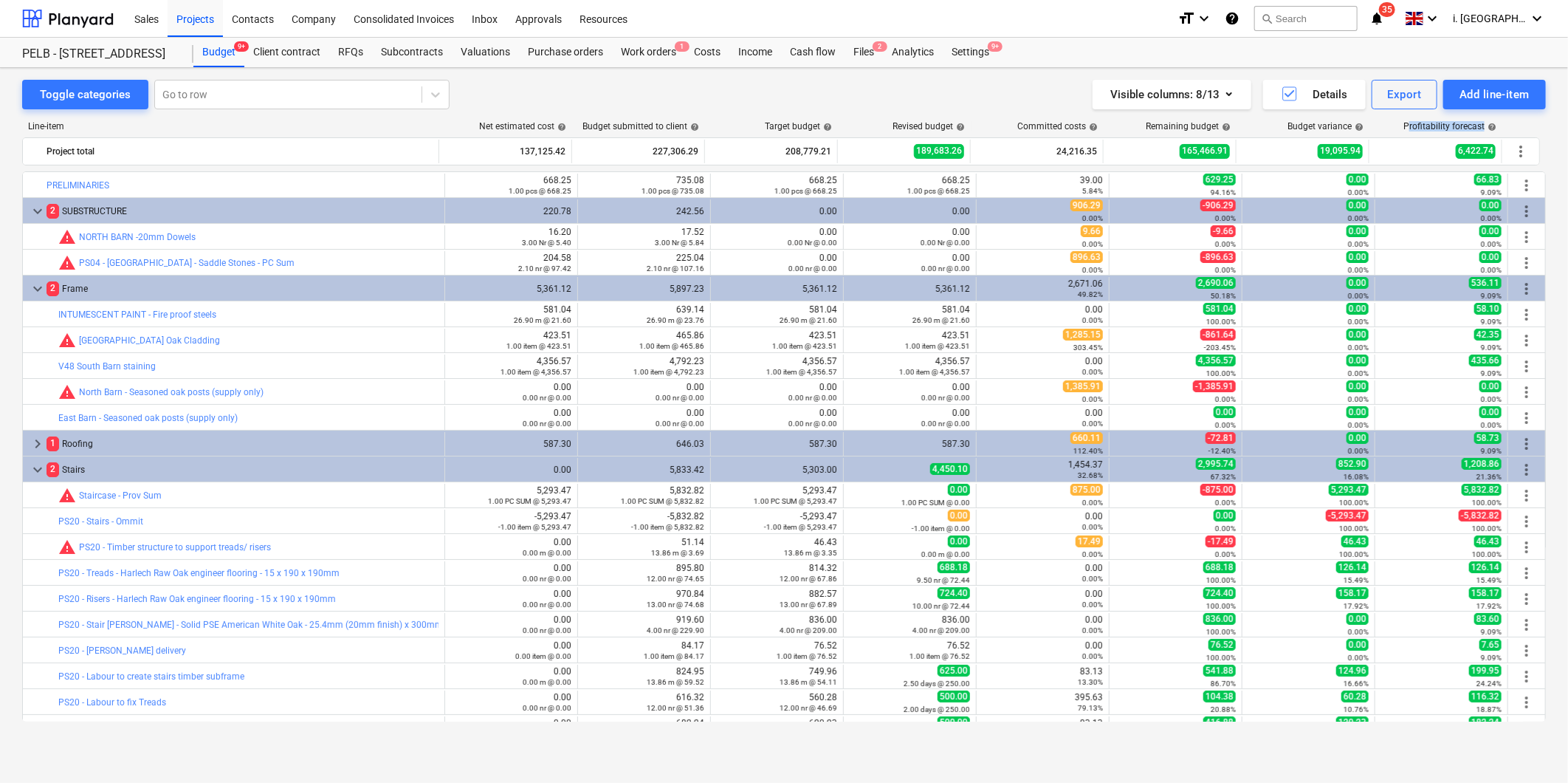
drag, startPoint x: 1411, startPoint y: 127, endPoint x: 1506, endPoint y: 119, distance: 95.3
click at [1506, 119] on div "Line-item Net estimated cost help Budget submitted to client help Target budget…" at bounding box center [784, 425] width 1524 height 630
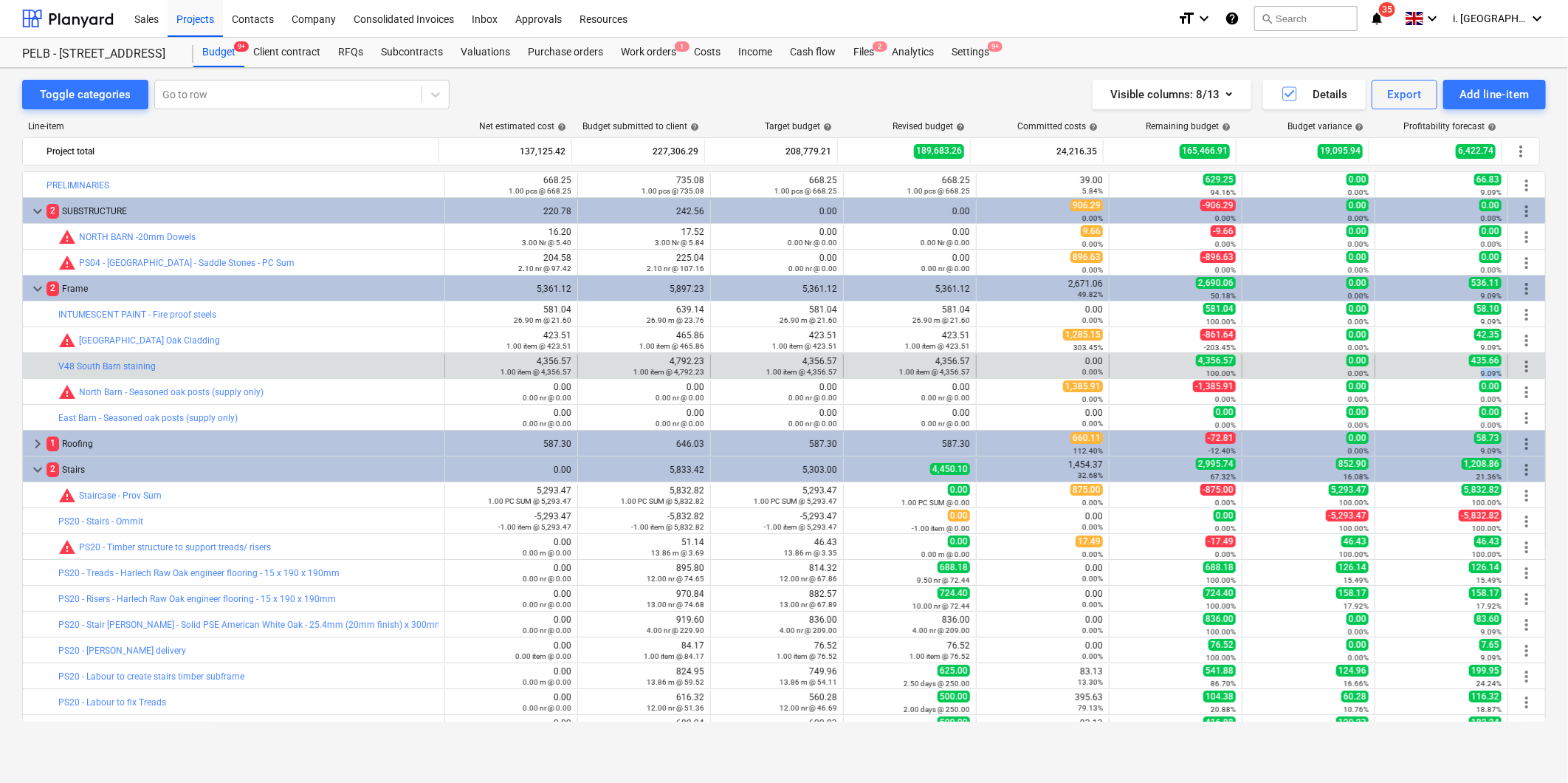
drag, startPoint x: 1473, startPoint y: 370, endPoint x: 1499, endPoint y: 378, distance: 27.2
click at [1499, 378] on div "435.66 9.09%" at bounding box center [1442, 366] width 133 height 24
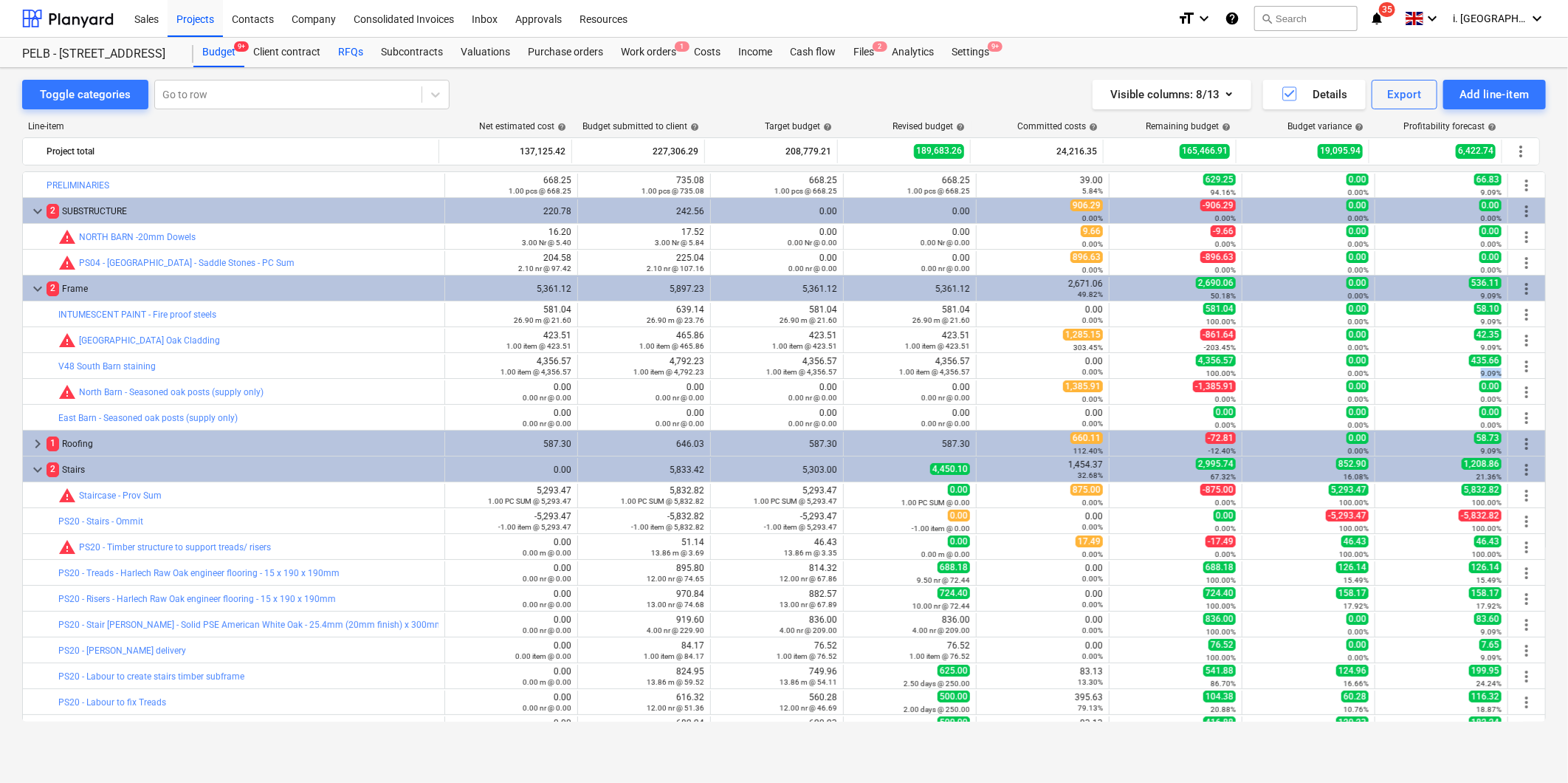
click at [337, 56] on div "RFQs" at bounding box center [350, 52] width 43 height 29
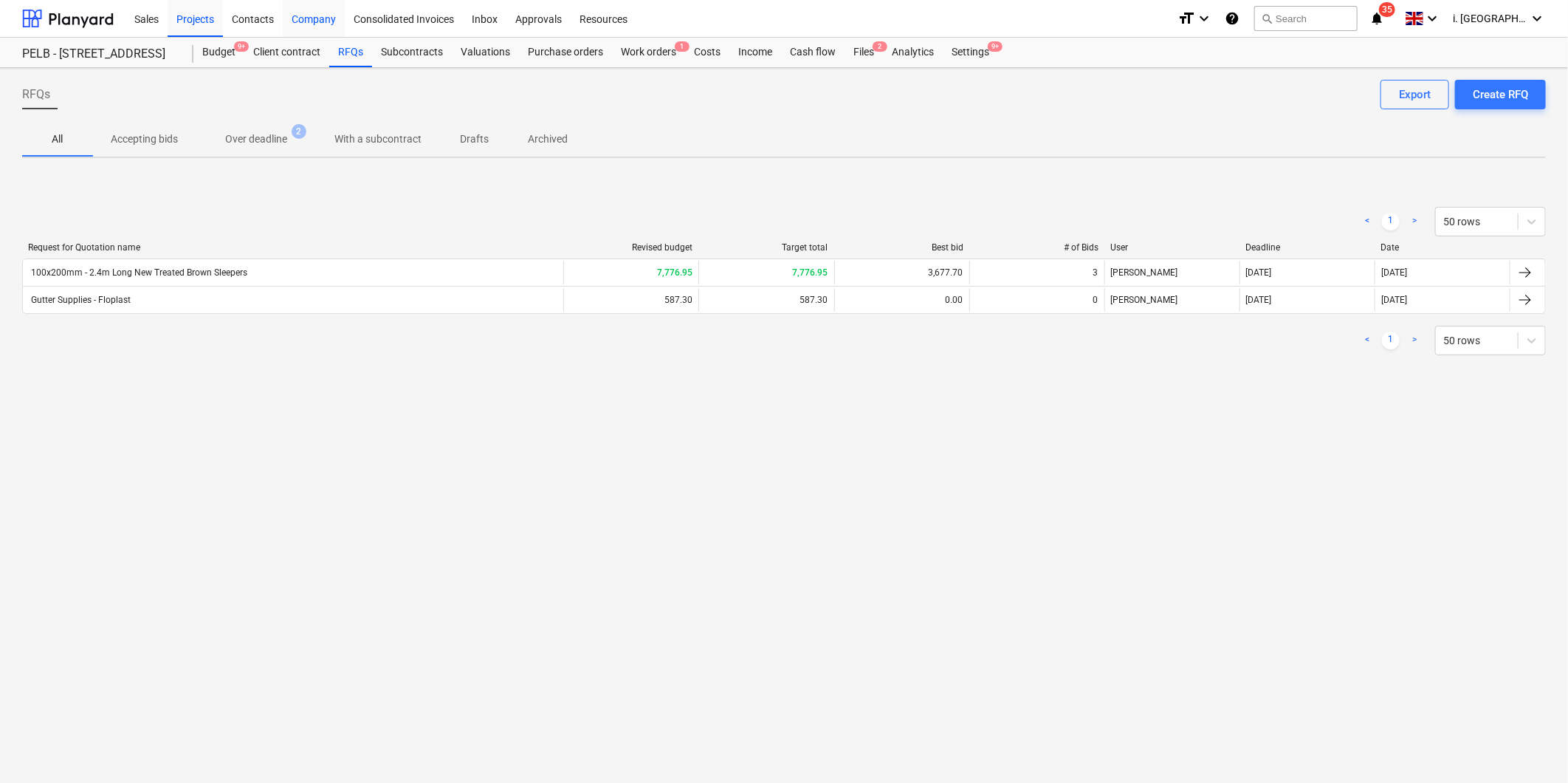
click at [292, 25] on div "Company" at bounding box center [314, 18] width 62 height 38
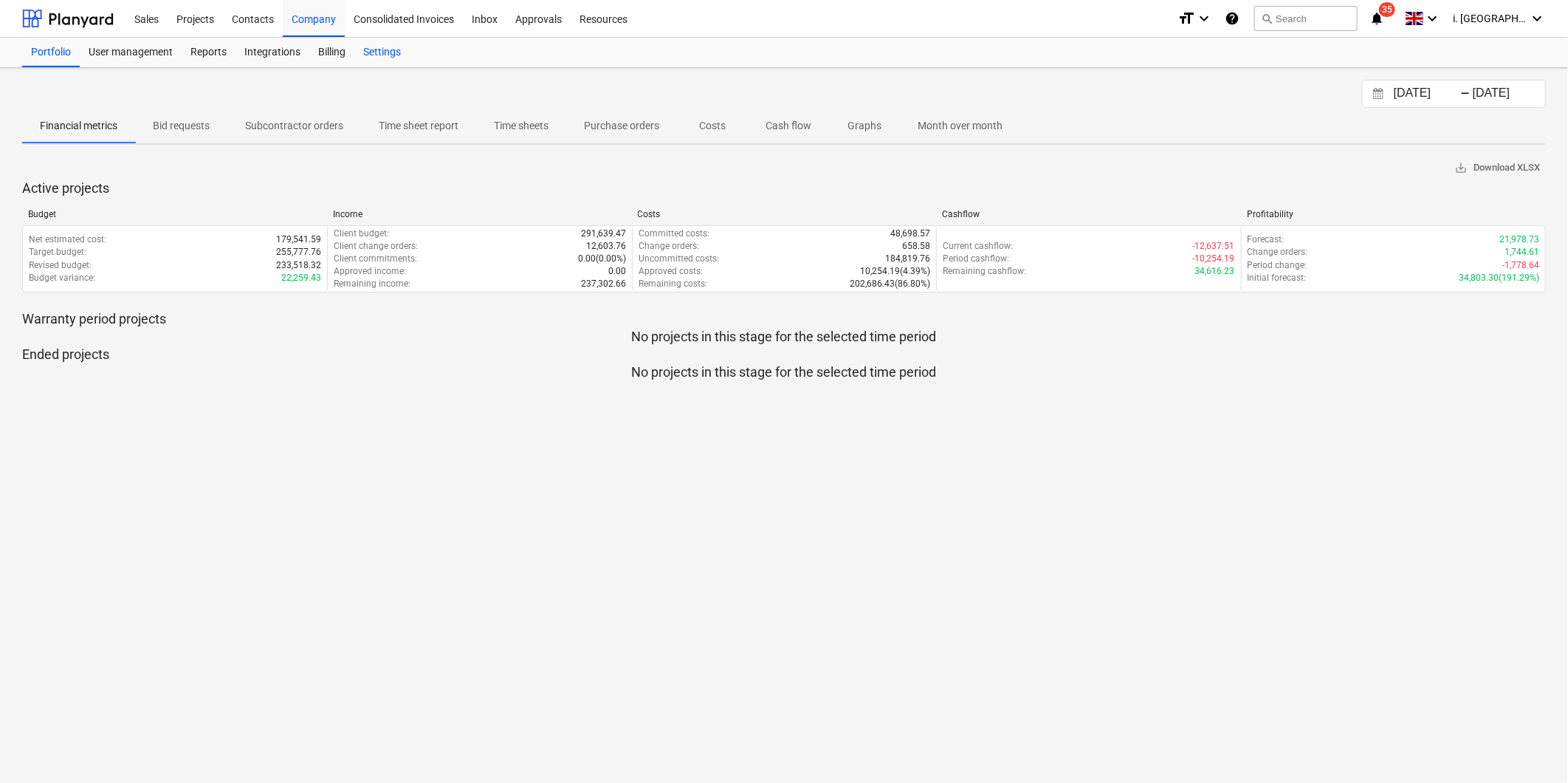
click at [367, 61] on div "Settings" at bounding box center [382, 52] width 56 height 29
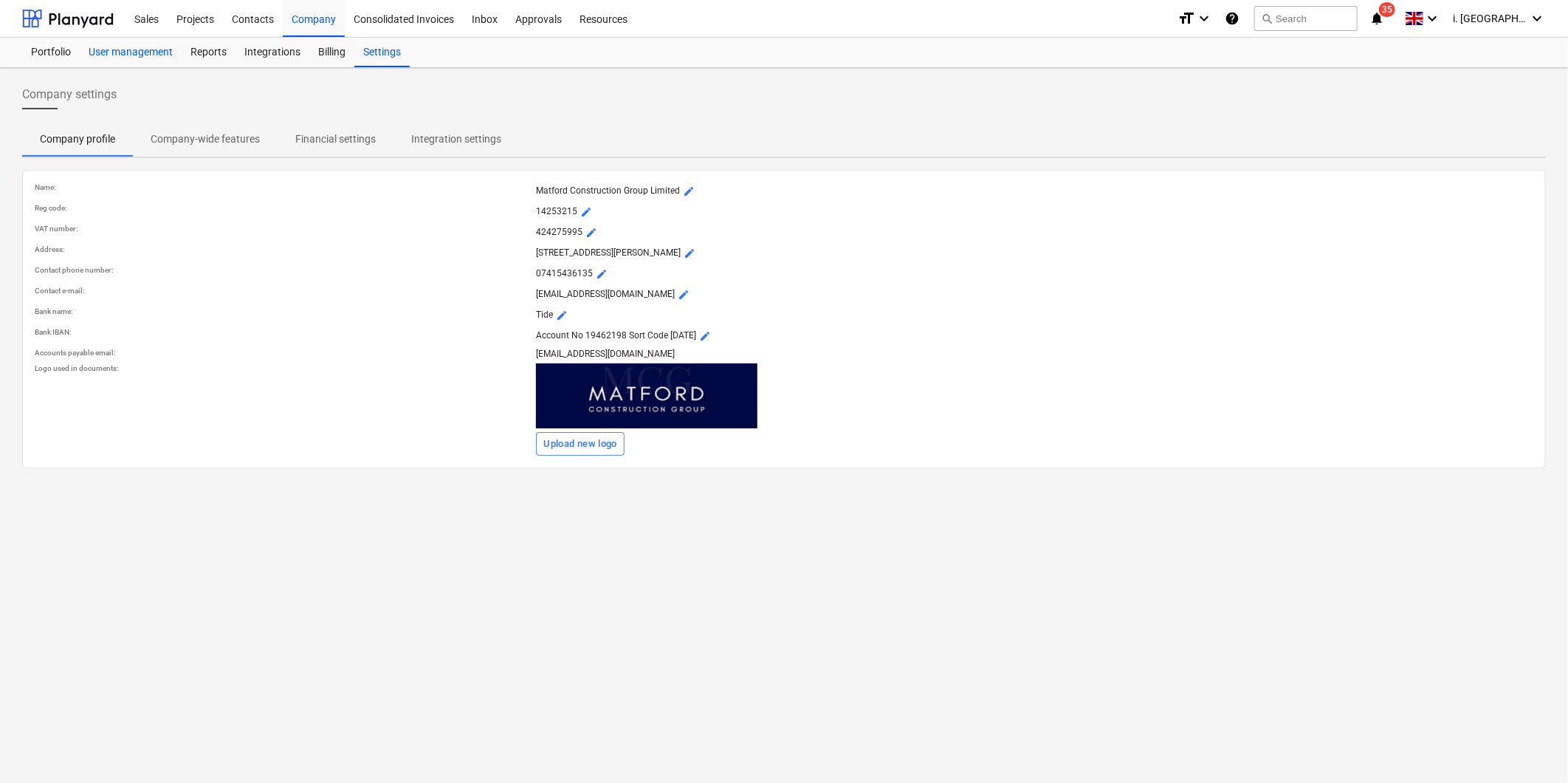
click at [111, 55] on div "User management" at bounding box center [130, 52] width 101 height 29
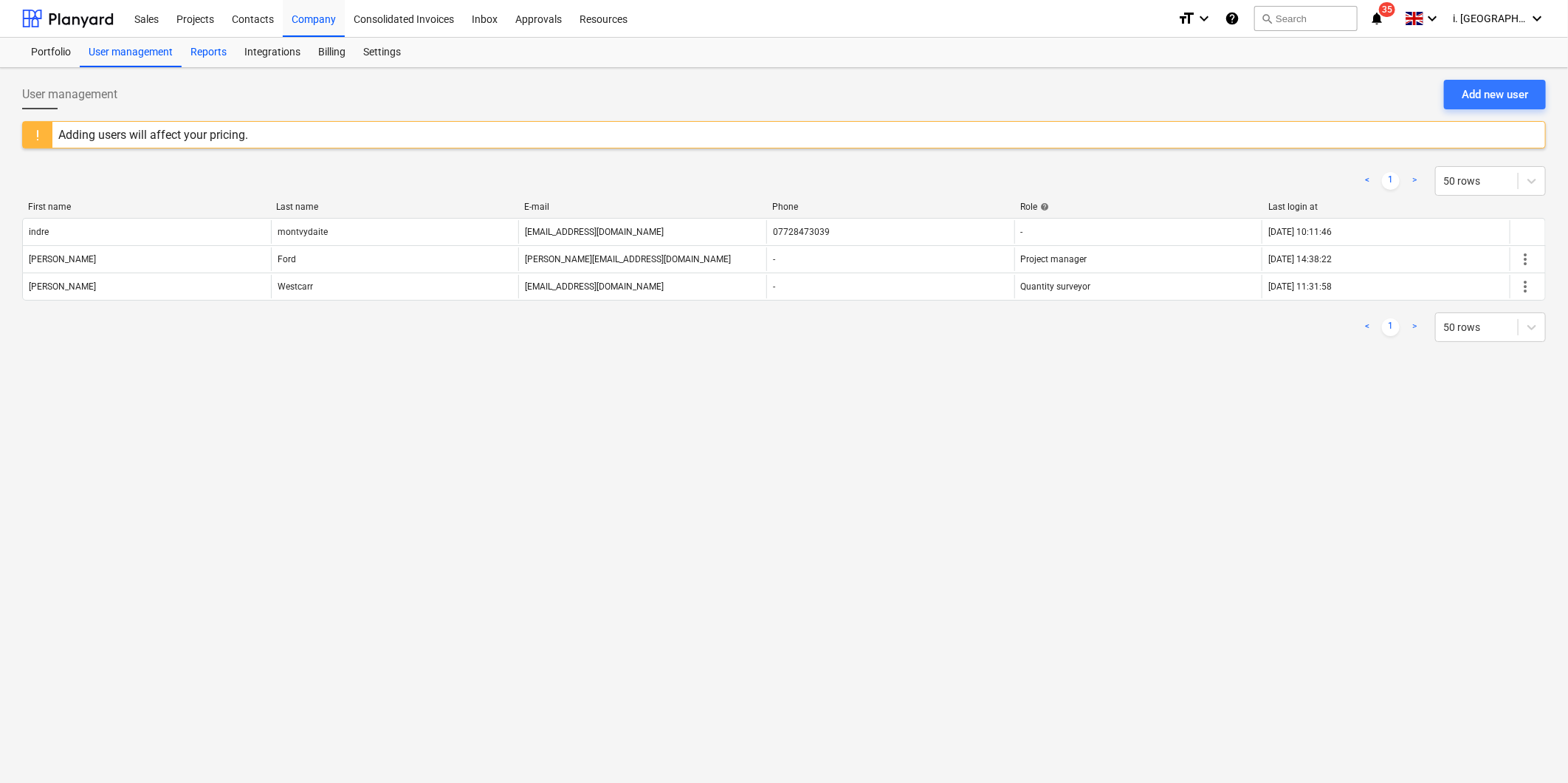
click at [204, 57] on div "Reports" at bounding box center [208, 52] width 54 height 29
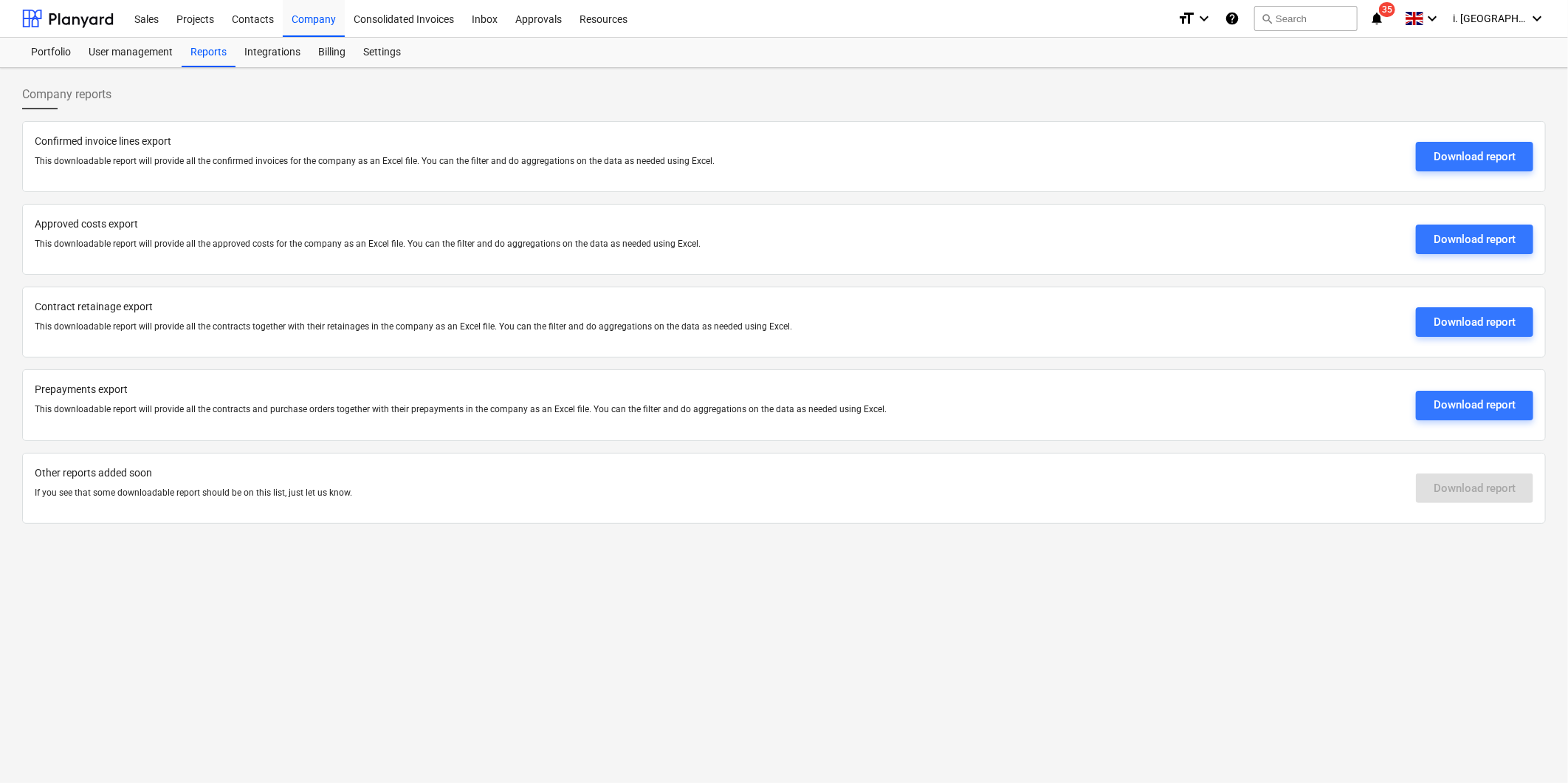
click at [651, 602] on div "Company reports Confirmed invoice lines export This downloadable report will pr…" at bounding box center [784, 425] width 1568 height 715
click at [203, 16] on div "Projects" at bounding box center [195, 18] width 56 height 38
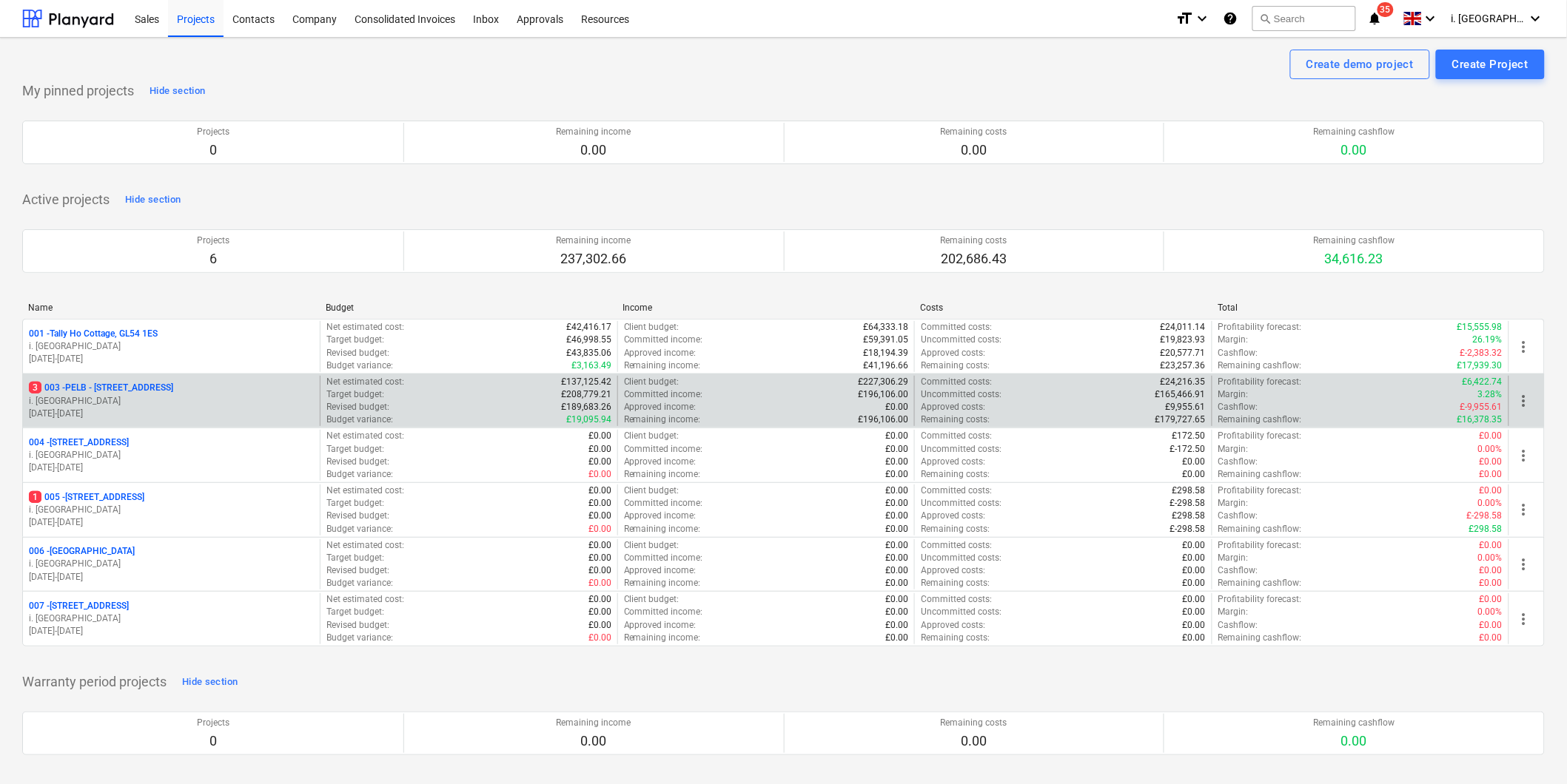
click at [150, 387] on p "3 003 - PELB - Castle lane, Moreton Valence, GL2 7NE" at bounding box center [101, 388] width 144 height 12
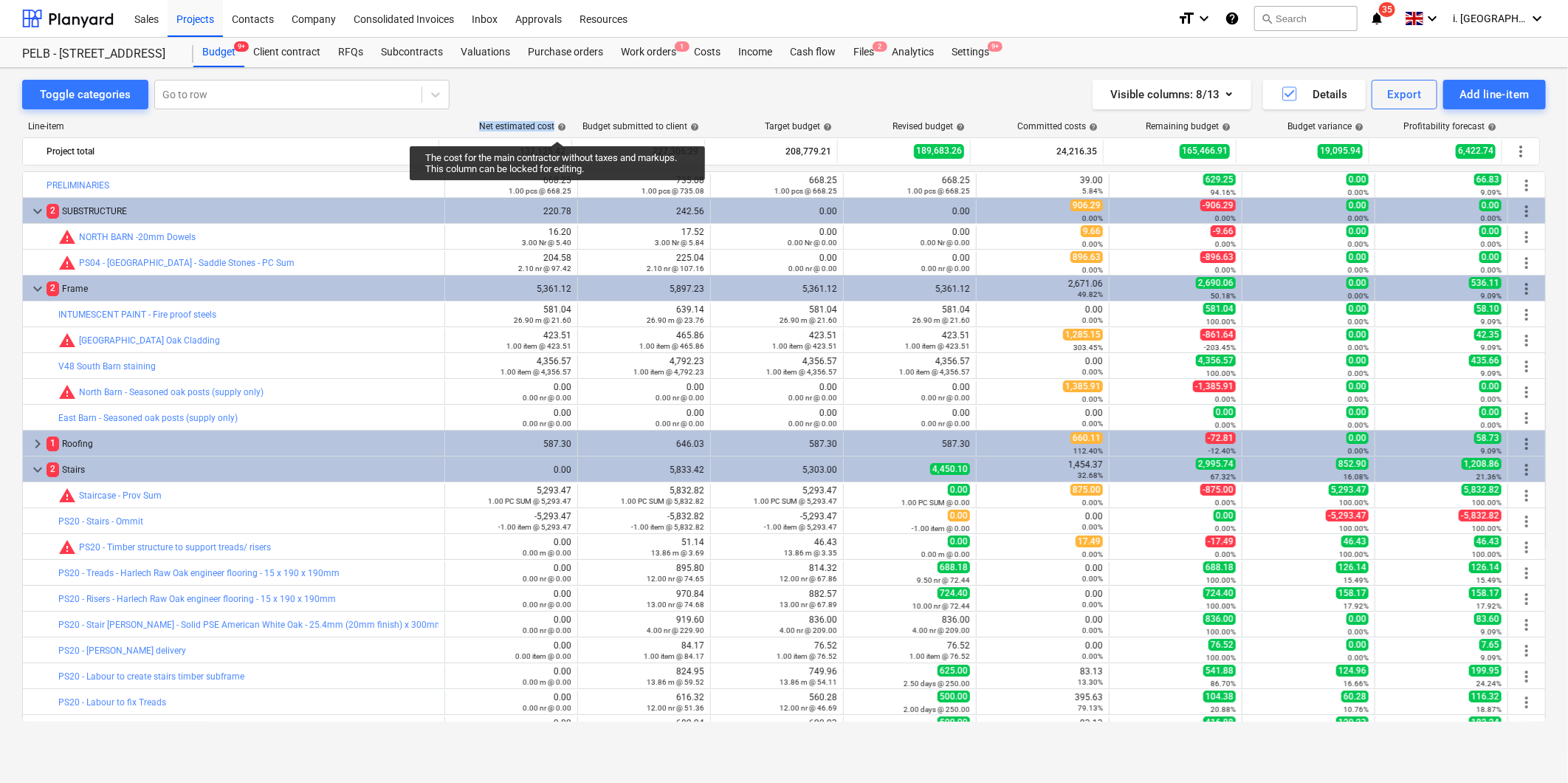
drag, startPoint x: 481, startPoint y: 123, endPoint x: 558, endPoint y: 128, distance: 77.2
click at [558, 128] on div "Net estimated cost help" at bounding box center [522, 126] width 87 height 11
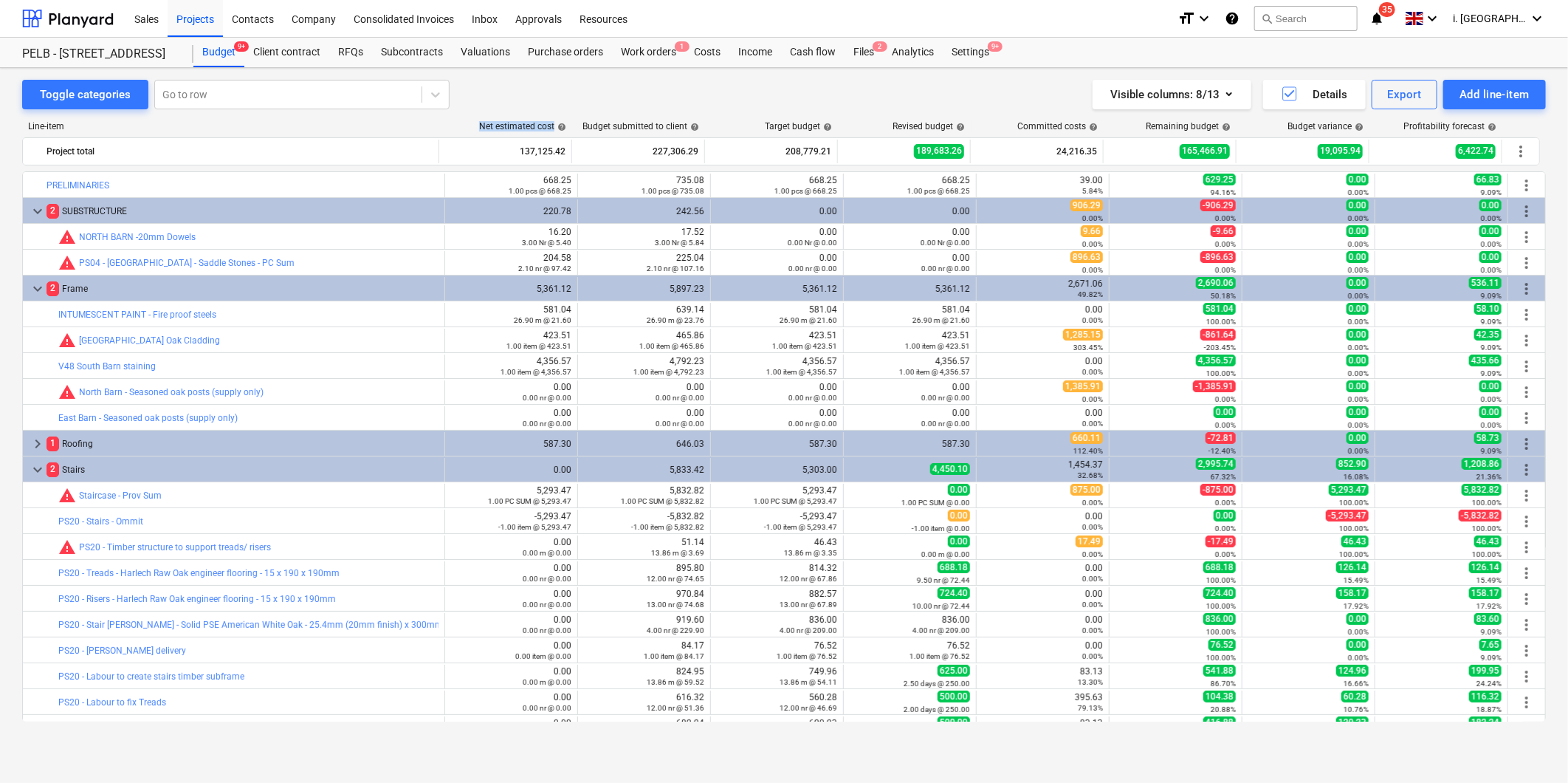
click at [35, 210] on span "keyboard_arrow_down" at bounding box center [38, 211] width 18 height 18
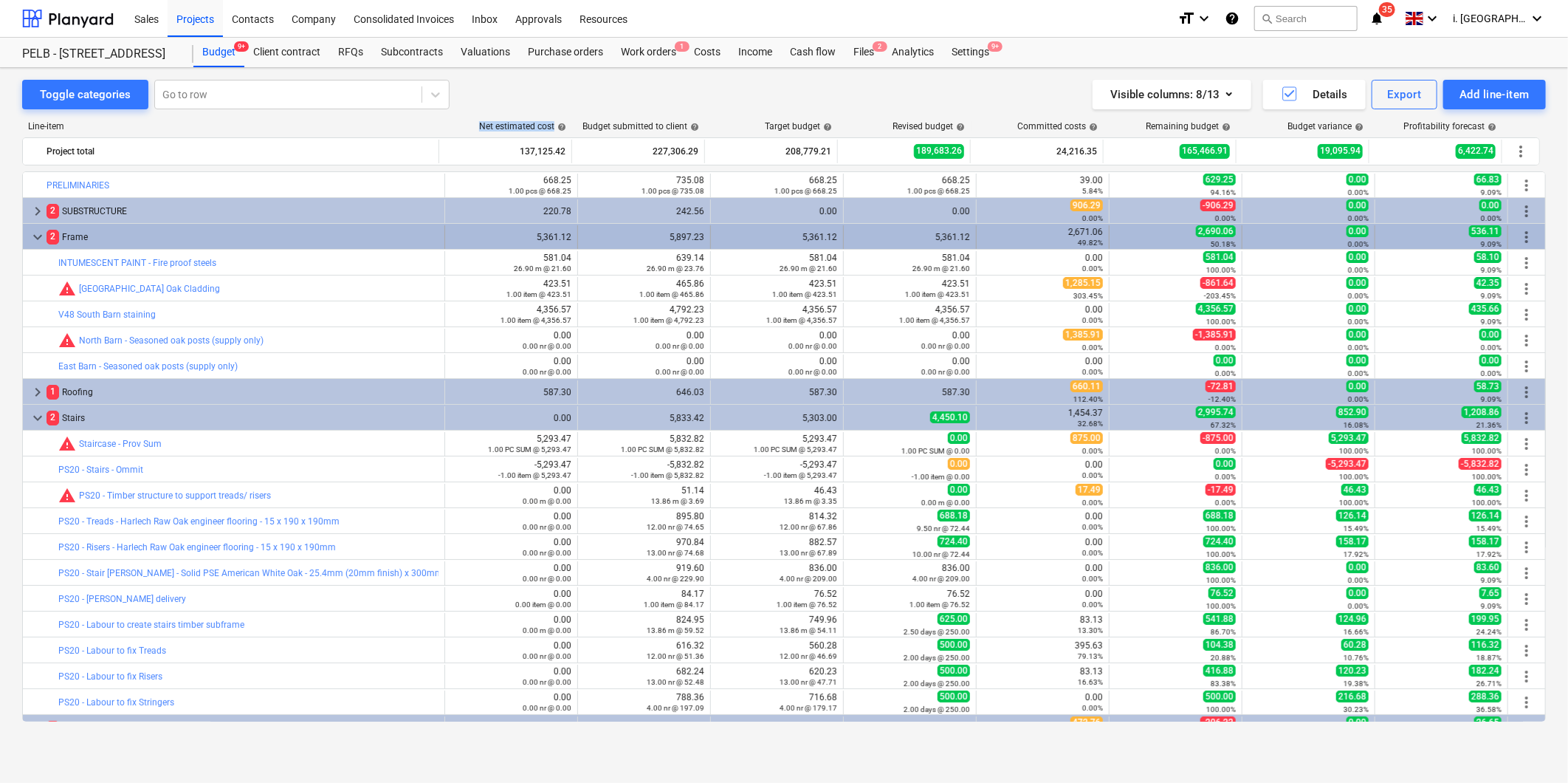
click at [41, 238] on span "keyboard_arrow_down" at bounding box center [38, 237] width 18 height 18
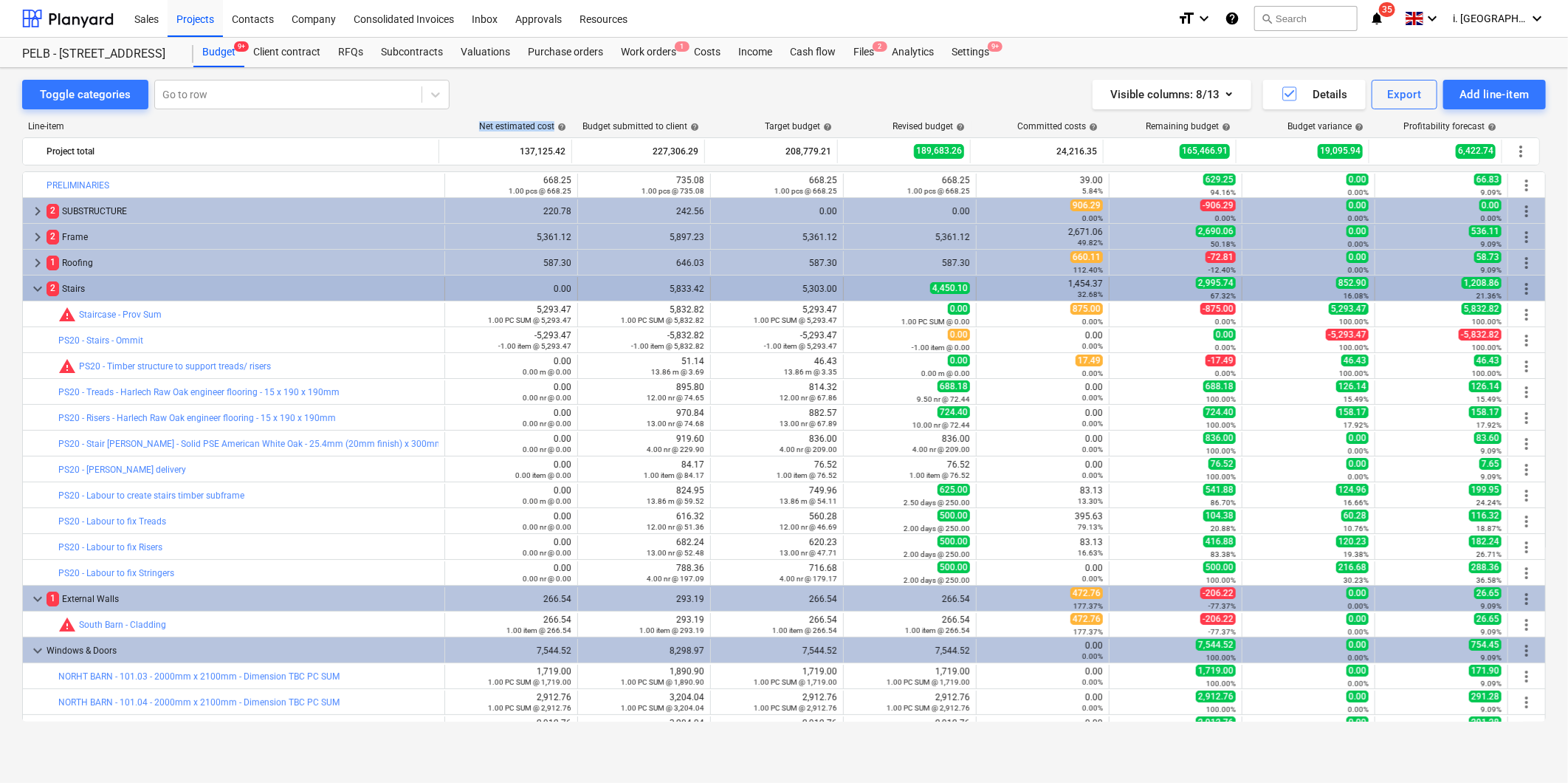
click at [37, 292] on span "keyboard_arrow_down" at bounding box center [38, 289] width 18 height 18
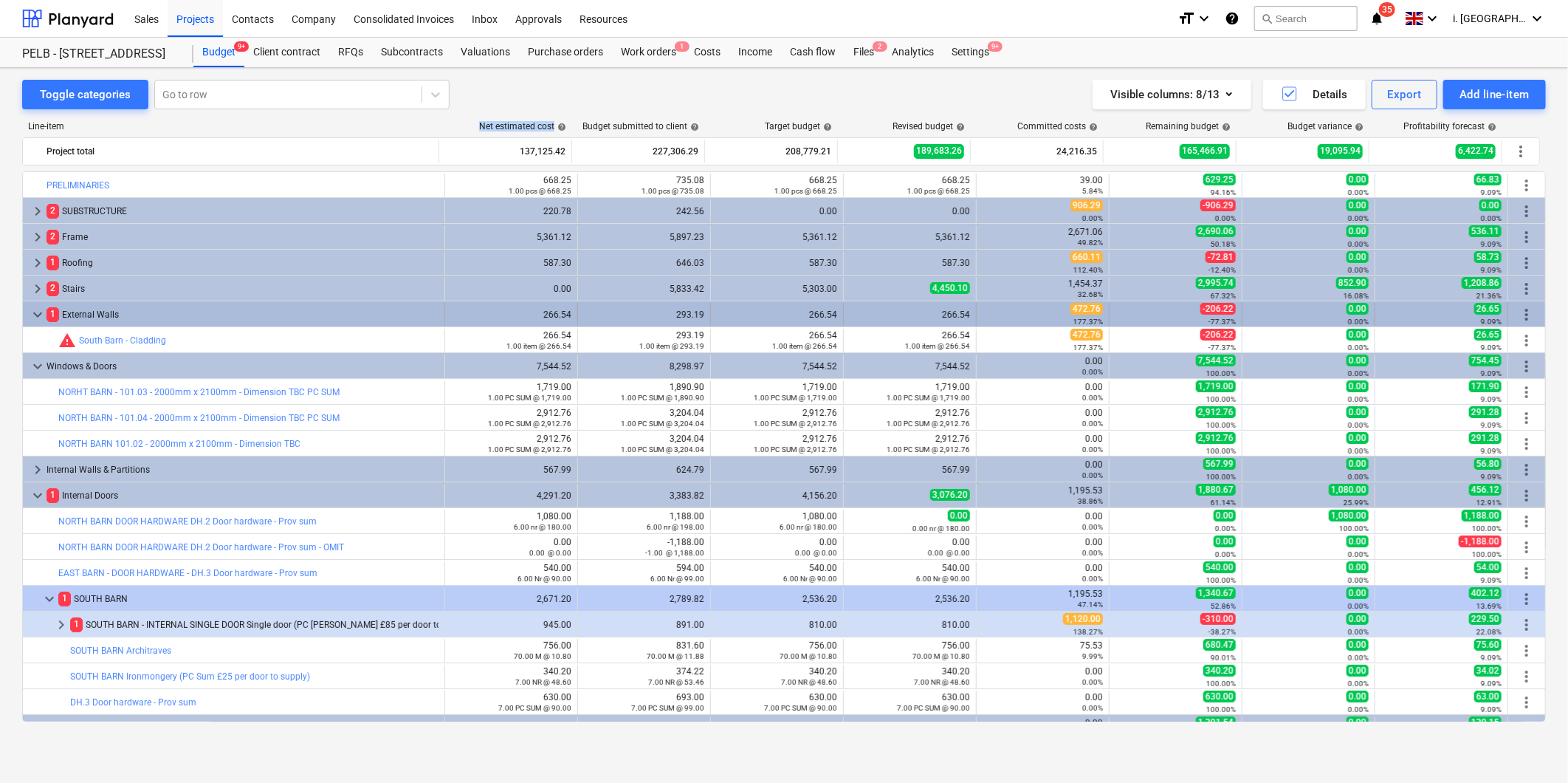
click at [39, 312] on span "keyboard_arrow_down" at bounding box center [38, 314] width 18 height 18
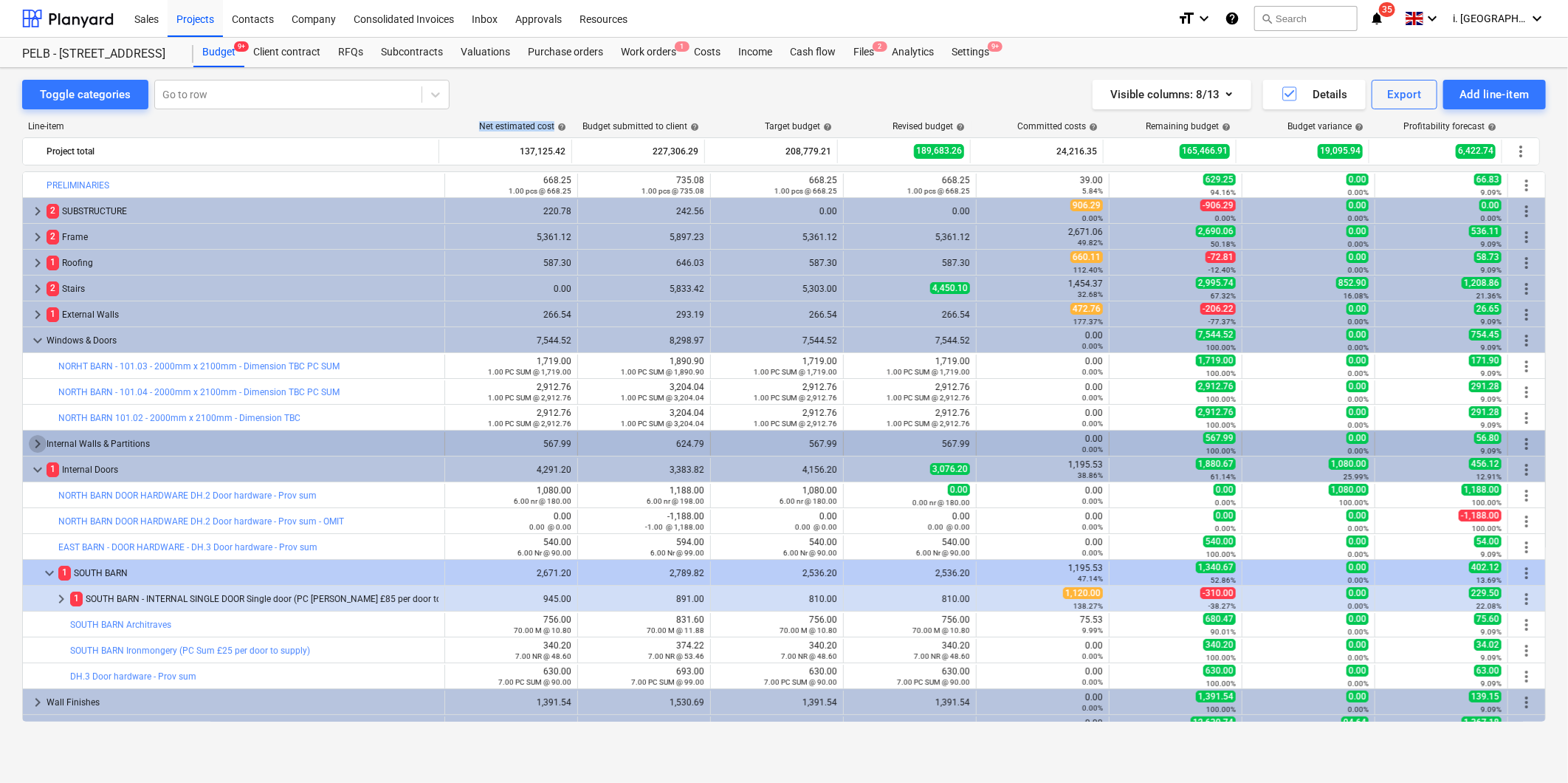
drag, startPoint x: 34, startPoint y: 446, endPoint x: 34, endPoint y: 437, distance: 9.0
click at [34, 437] on span "keyboard_arrow_right" at bounding box center [38, 444] width 18 height 18
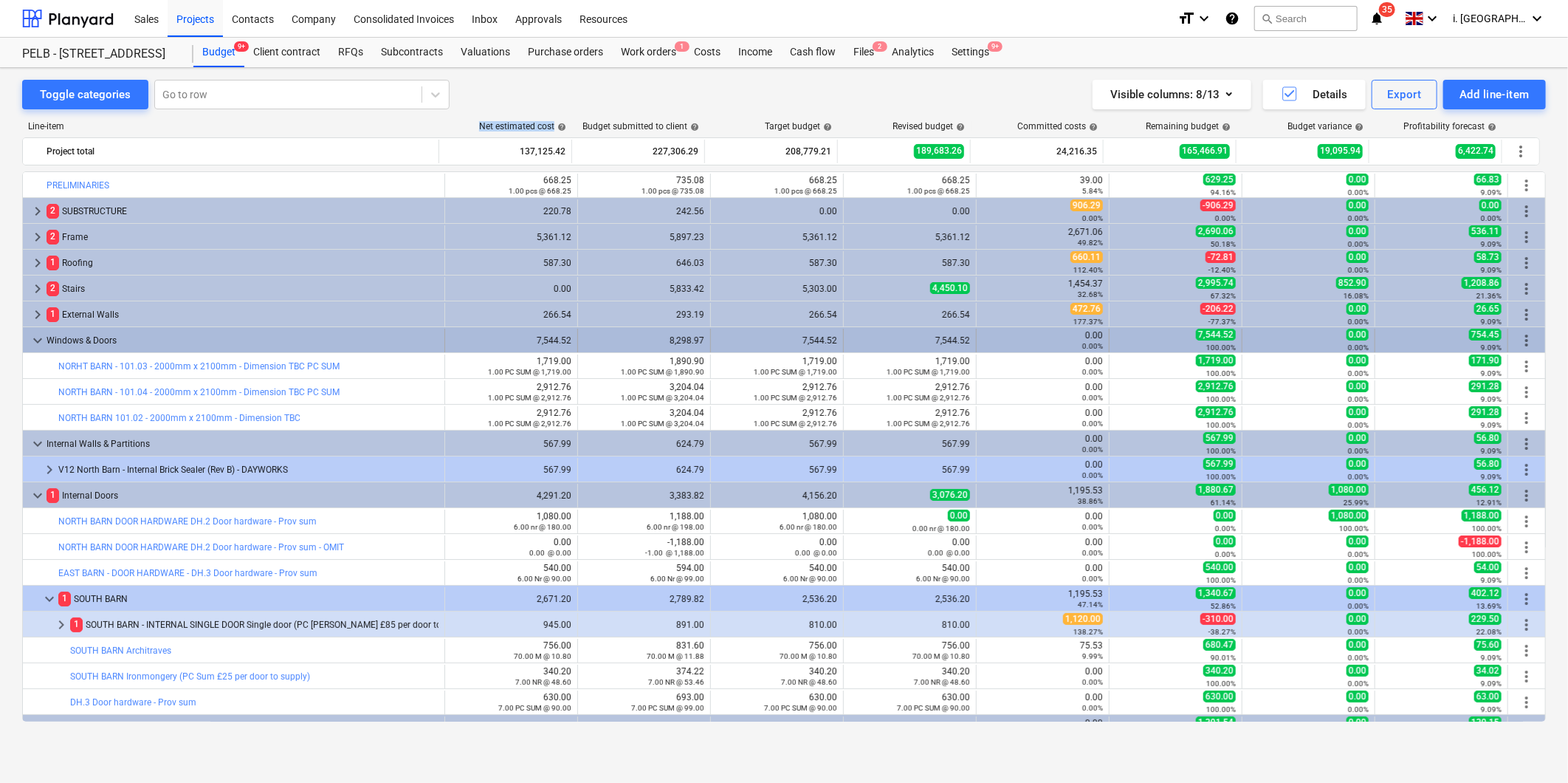
click at [39, 337] on span "keyboard_arrow_down" at bounding box center [38, 341] width 18 height 18
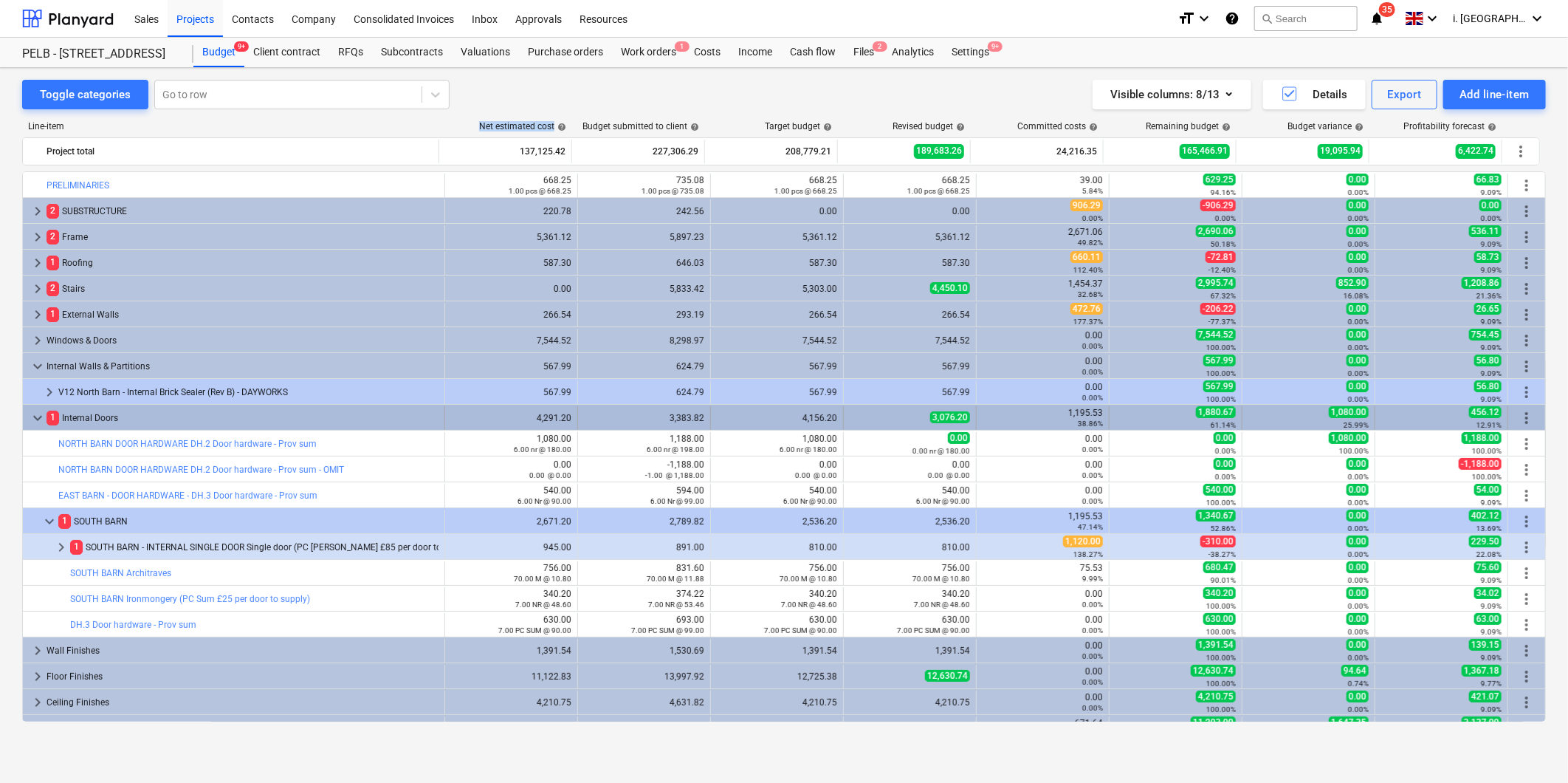
click at [33, 419] on span "keyboard_arrow_down" at bounding box center [38, 418] width 18 height 18
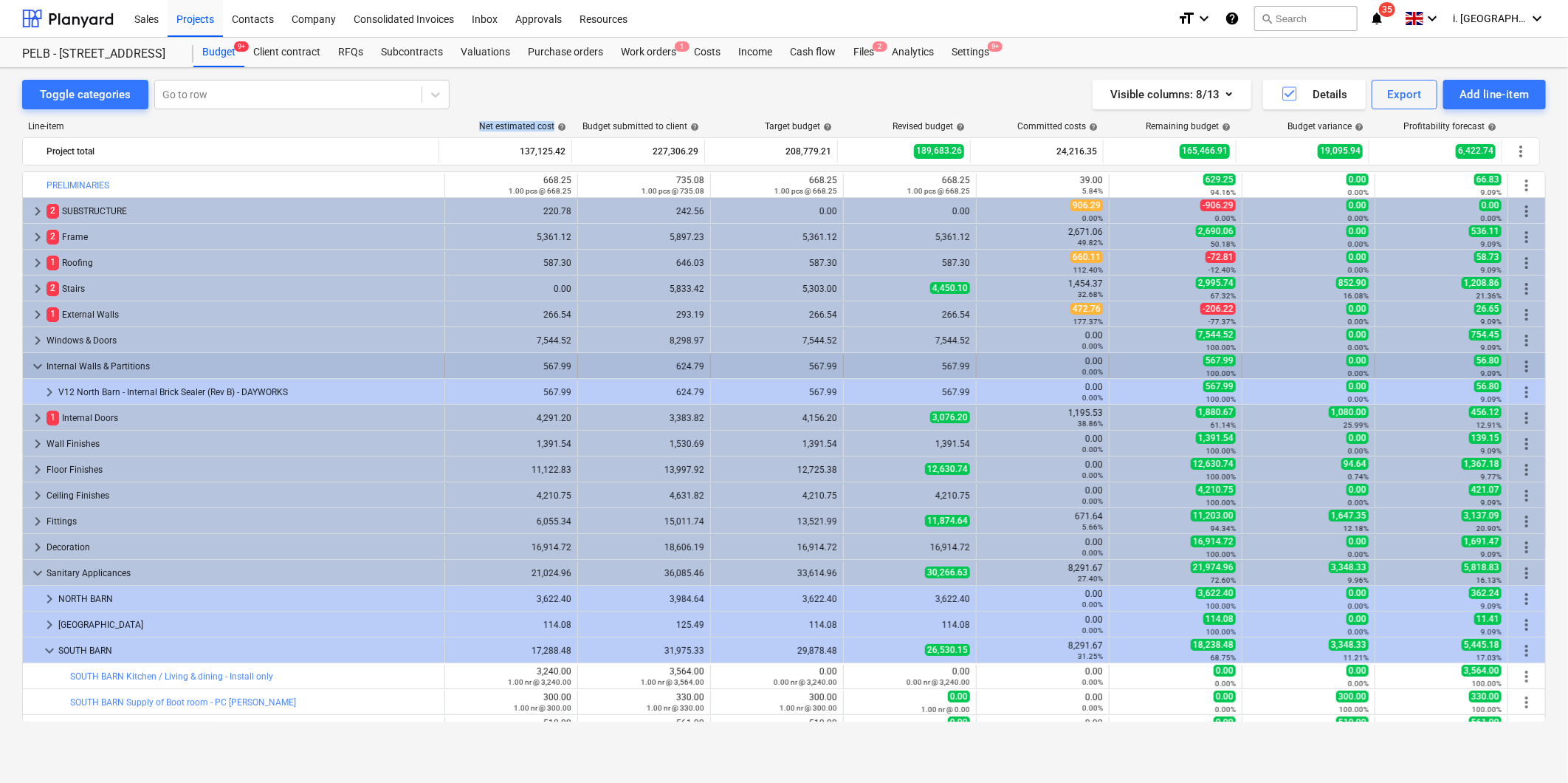
click at [41, 366] on span "keyboard_arrow_down" at bounding box center [38, 366] width 18 height 18
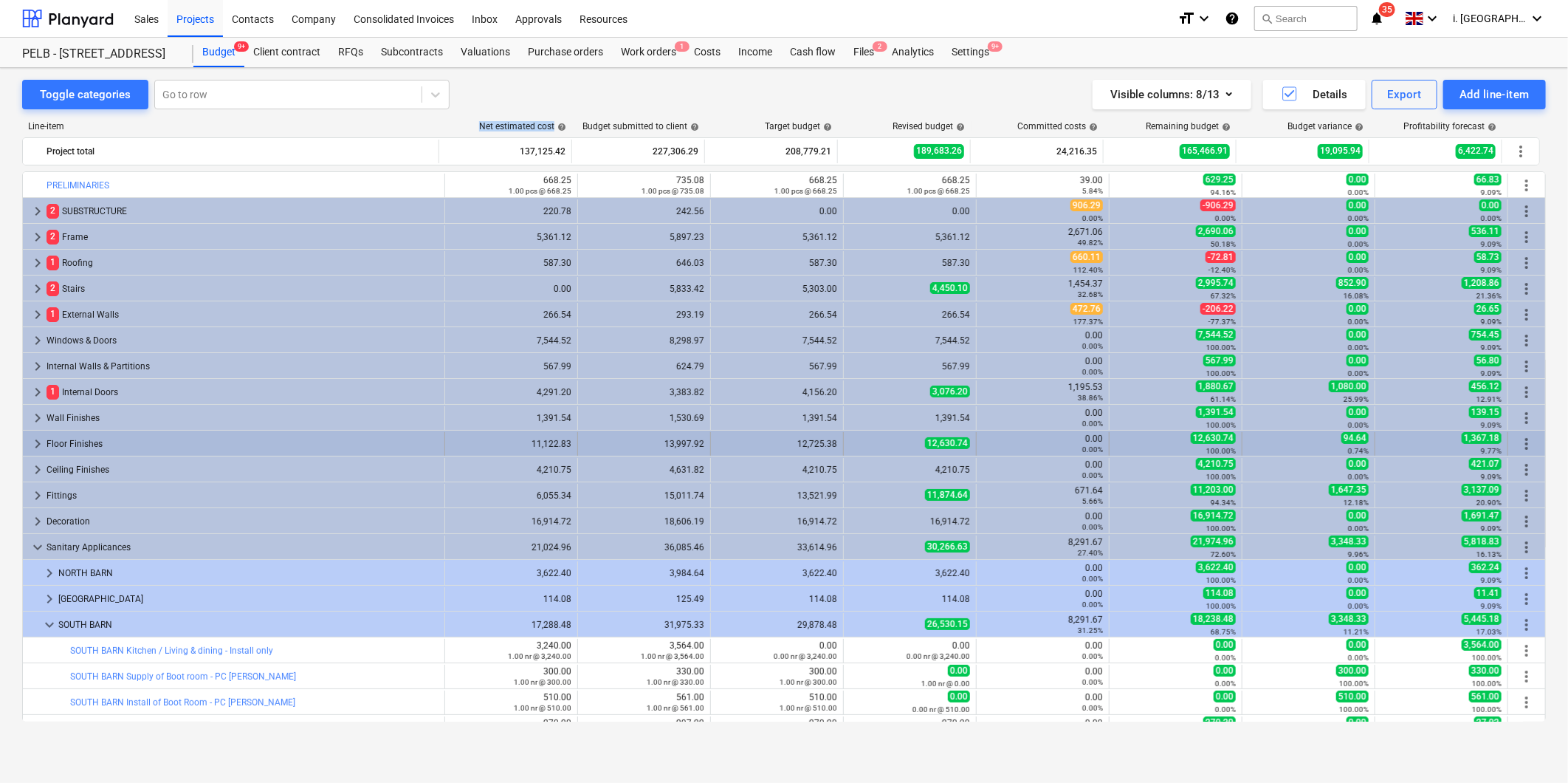
click at [37, 438] on span "keyboard_arrow_right" at bounding box center [38, 444] width 18 height 18
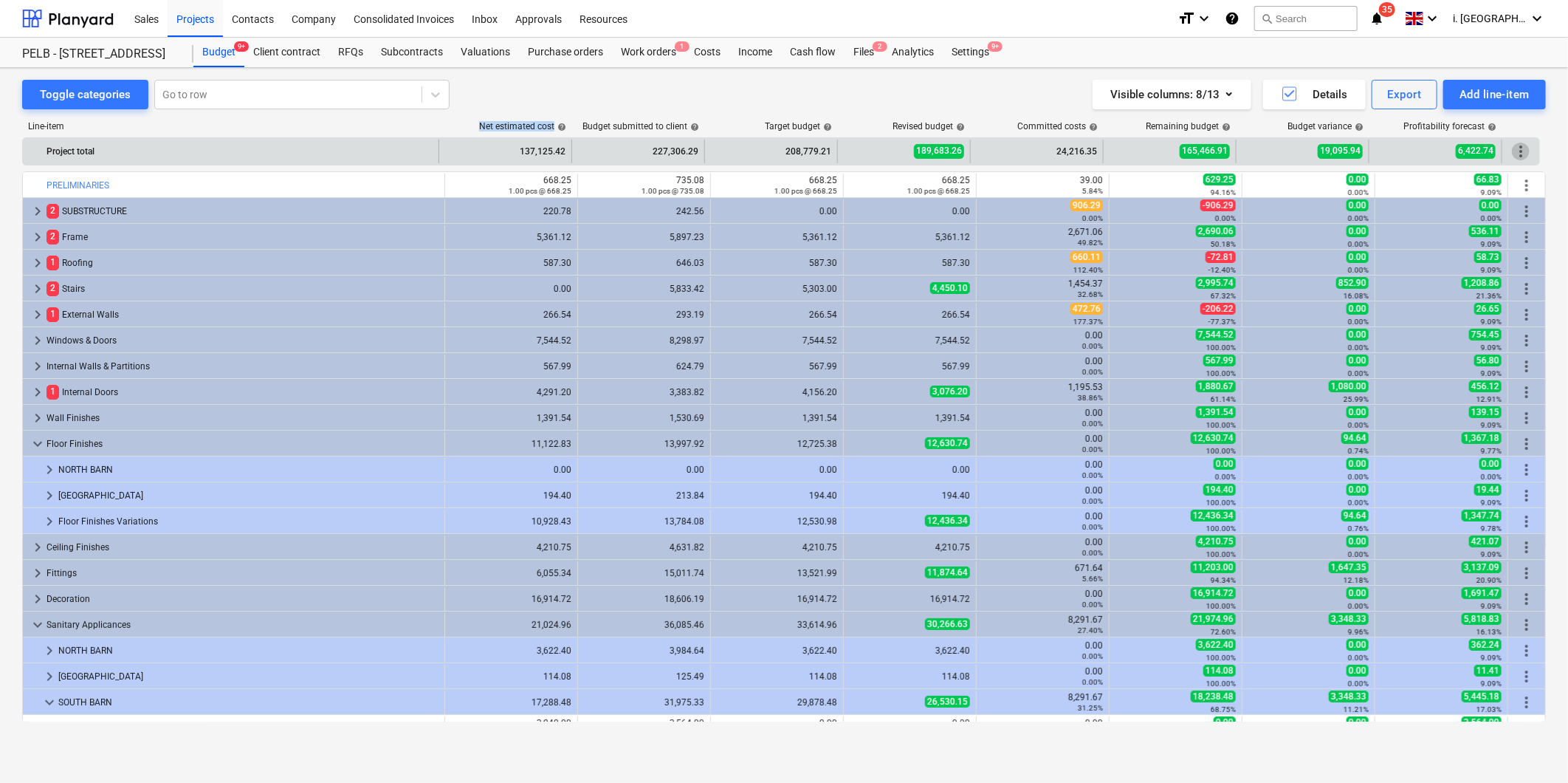
click at [1524, 145] on span "more_vert" at bounding box center [1521, 152] width 18 height 18
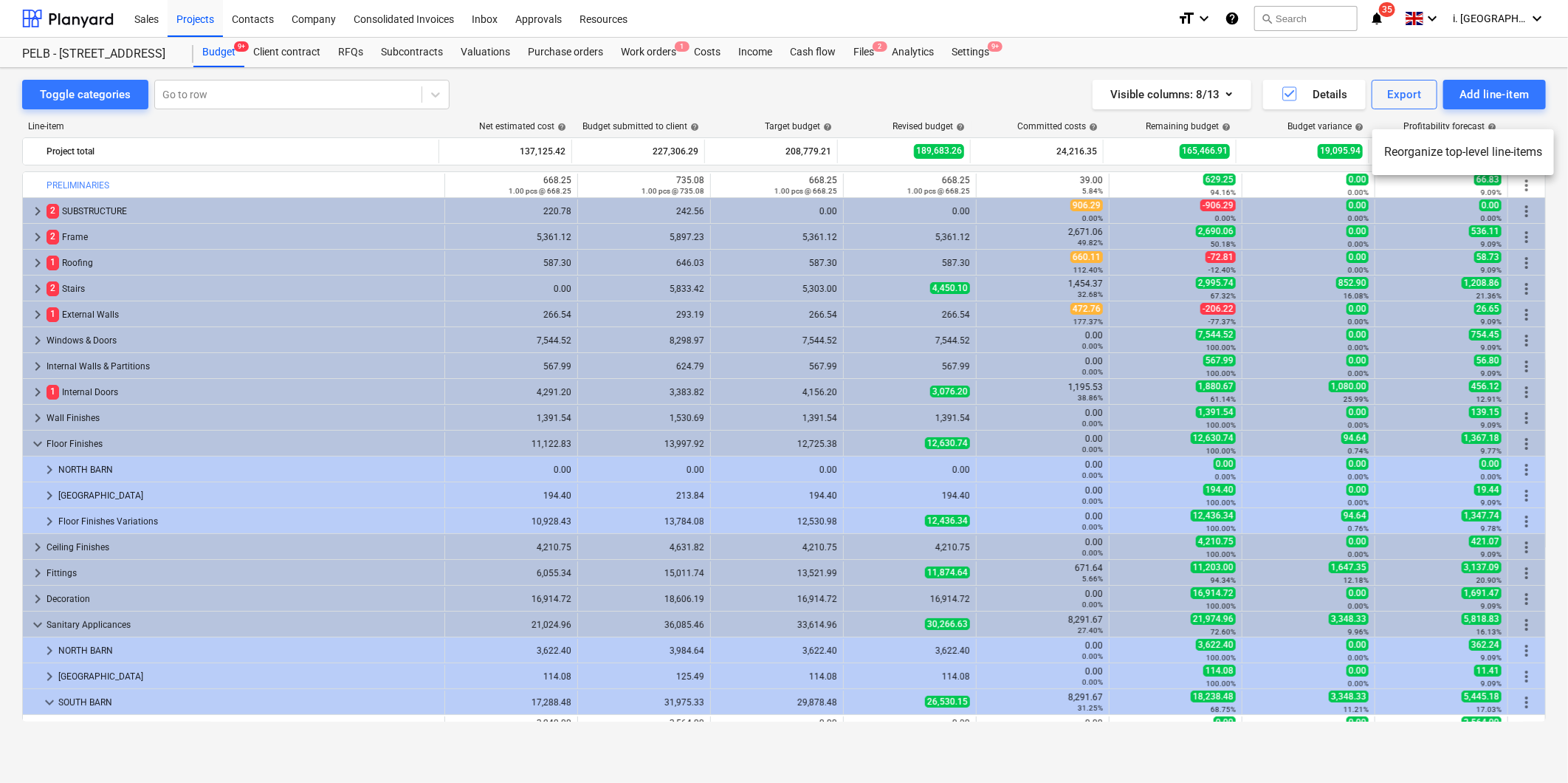
drag, startPoint x: 1541, startPoint y: 290, endPoint x: 1540, endPoint y: 275, distance: 15.0
click at [1541, 286] on div at bounding box center [784, 391] width 1568 height 783
click at [1549, 291] on div "Toggle categories Go to row Visible columns : 8/13 Details Export Add line-item…" at bounding box center [784, 410] width 1568 height 683
drag, startPoint x: 1547, startPoint y: 291, endPoint x: 1555, endPoint y: 310, distance: 20.6
click at [1555, 310] on div "Toggle categories Go to row Visible columns : 8/13 Details Export Add line-item…" at bounding box center [784, 410] width 1568 height 683
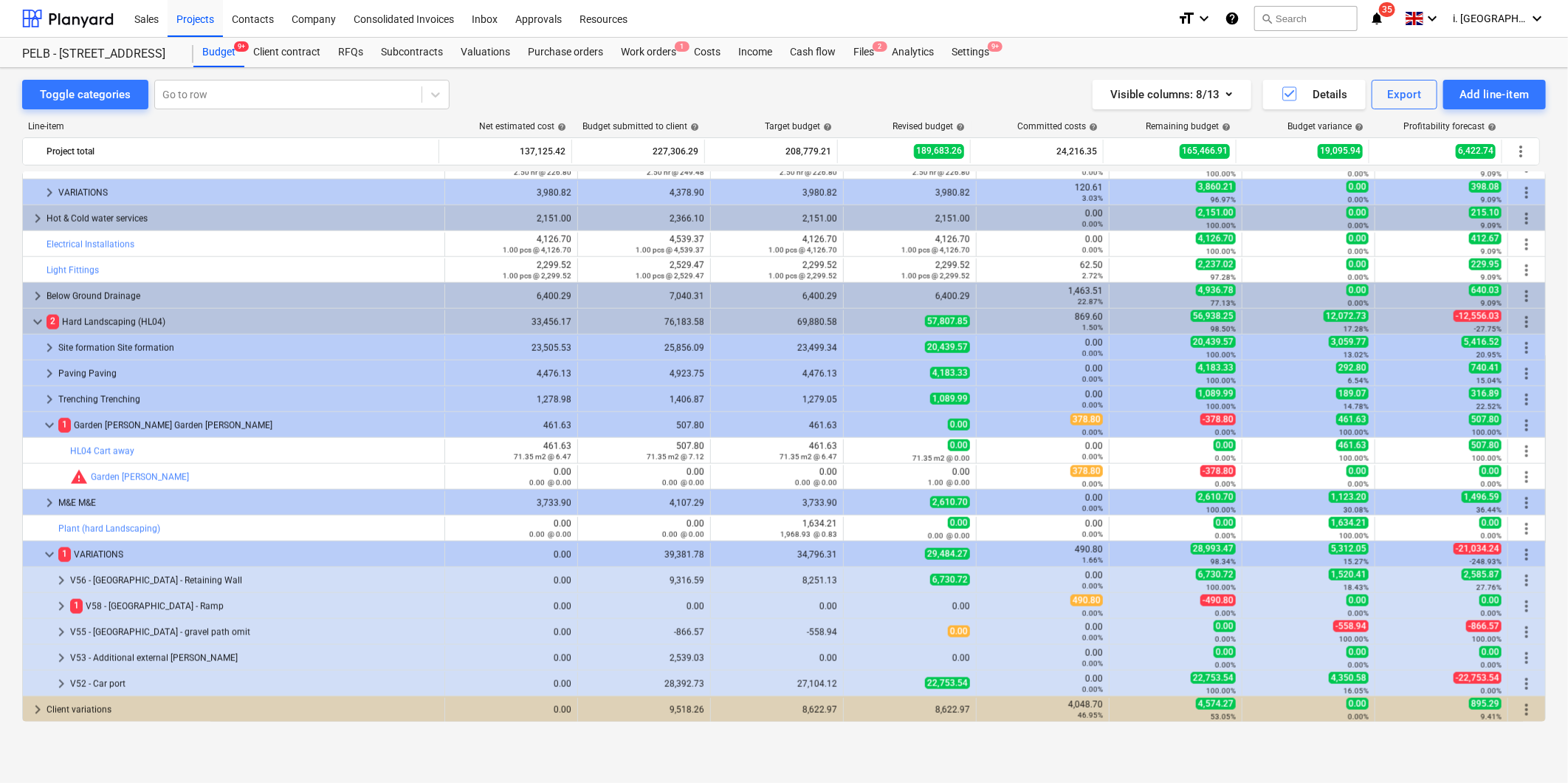
scroll to position [1156, 0]
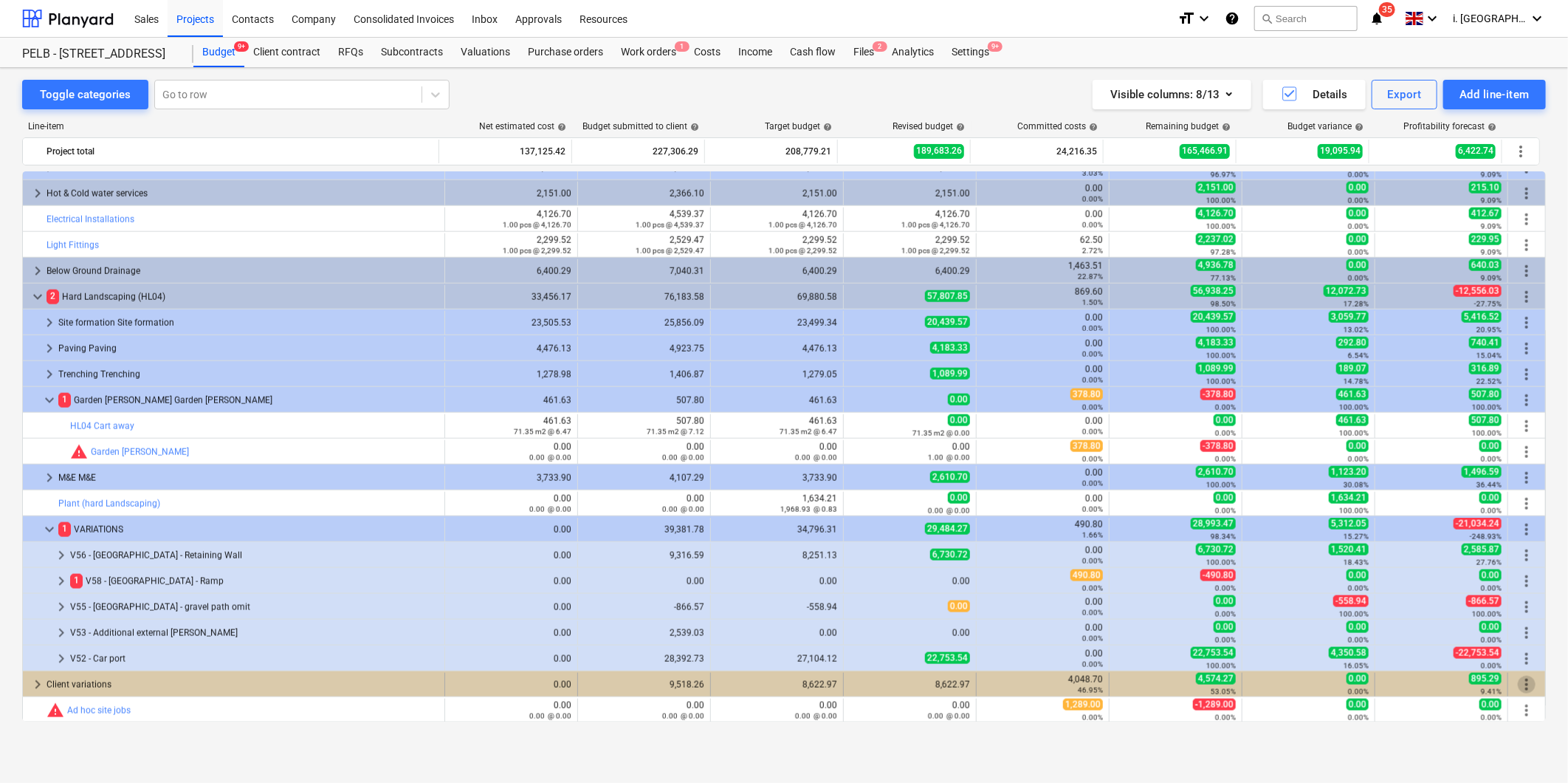
click at [1523, 681] on span "more_vert" at bounding box center [1527, 685] width 18 height 18
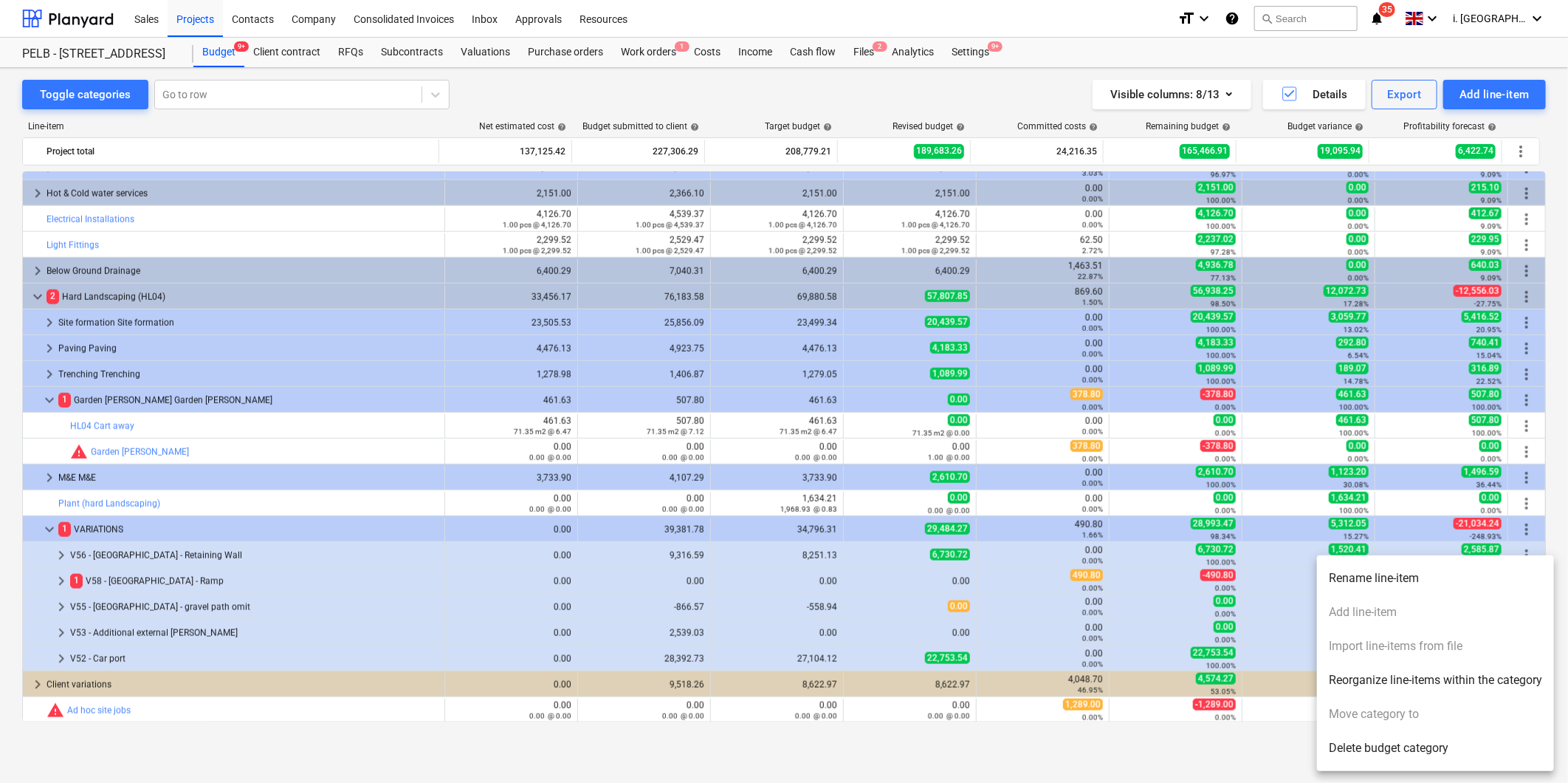
click at [208, 483] on div at bounding box center [784, 391] width 1568 height 783
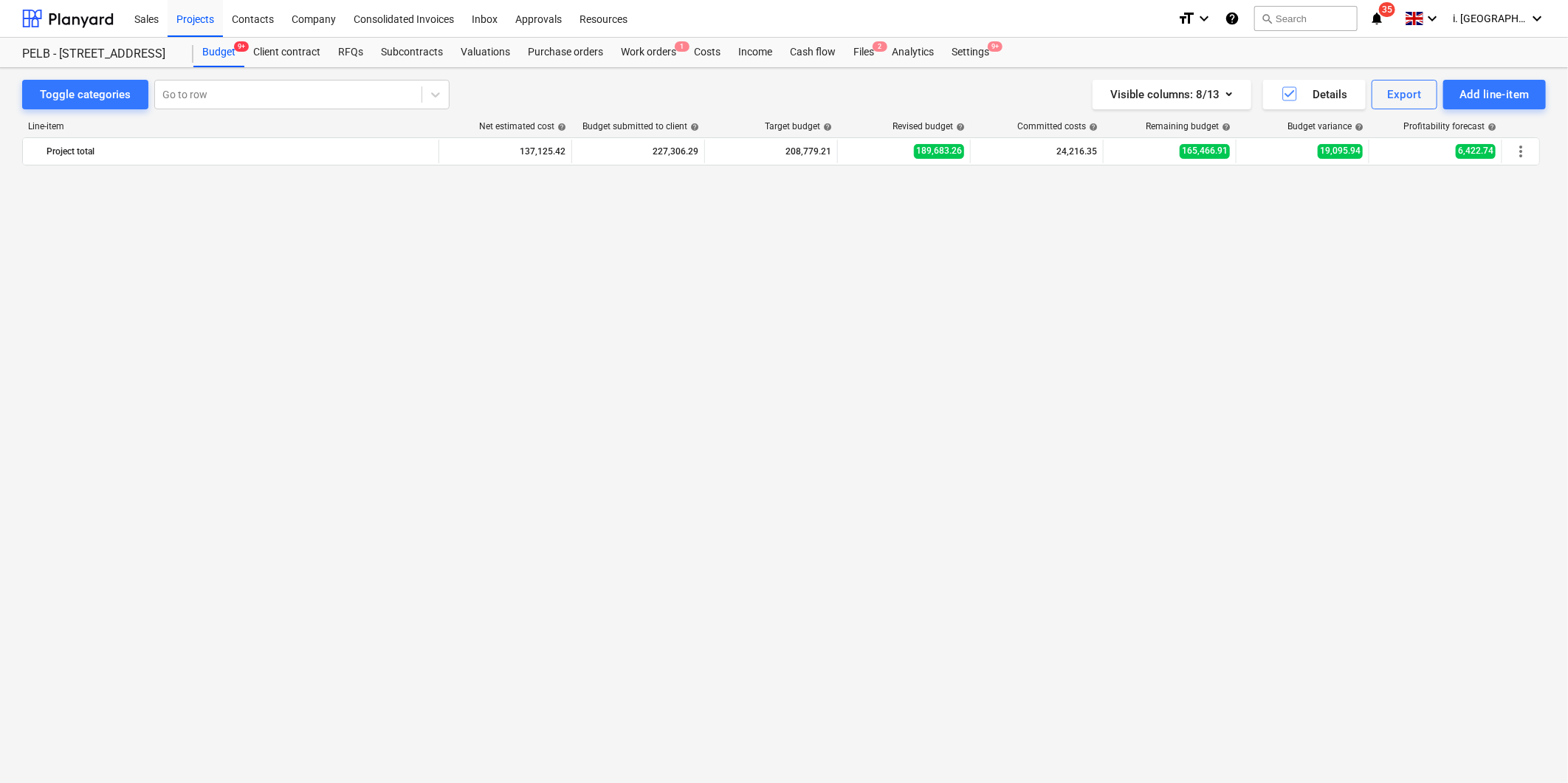
scroll to position [192, 0]
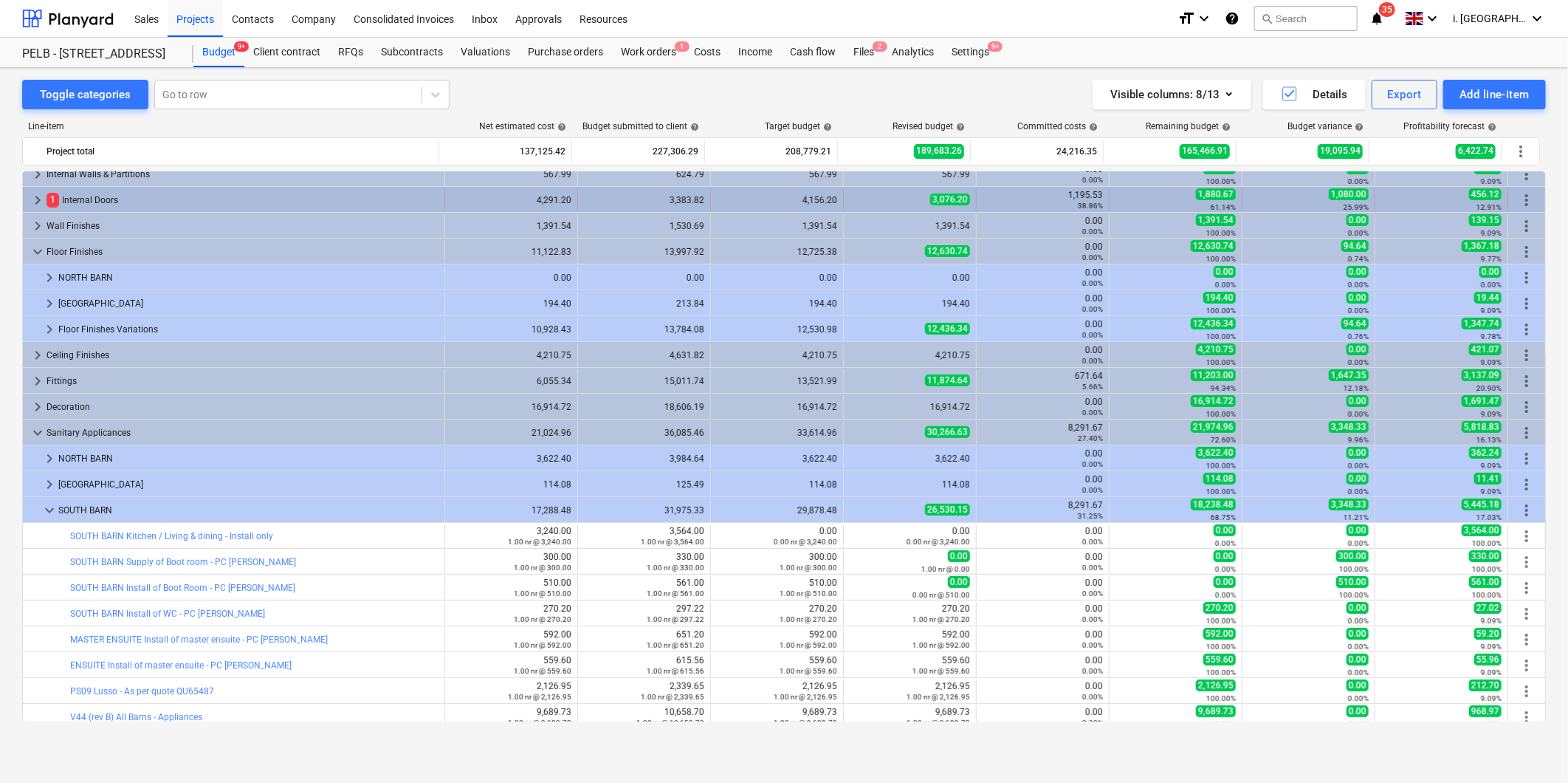
click at [40, 197] on span "keyboard_arrow_right" at bounding box center [38, 200] width 18 height 18
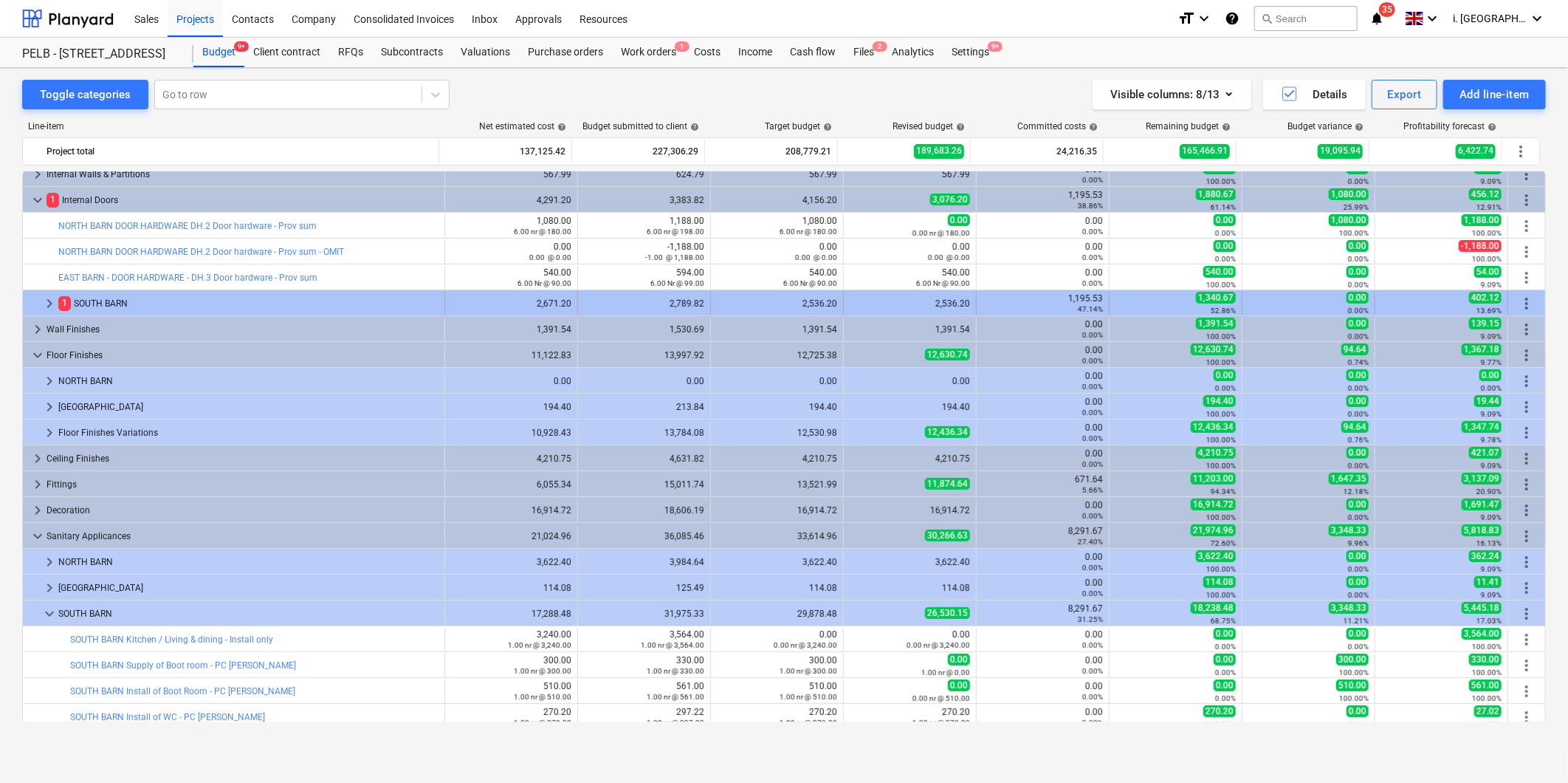
click at [46, 307] on span "keyboard_arrow_right" at bounding box center [49, 304] width 18 height 18
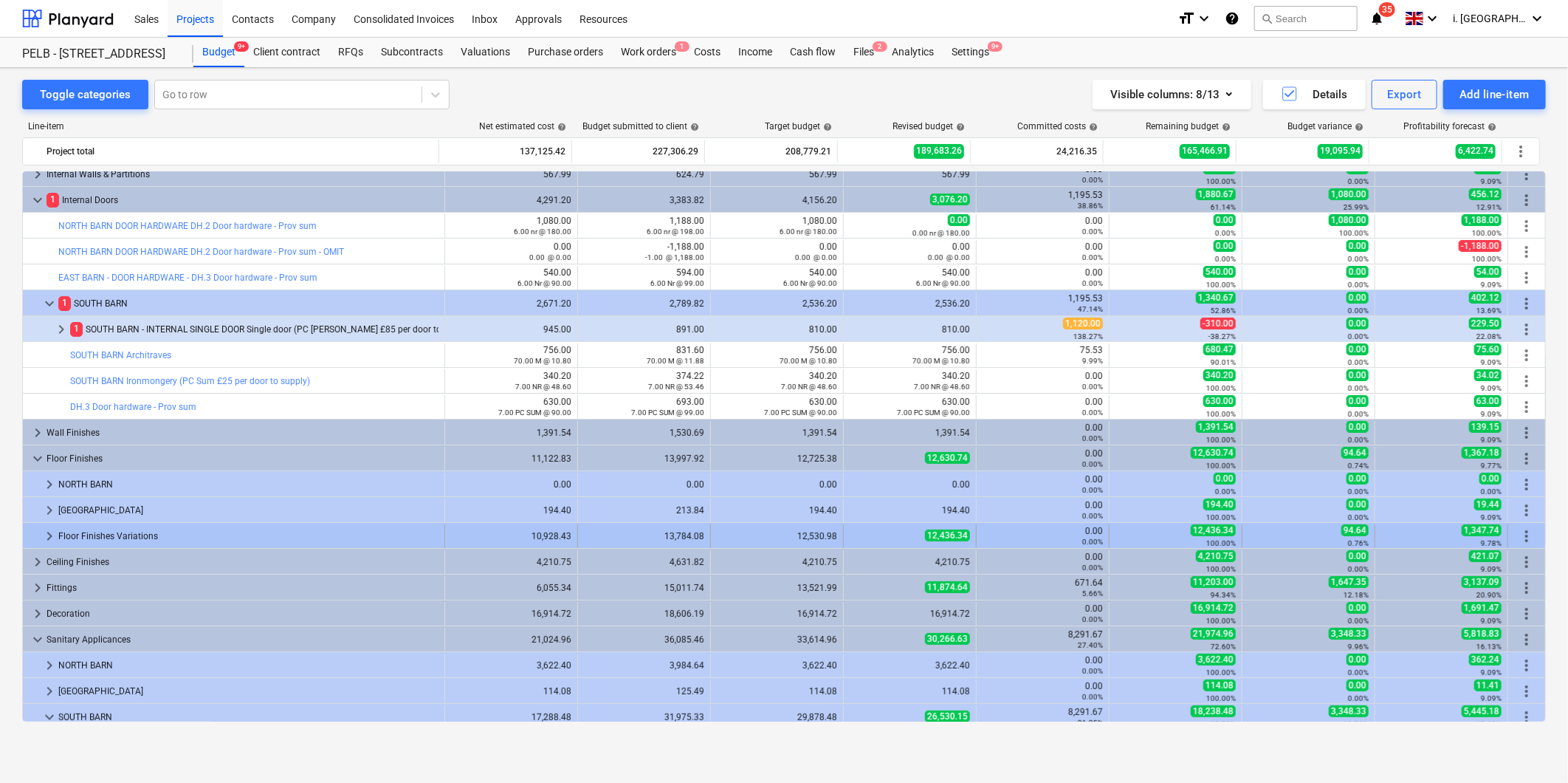
click at [49, 532] on span "keyboard_arrow_right" at bounding box center [49, 537] width 18 height 18
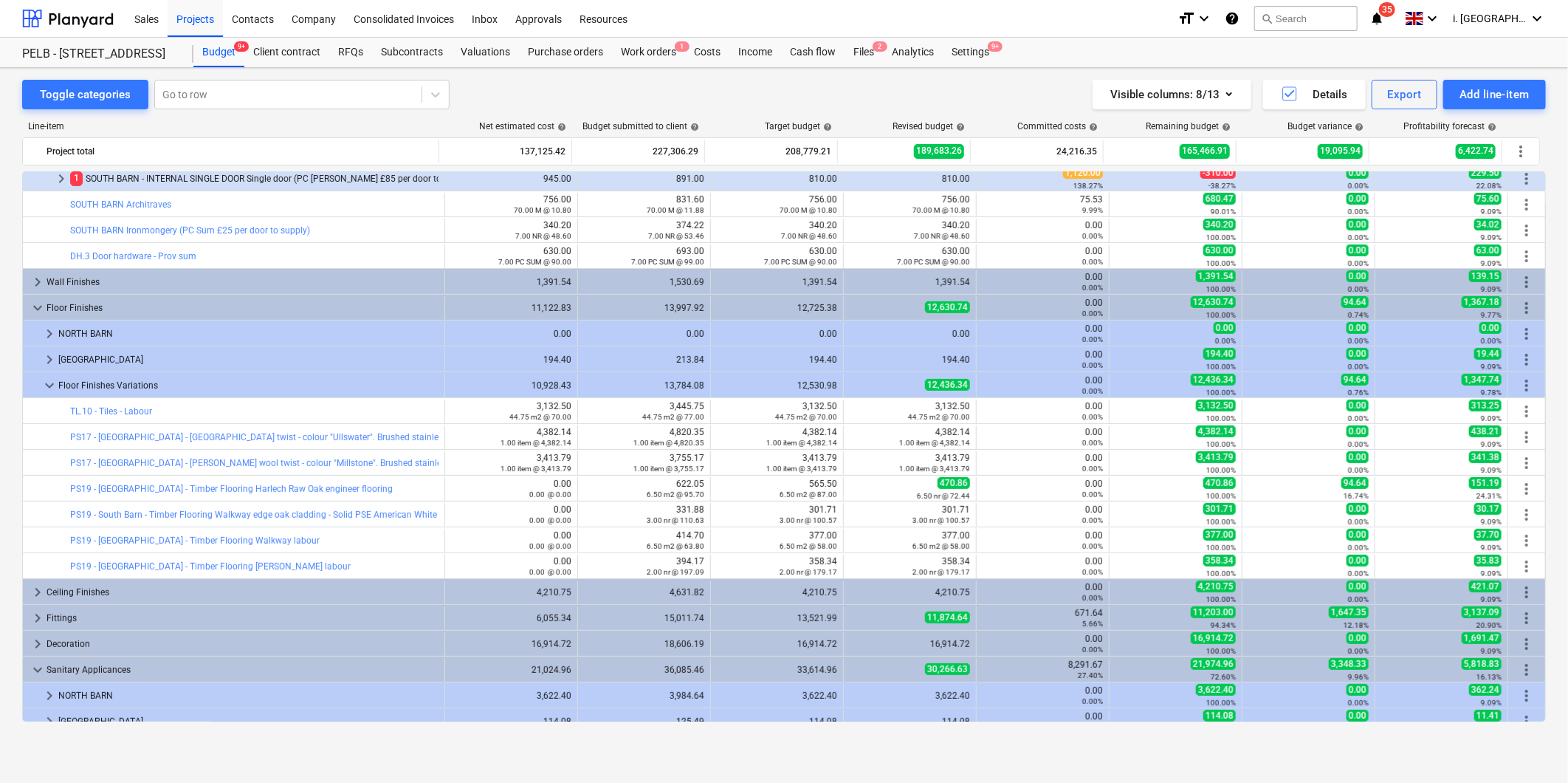
scroll to position [346, 0]
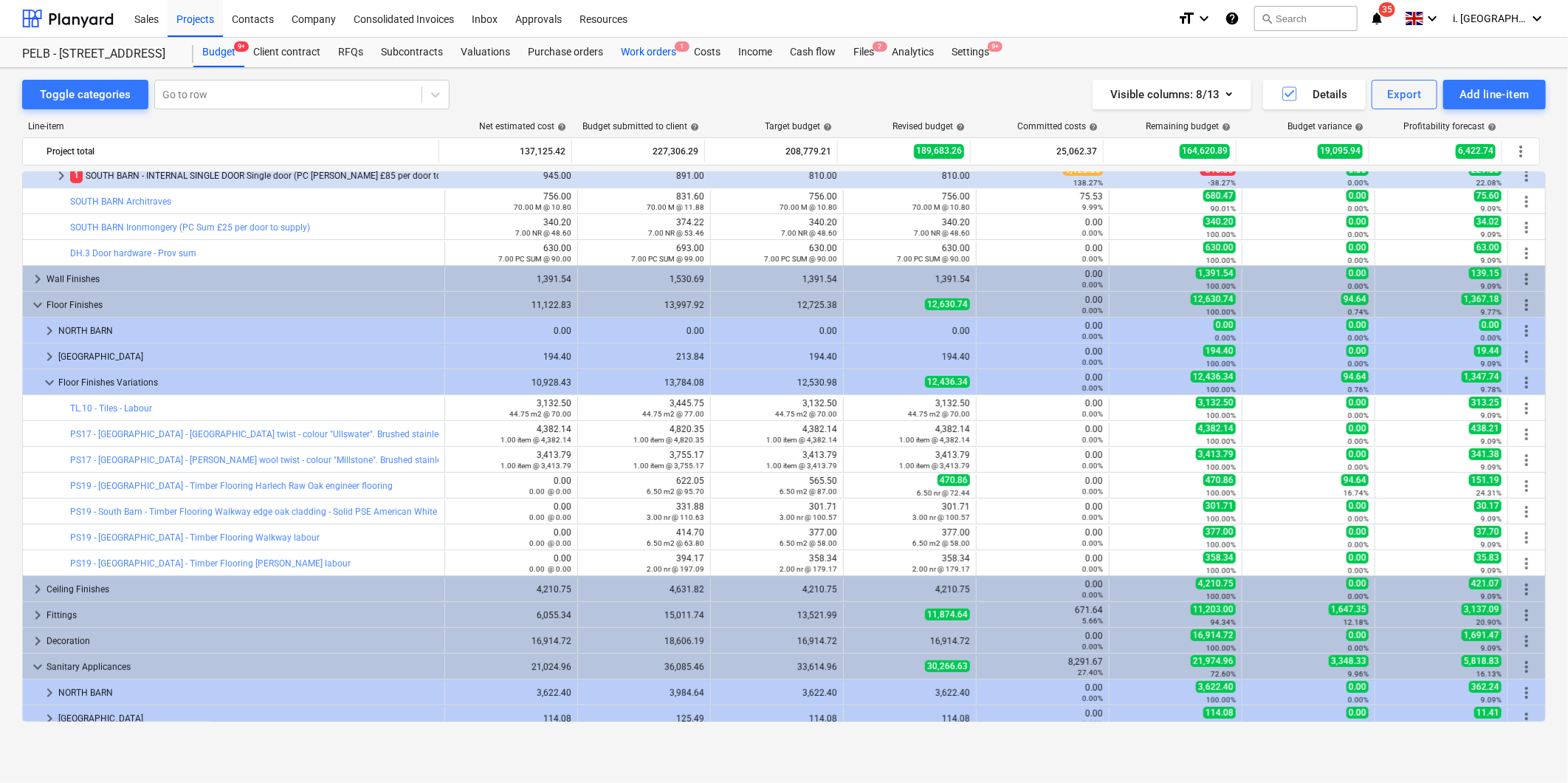
click at [650, 42] on div "Work orders 1" at bounding box center [649, 52] width 73 height 29
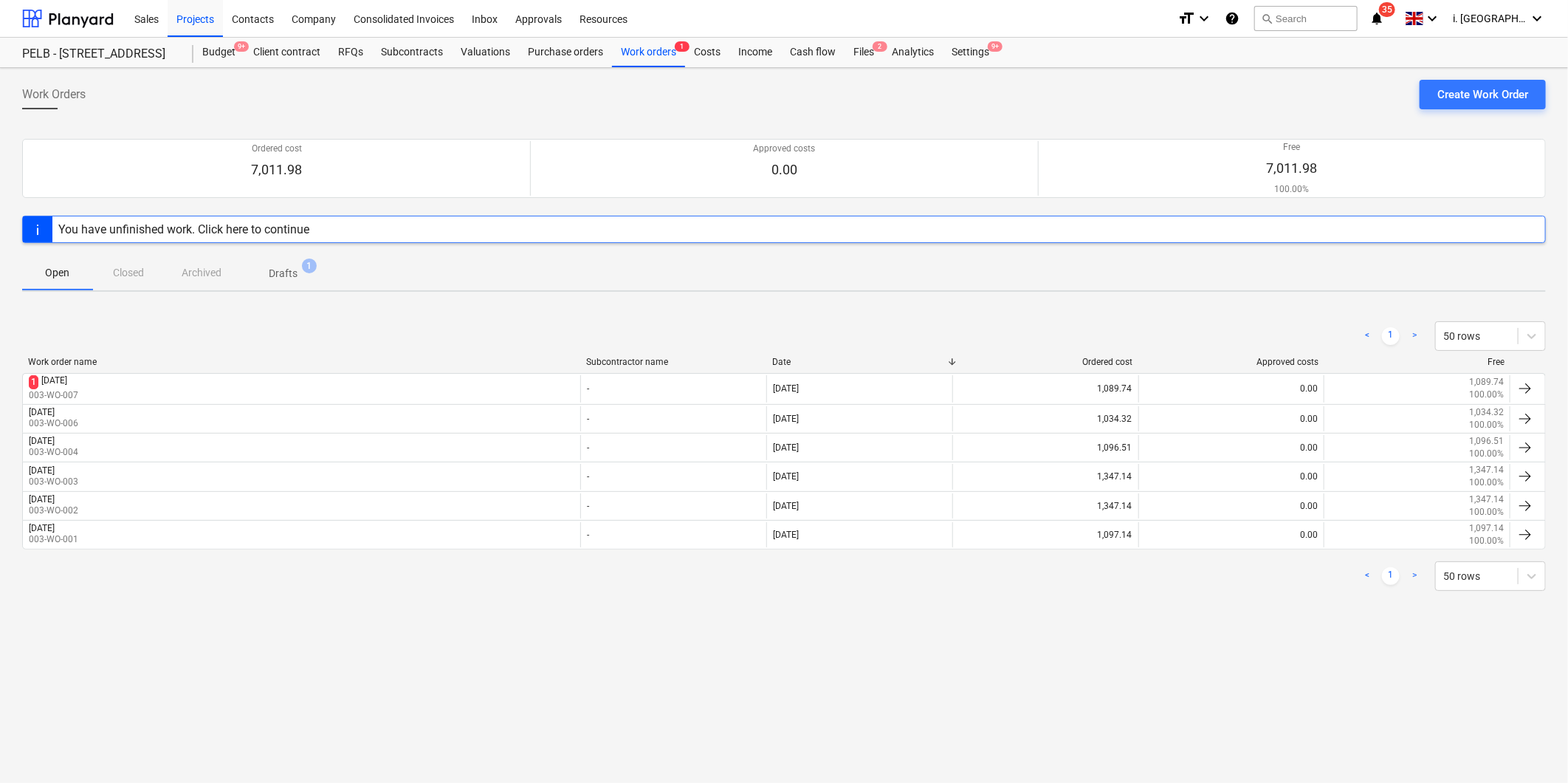
drag, startPoint x: 298, startPoint y: 663, endPoint x: 276, endPoint y: 668, distance: 22.6
click at [298, 663] on div "Work Orders Create Work Order Ordered cost 7,011.98 Approved costs 0.00 Free 7,…" at bounding box center [784, 425] width 1568 height 715
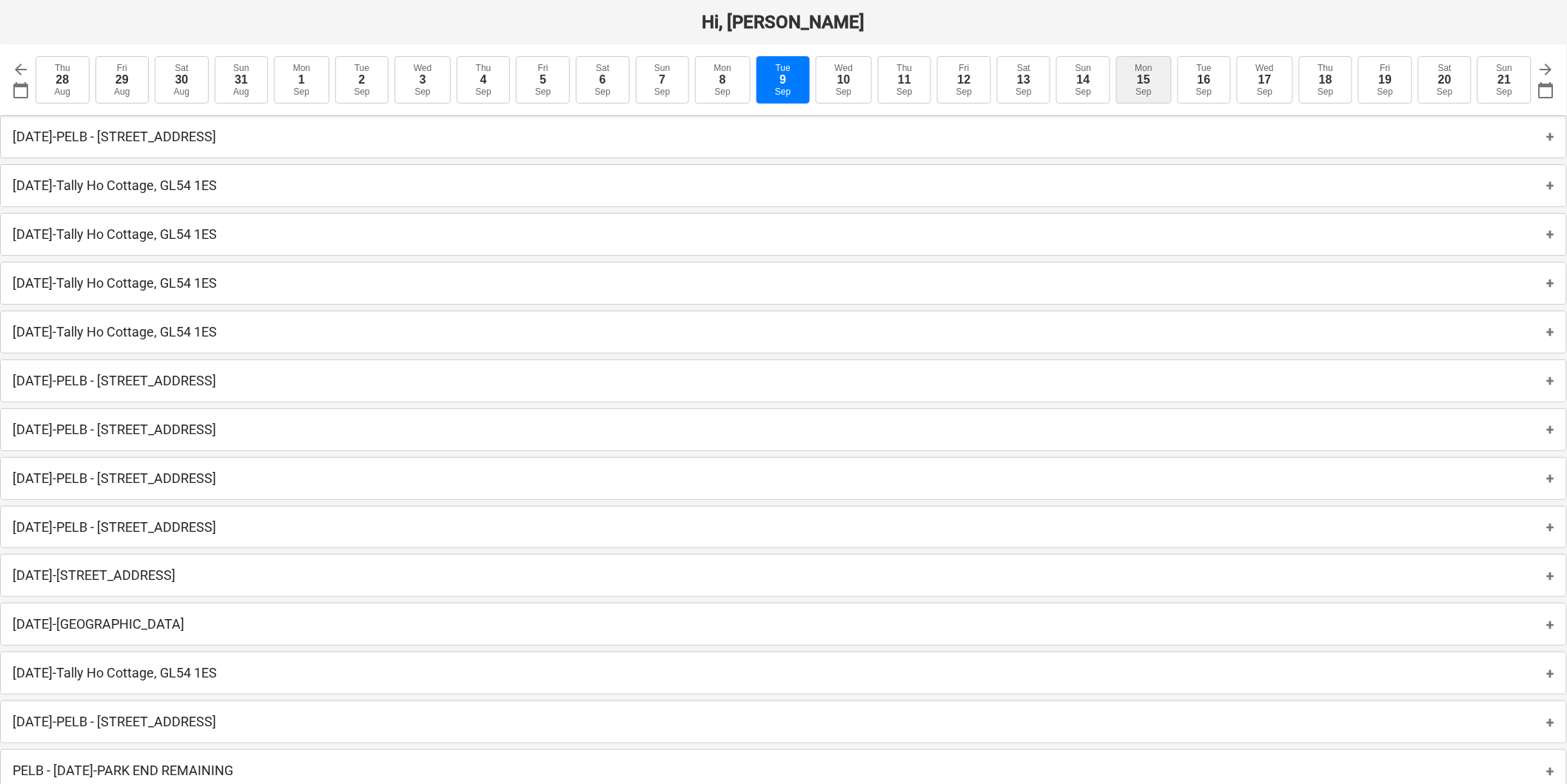
click at [1137, 71] on div "Mon" at bounding box center [1143, 68] width 17 height 11
type input "2025-09-15"
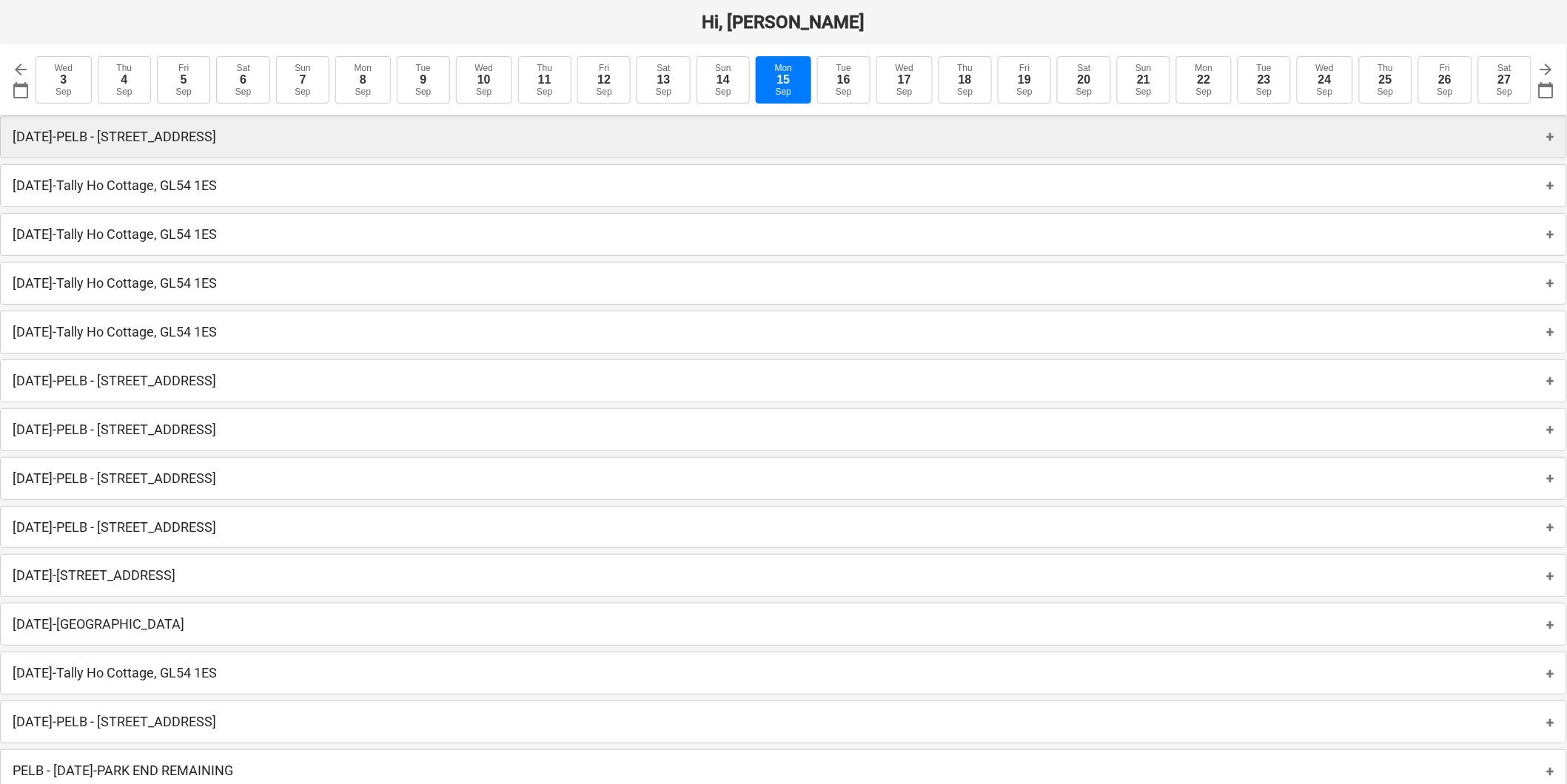
click at [172, 129] on p "Monday 8th September 2025 - PELB - Castle lane, Moreton Valence, GL2 7NE" at bounding box center [114, 137] width 203 height 18
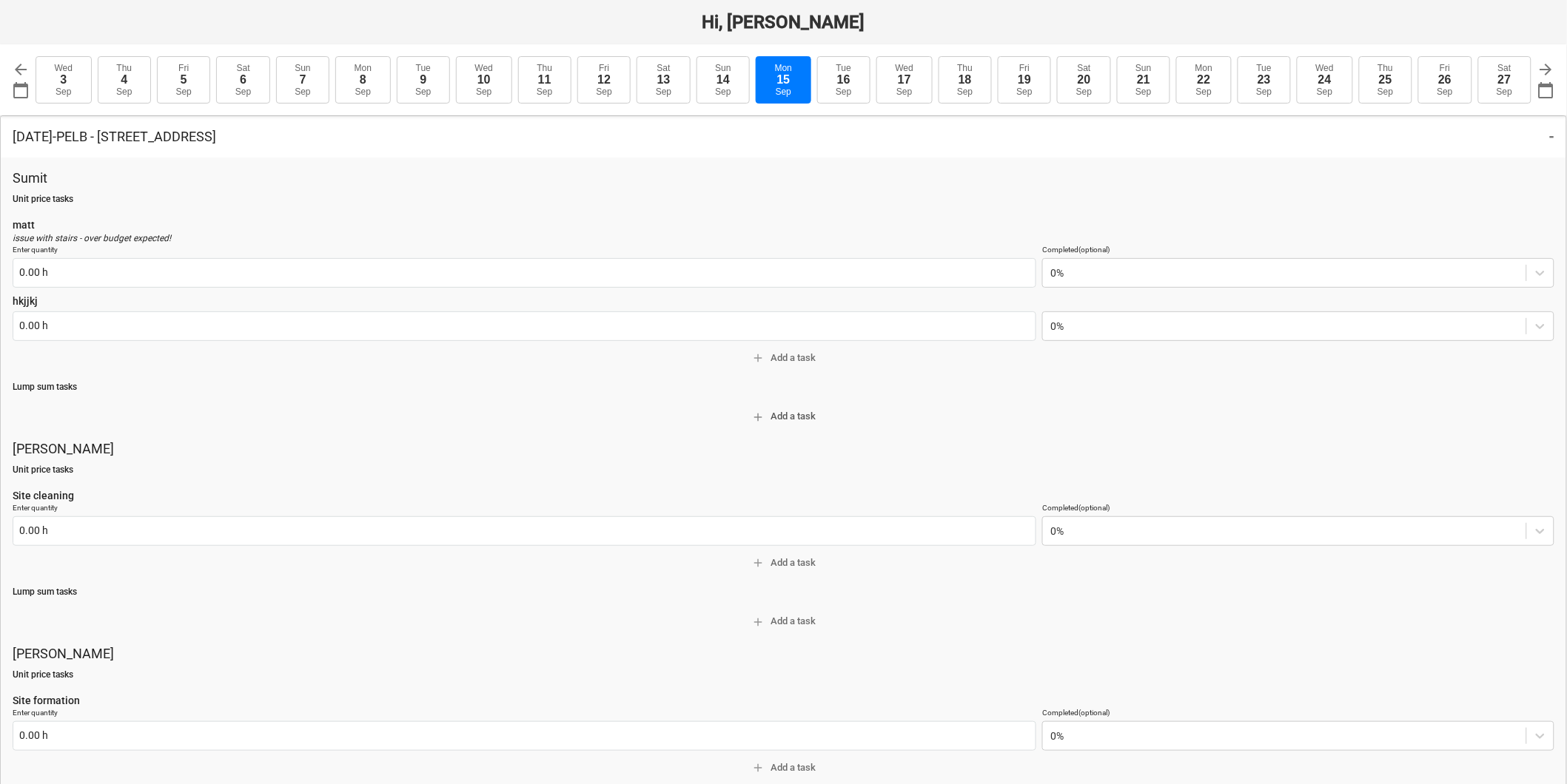
click at [481, 425] on button "add Add a task" at bounding box center [783, 417] width 1541 height 23
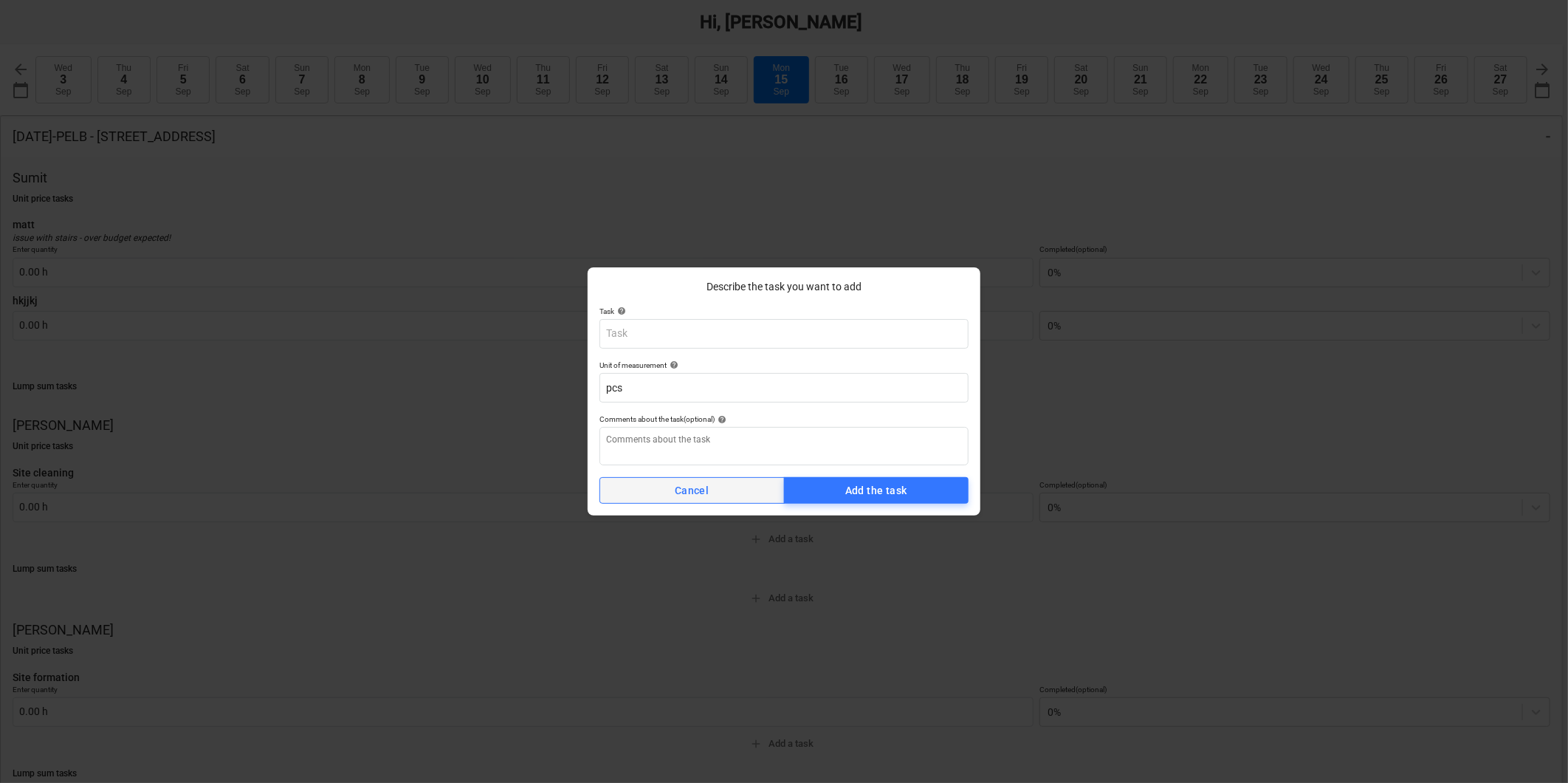
type textarea "x"
click at [684, 492] on div "Cancel" at bounding box center [692, 491] width 34 height 19
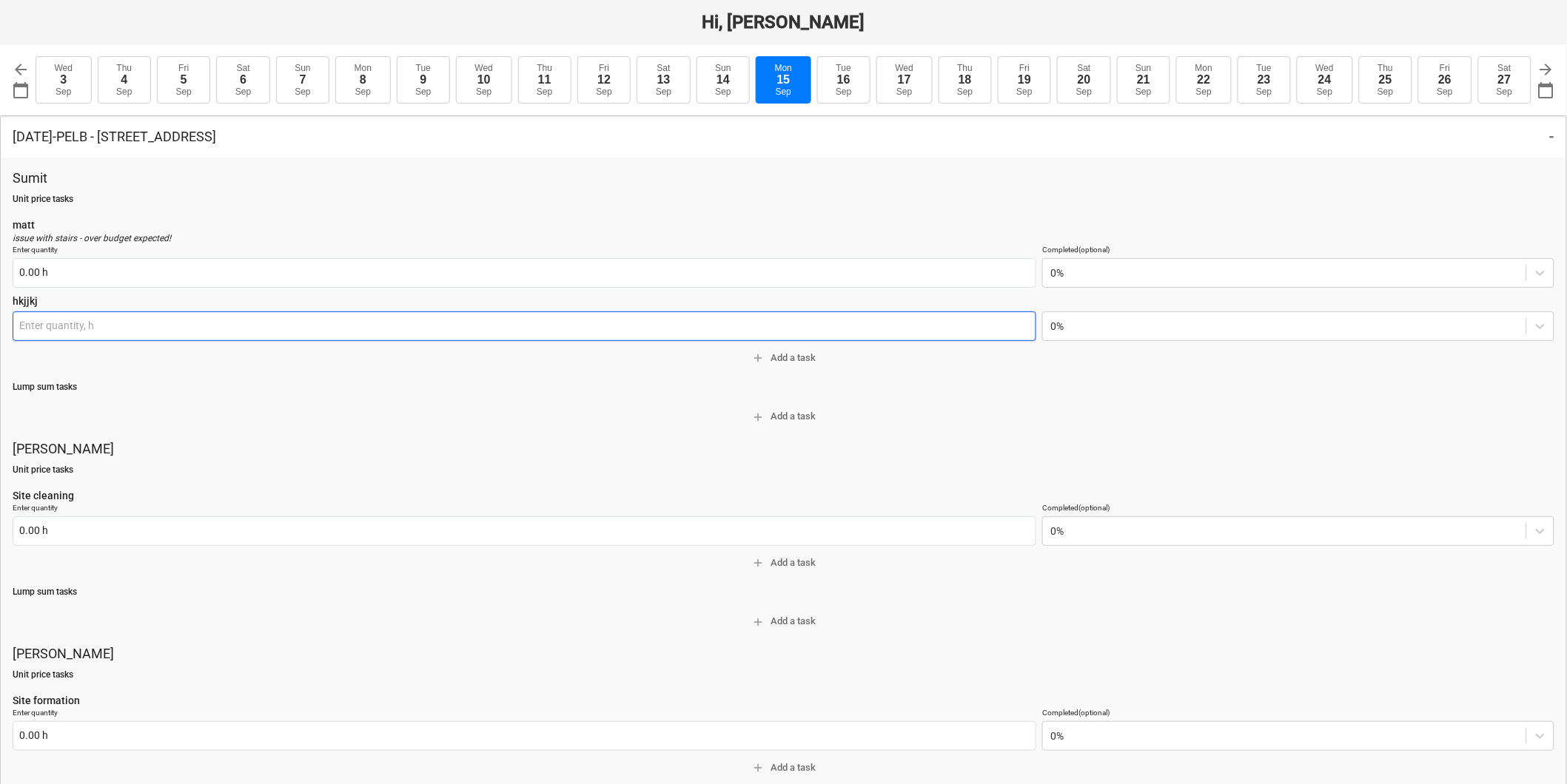
click at [220, 313] on input "text" at bounding box center [524, 325] width 1023 height 29
drag, startPoint x: 195, startPoint y: 316, endPoint x: 169, endPoint y: 309, distance: 26.9
click at [176, 313] on input "text" at bounding box center [524, 325] width 1023 height 29
drag, startPoint x: 34, startPoint y: 316, endPoint x: 188, endPoint y: 336, distance: 155.3
click at [187, 336] on input "text" at bounding box center [524, 325] width 1023 height 29
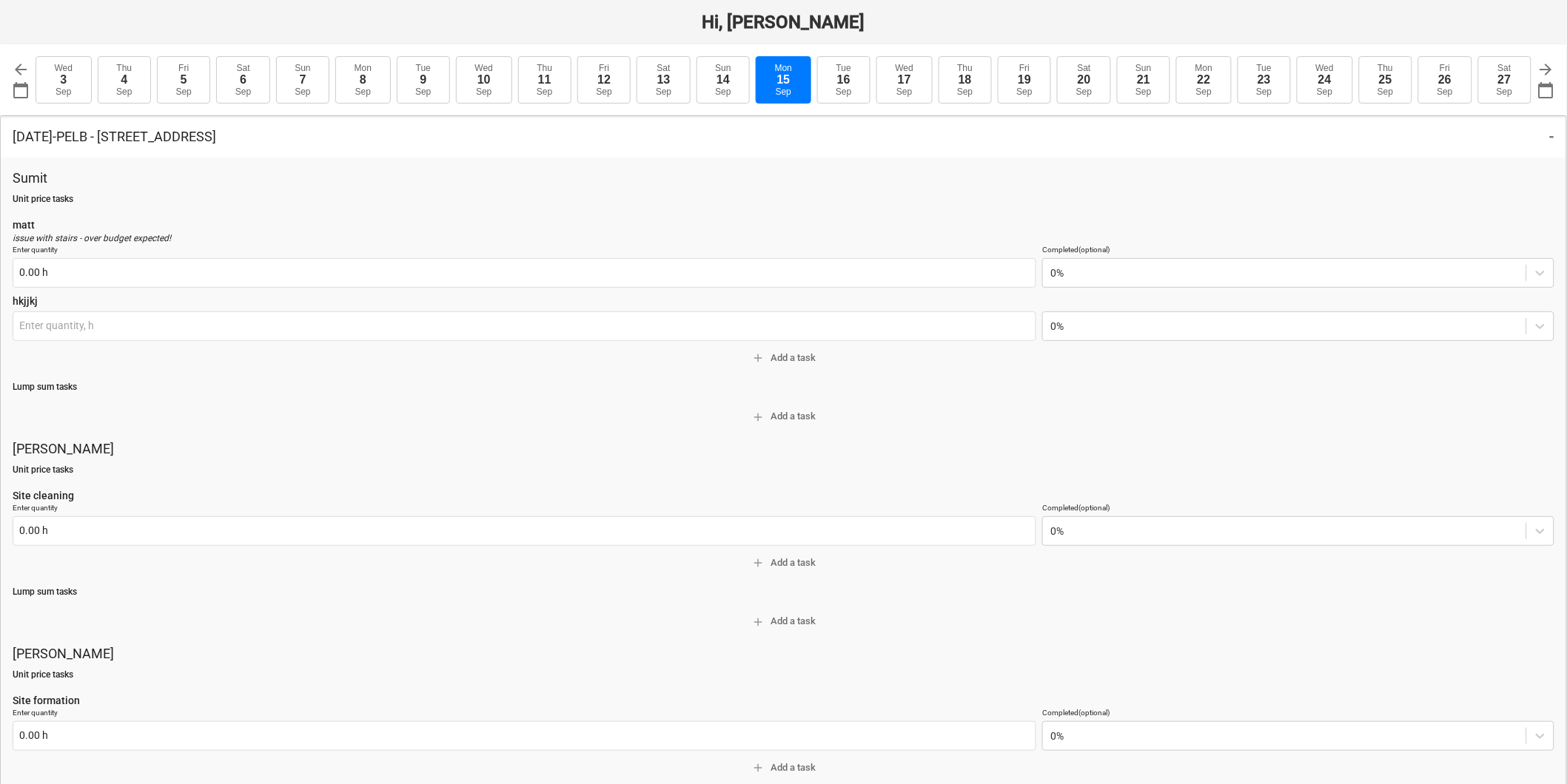
type input "0.00 h"
type textarea "x"
click at [696, 322] on input "text" at bounding box center [524, 325] width 1023 height 29
type input "0.00 h"
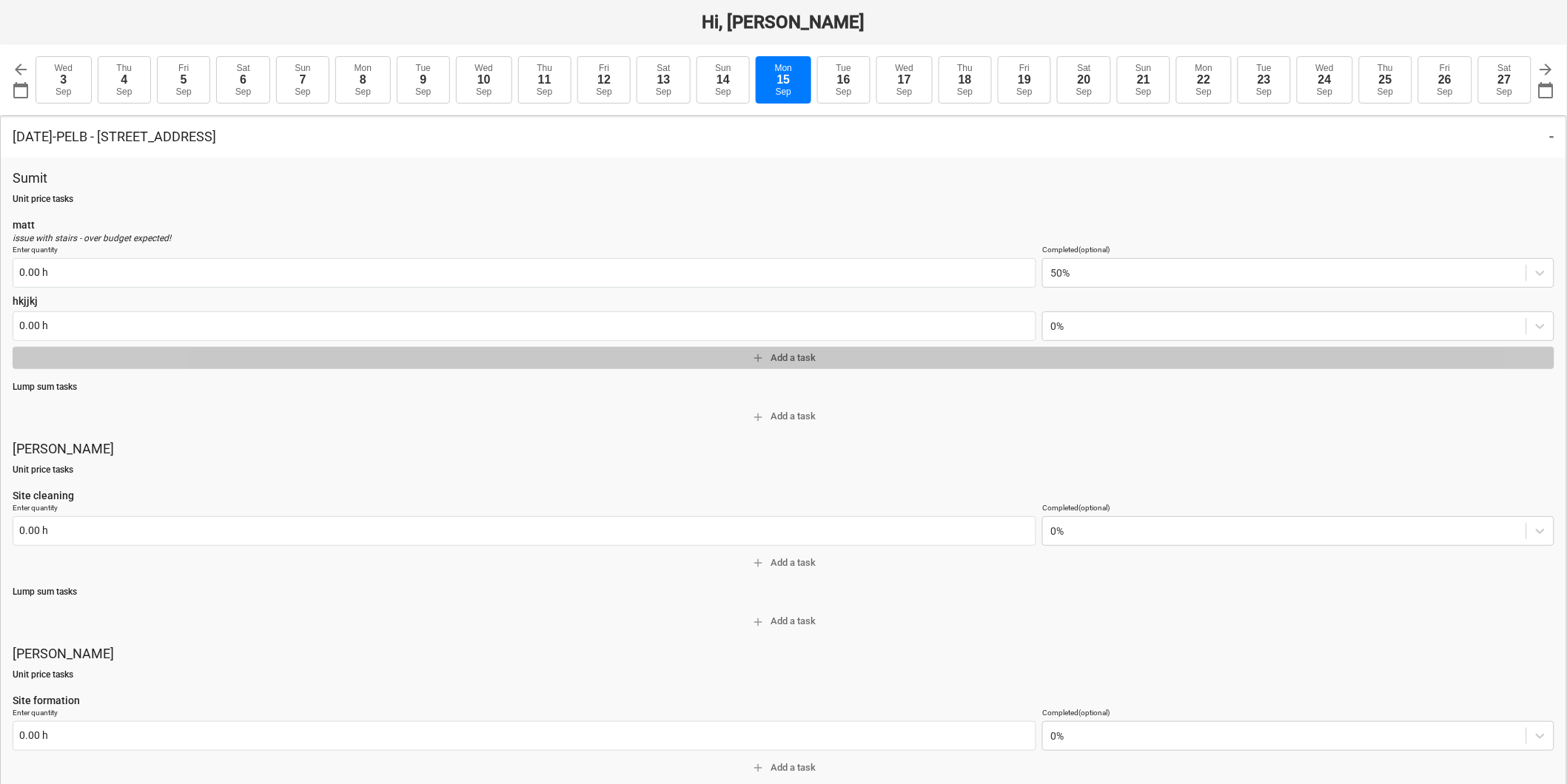
click at [771, 359] on span "add Add a task" at bounding box center [784, 358] width 1530 height 17
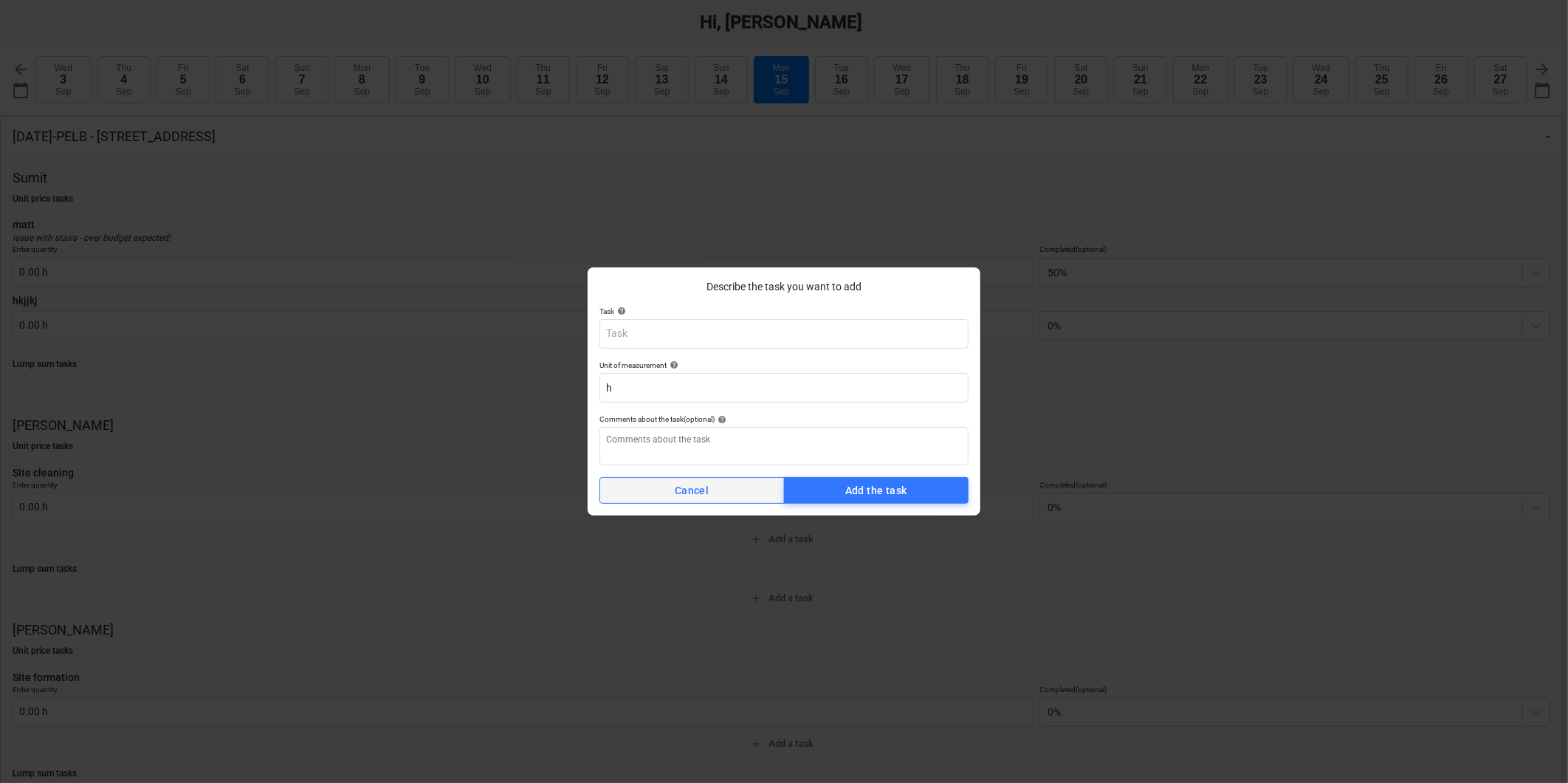
type textarea "x"
click at [675, 489] on div "Cancel" at bounding box center [692, 491] width 34 height 19
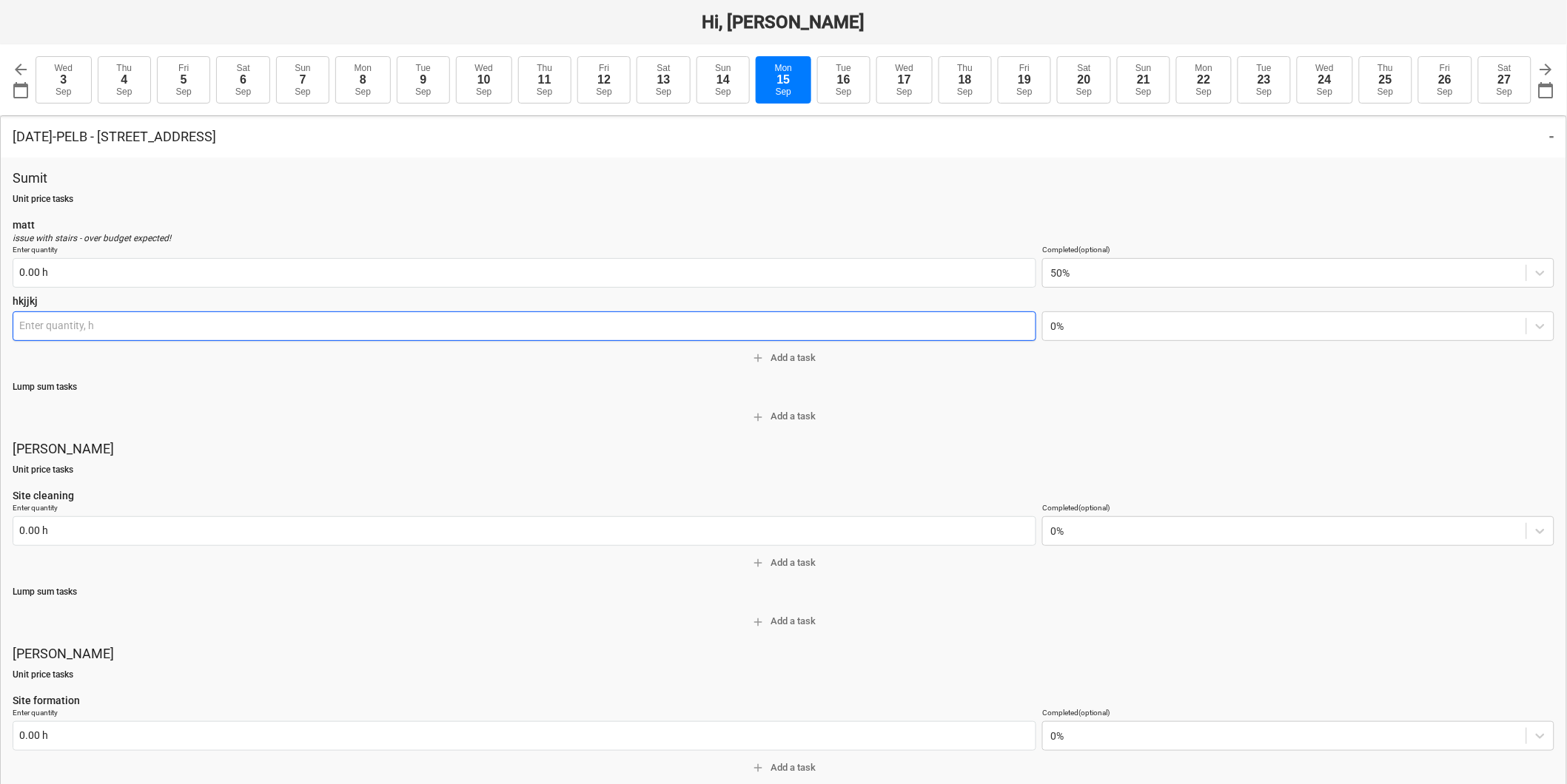
click at [262, 315] on input "text" at bounding box center [524, 325] width 1023 height 29
type input "8.00 h"
click at [1118, 333] on div at bounding box center [1284, 326] width 469 height 15
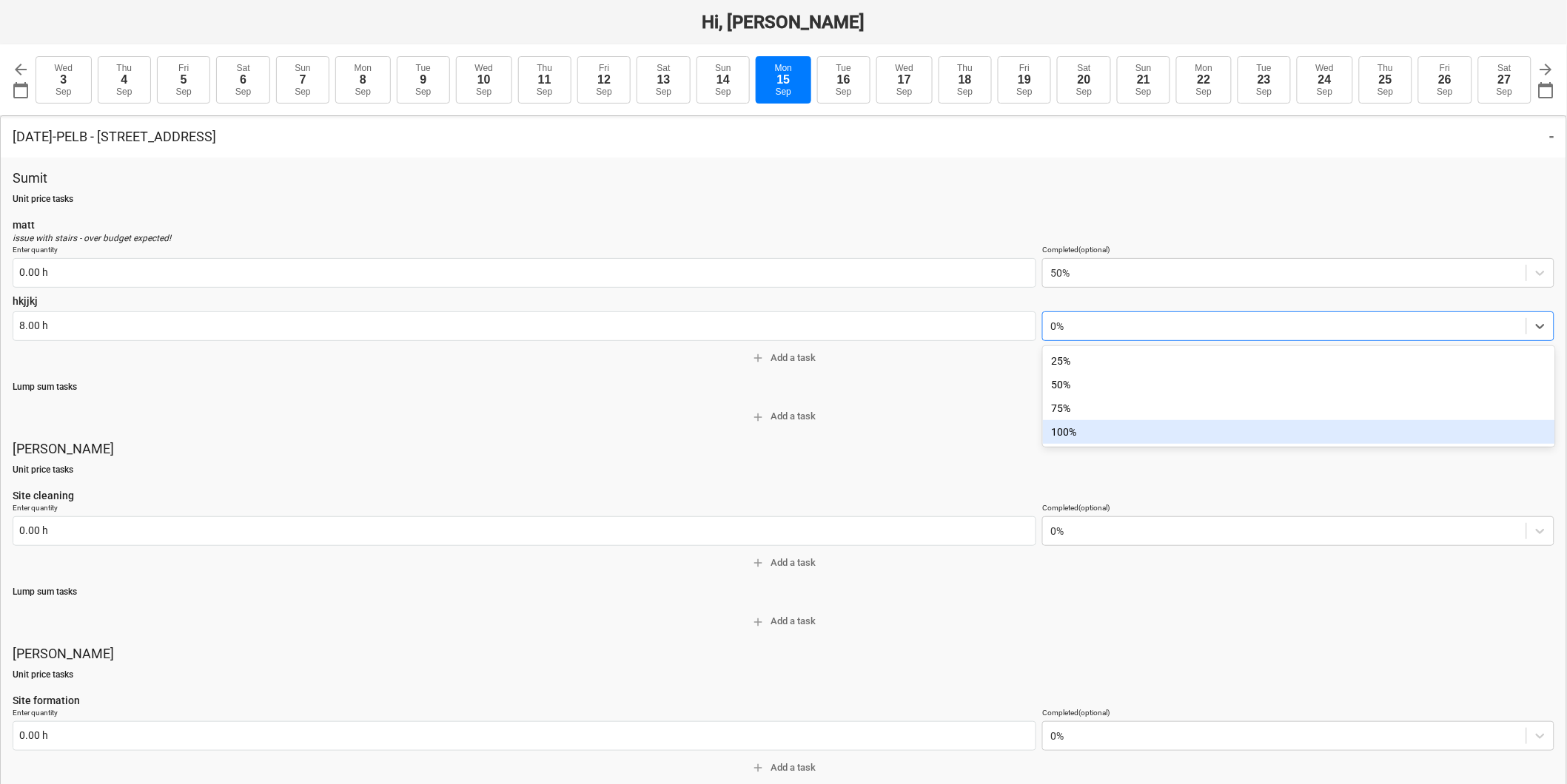
click at [1112, 429] on div "100%" at bounding box center [1298, 431] width 512 height 24
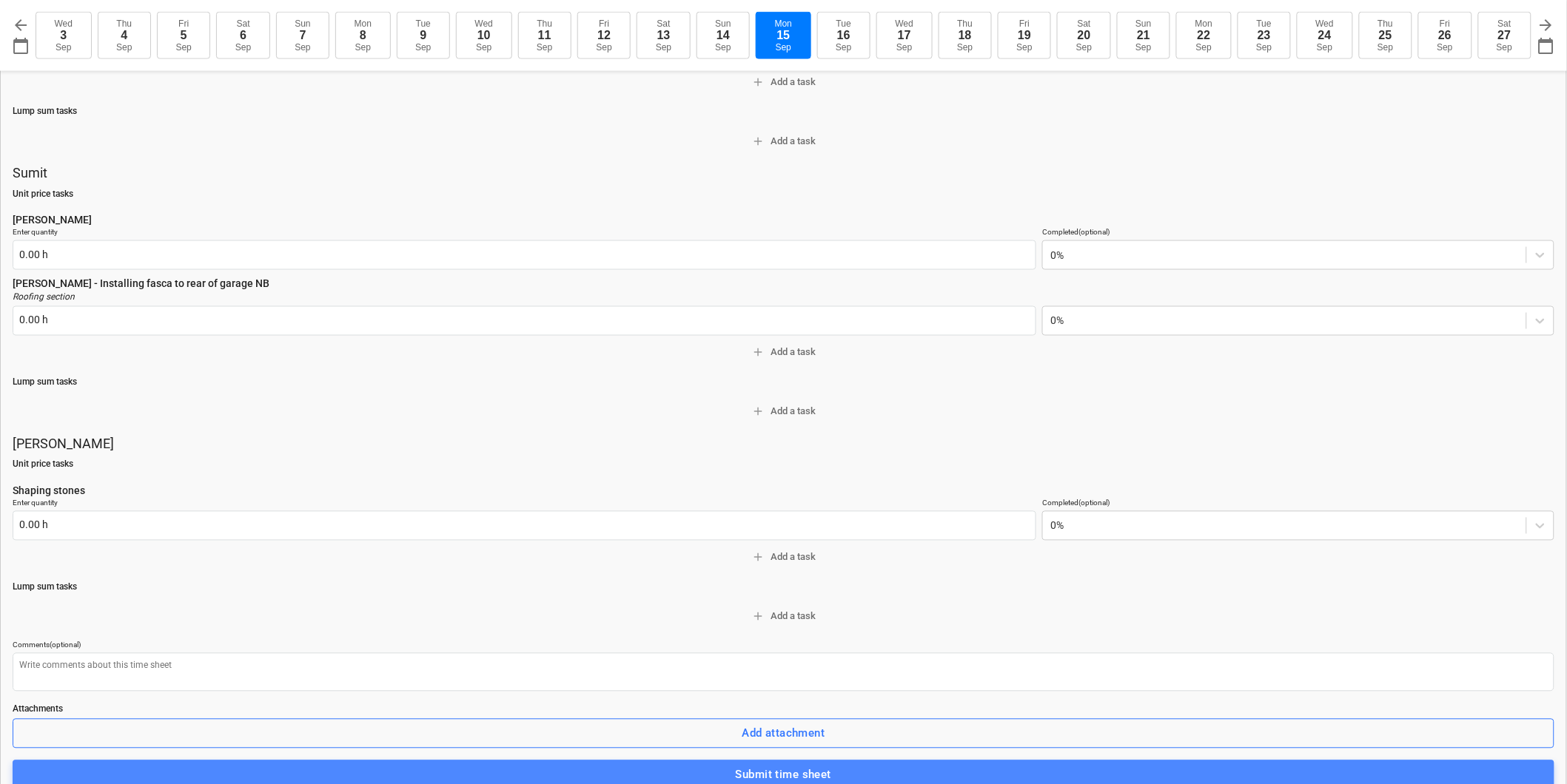
click at [771, 770] on div "Submit time sheet" at bounding box center [784, 775] width 96 height 19
type textarea "x"
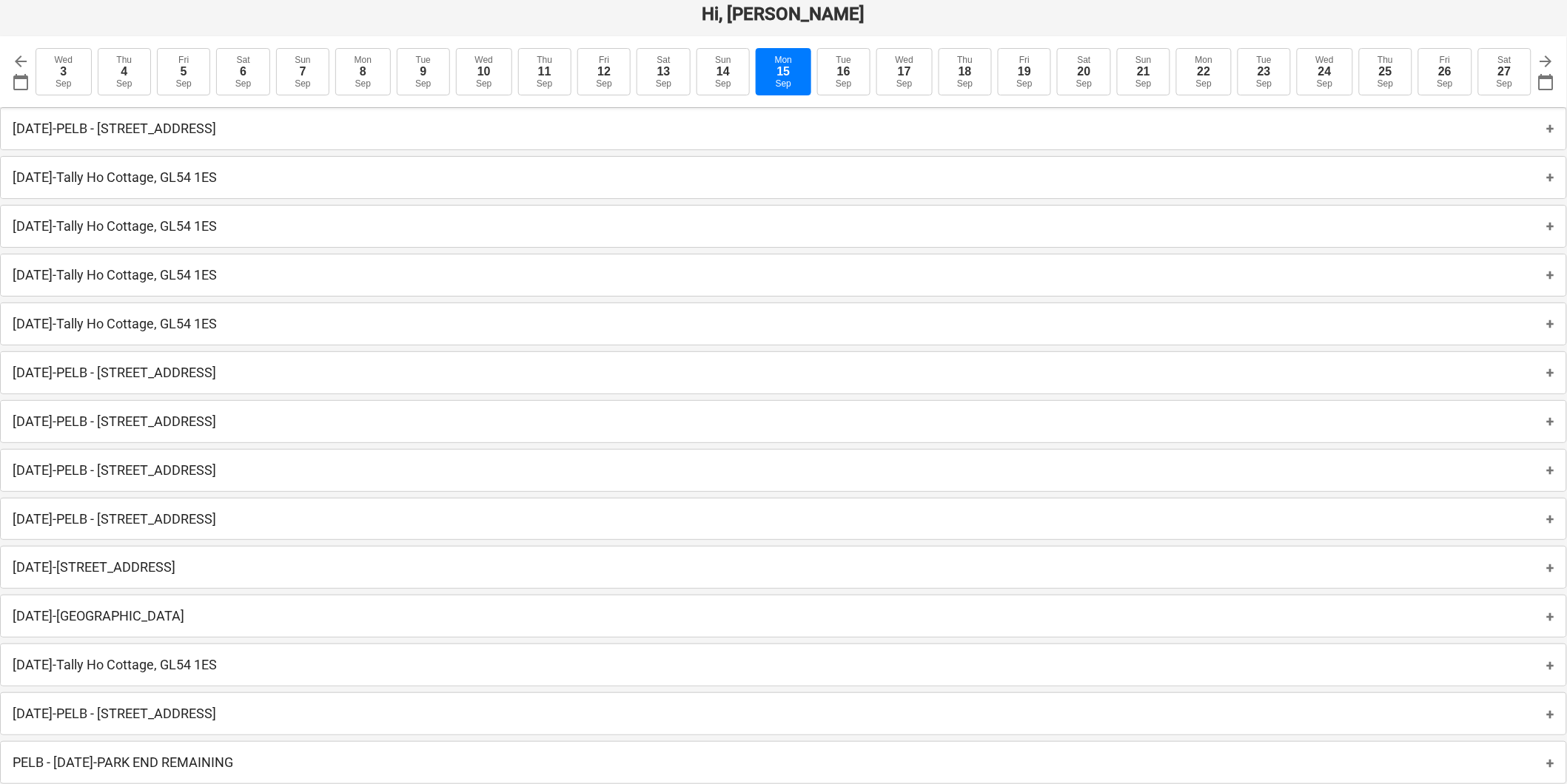
scroll to position [10, 0]
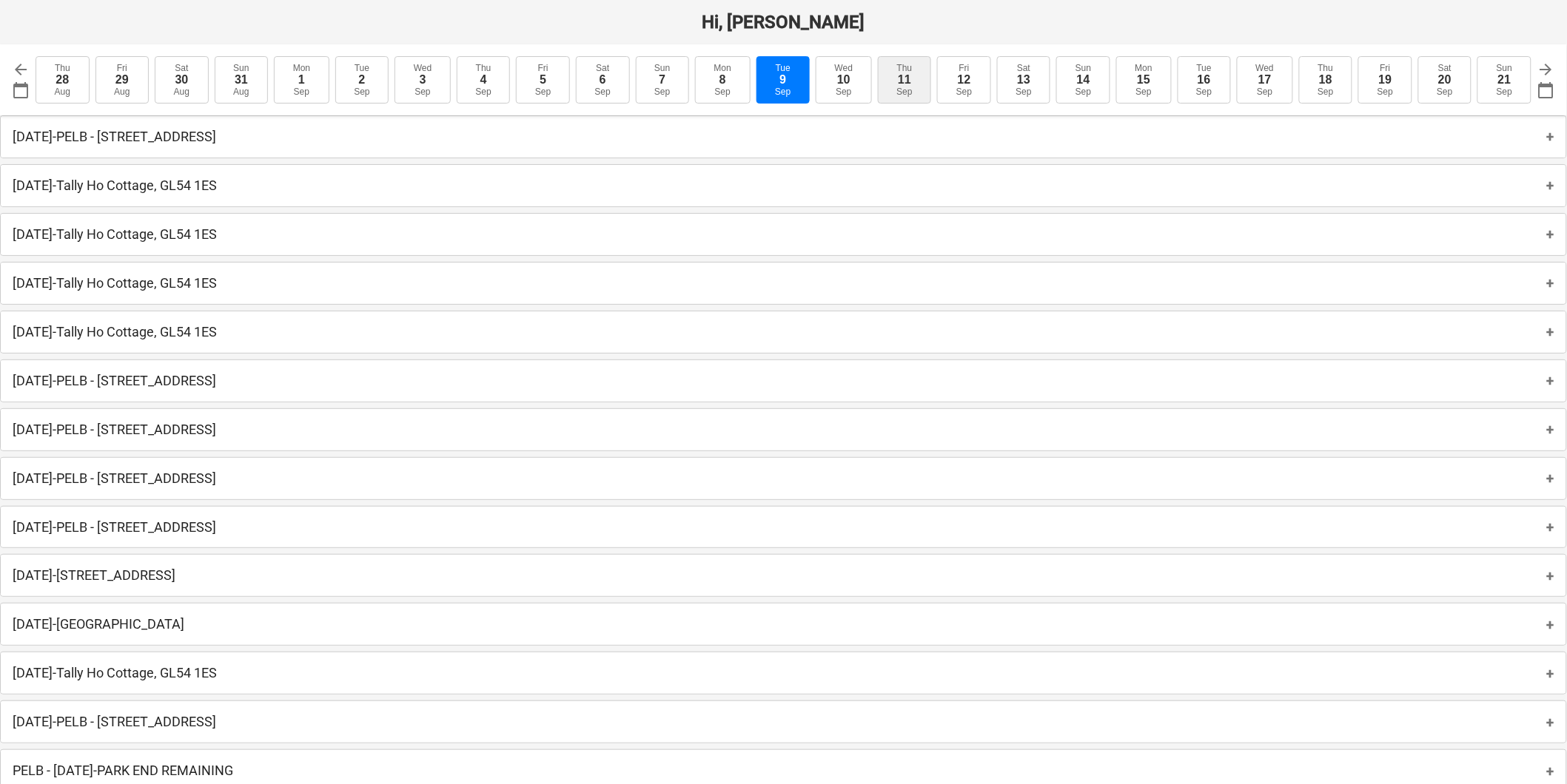
click at [837, 75] on button "[DATE]" at bounding box center [844, 80] width 57 height 48
type input "[DATE]"
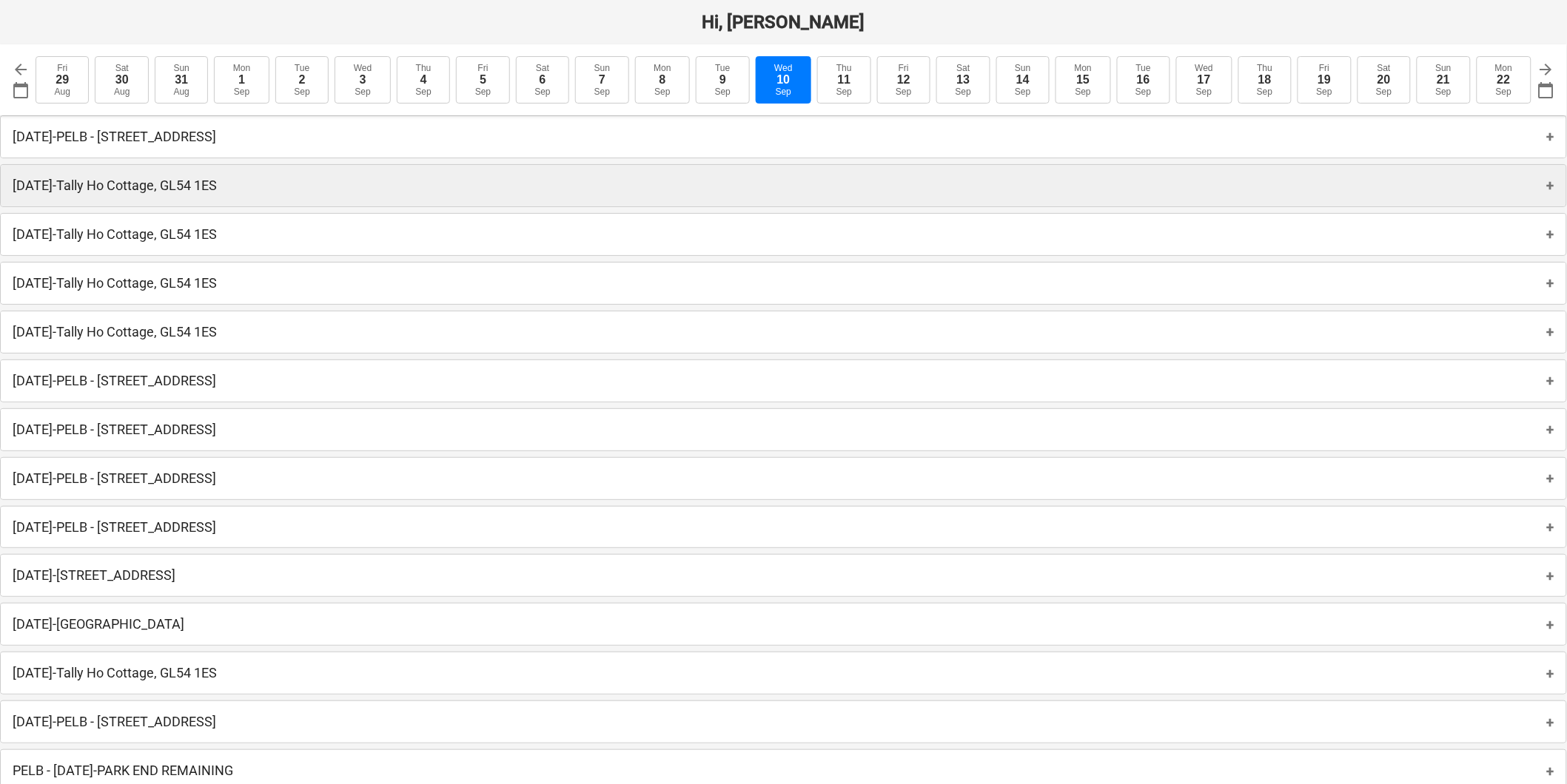
click at [202, 167] on div "[DATE] - Tally Ho Cottage, GL54 1ES +" at bounding box center [784, 186] width 1565 height 42
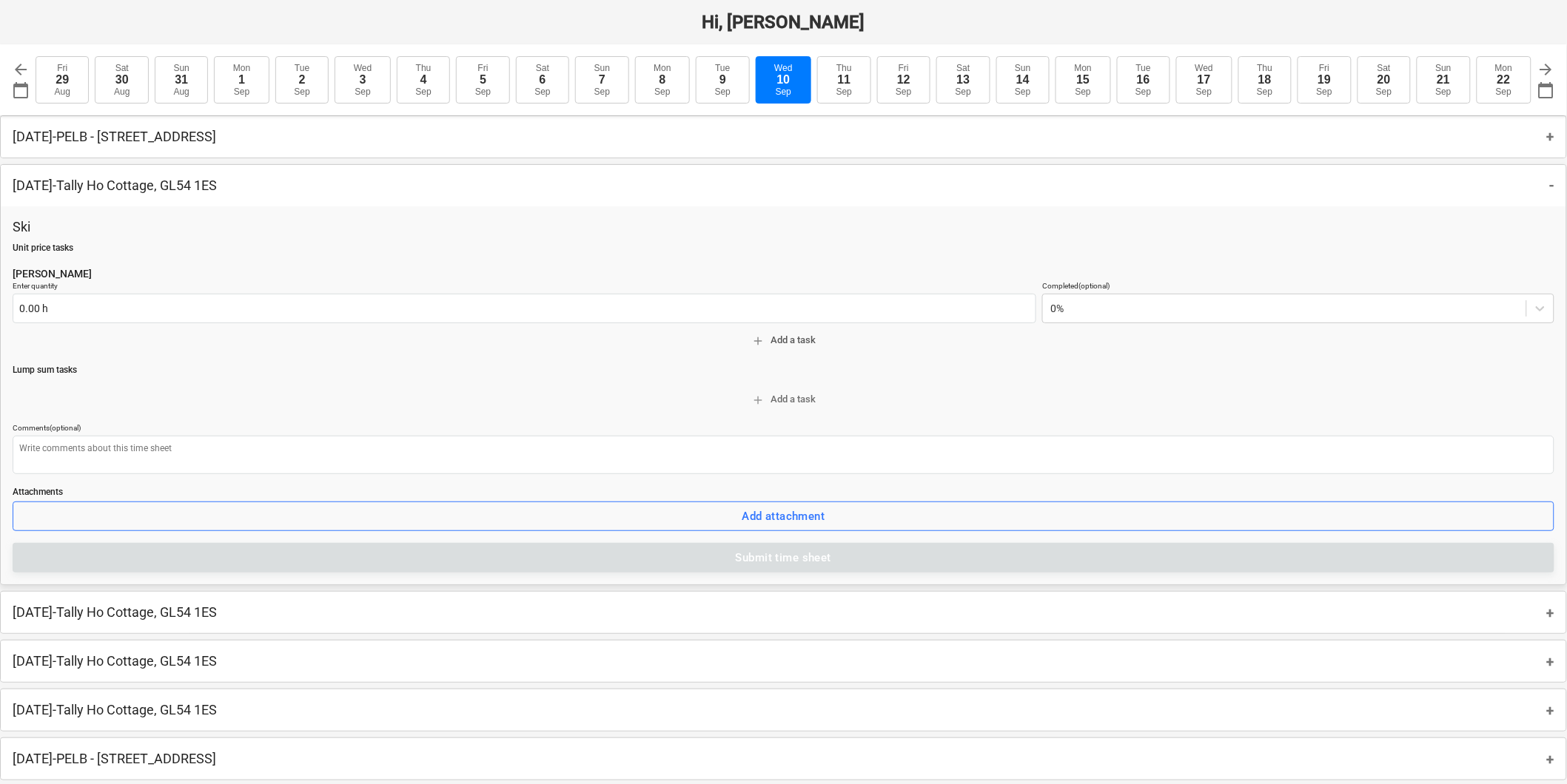
click at [815, 345] on span "add Add a task" at bounding box center [784, 340] width 1530 height 17
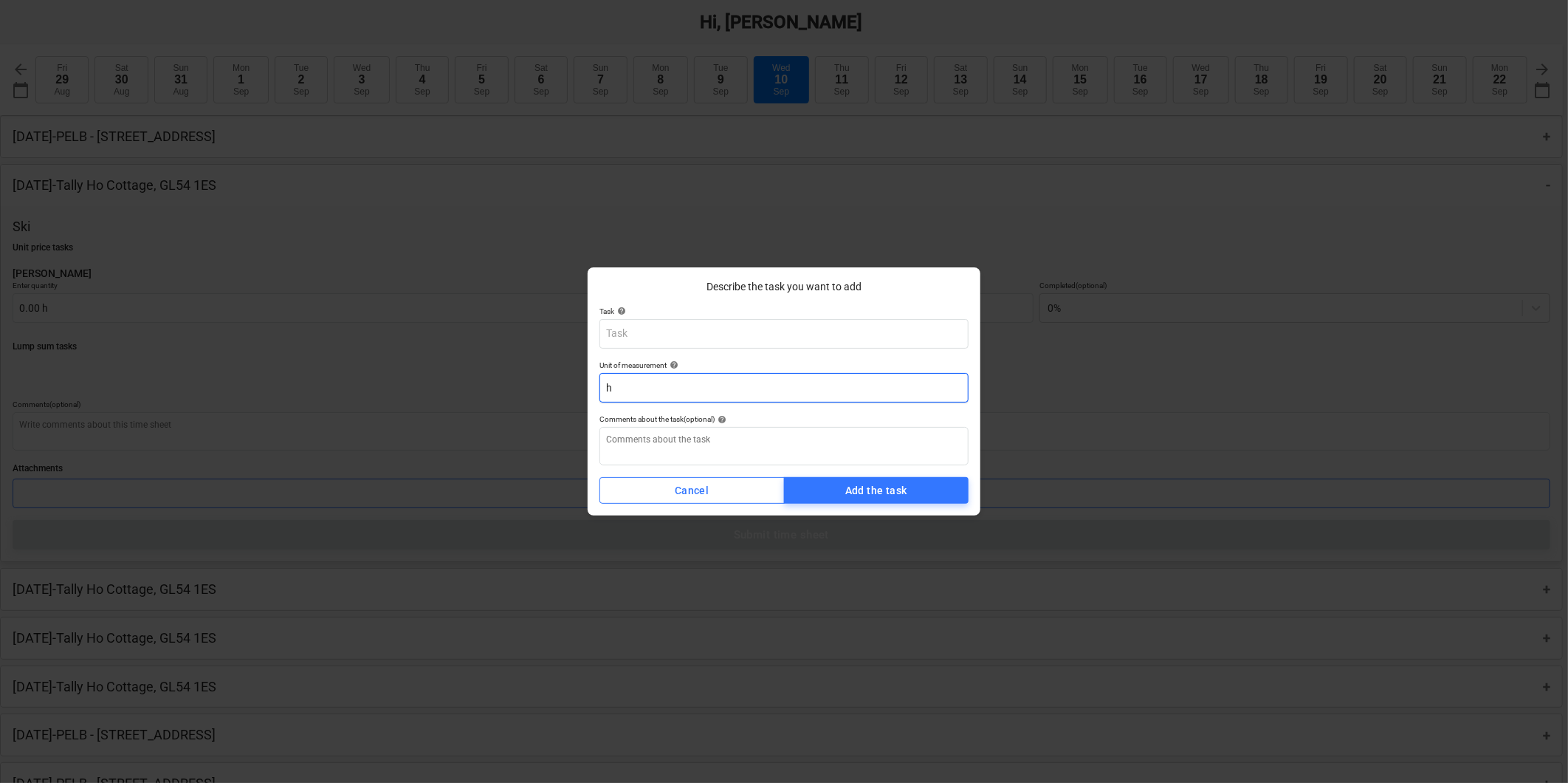
click at [781, 384] on input "h" at bounding box center [784, 388] width 369 height 29
click at [803, 328] on input "text" at bounding box center [784, 334] width 369 height 29
click at [805, 338] on input "text" at bounding box center [784, 334] width 369 height 29
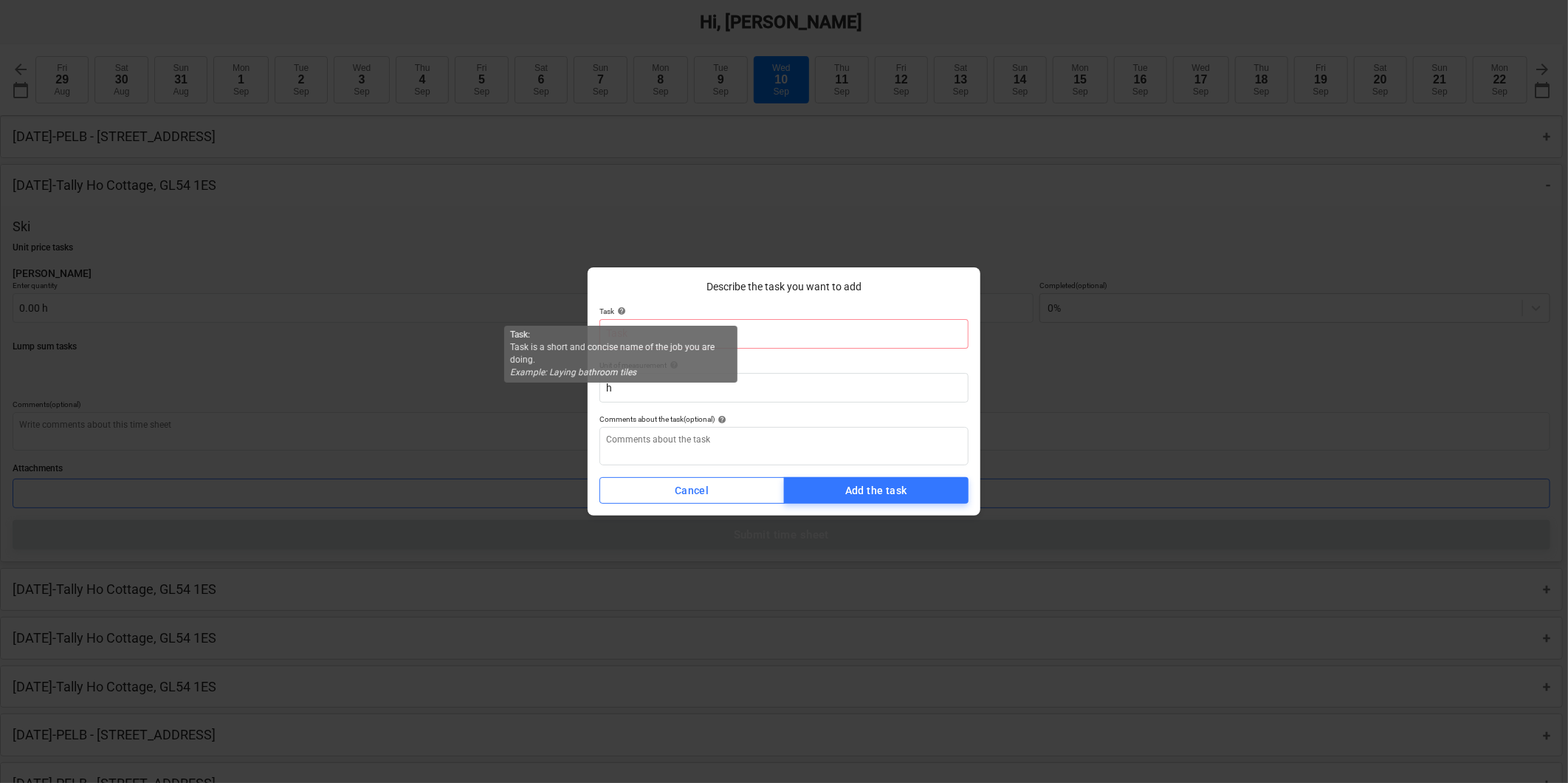
type textarea "x"
click at [620, 308] on span "help" at bounding box center [619, 311] width 11 height 9
click at [686, 485] on div "Cancel" at bounding box center [692, 491] width 34 height 19
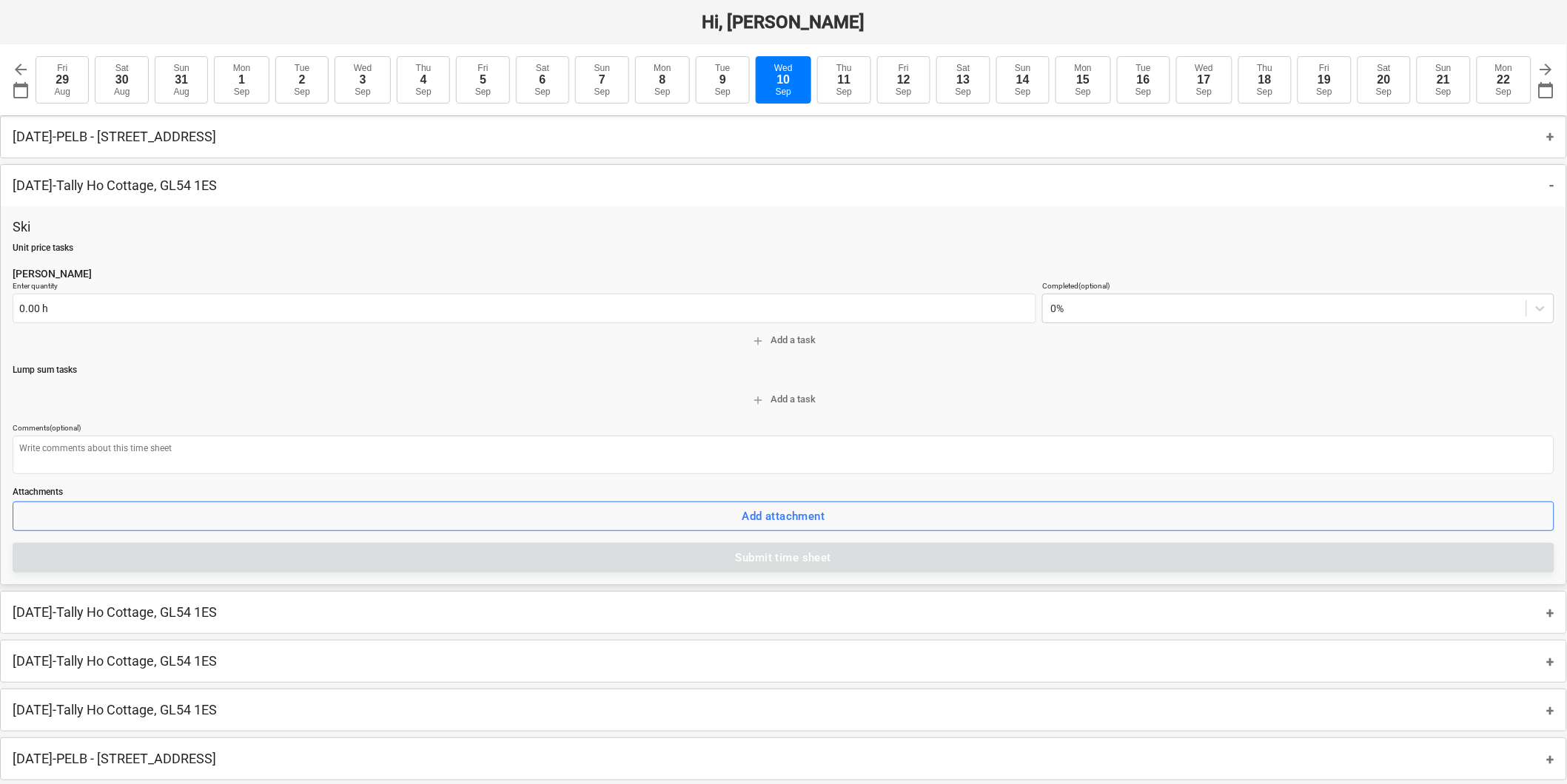
click at [234, 367] on p "Lump sum tasks" at bounding box center [783, 370] width 1541 height 12
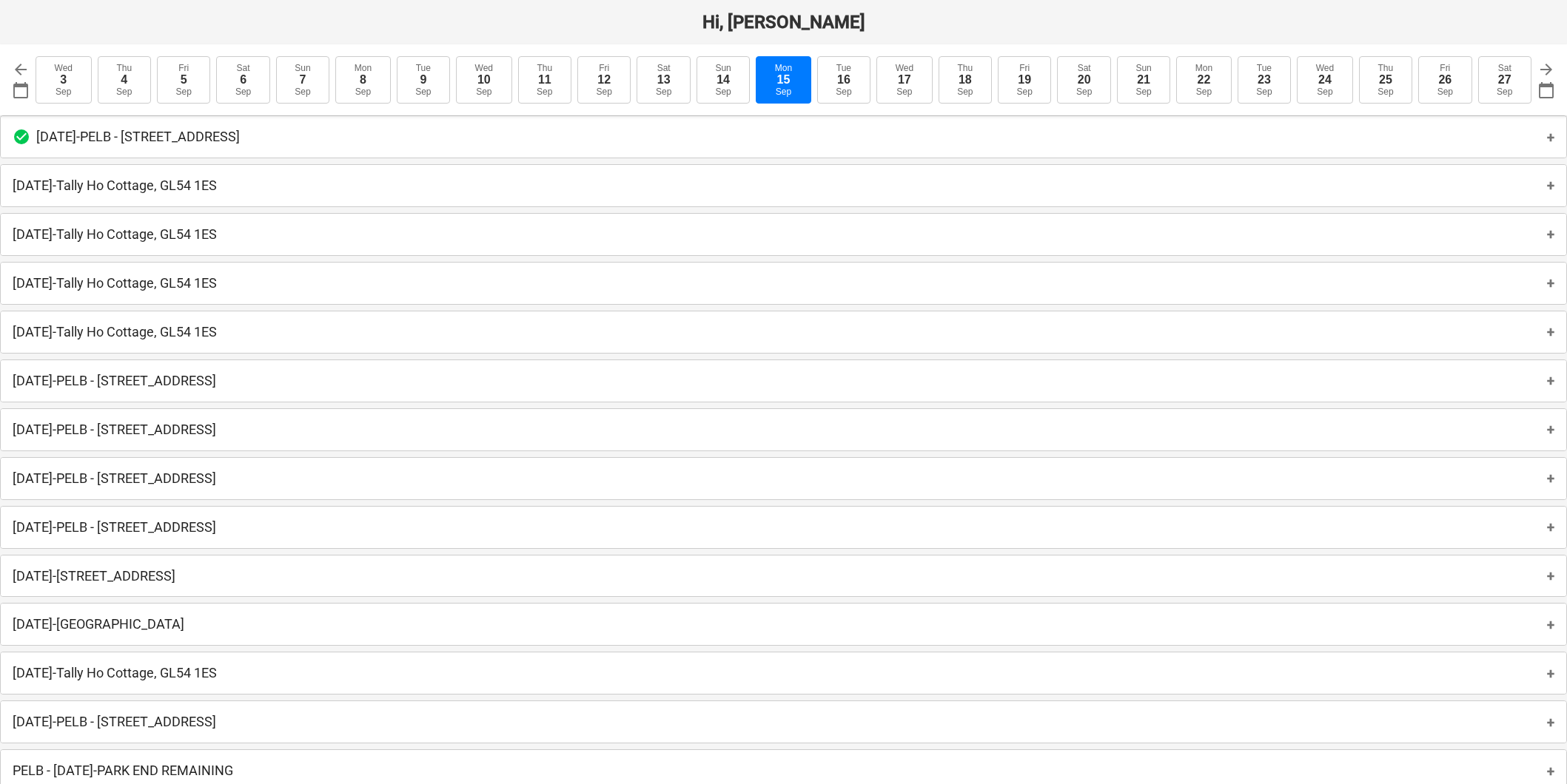
scroll to position [10, 0]
